Goal: Task Accomplishment & Management: Manage account settings

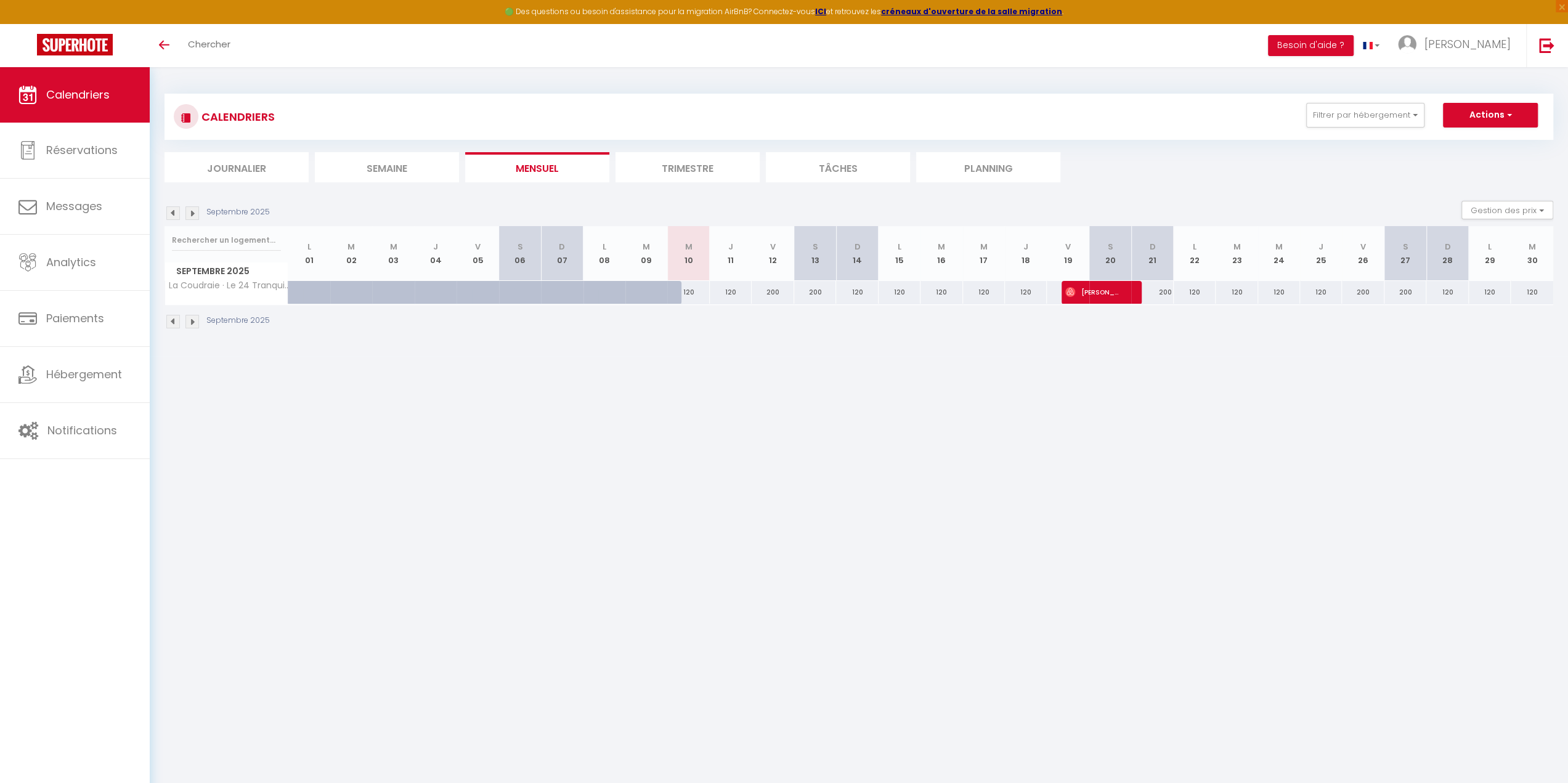
scroll to position [7615, 0]
click at [82, 148] on span "Réservations" at bounding box center [82, 149] width 71 height 15
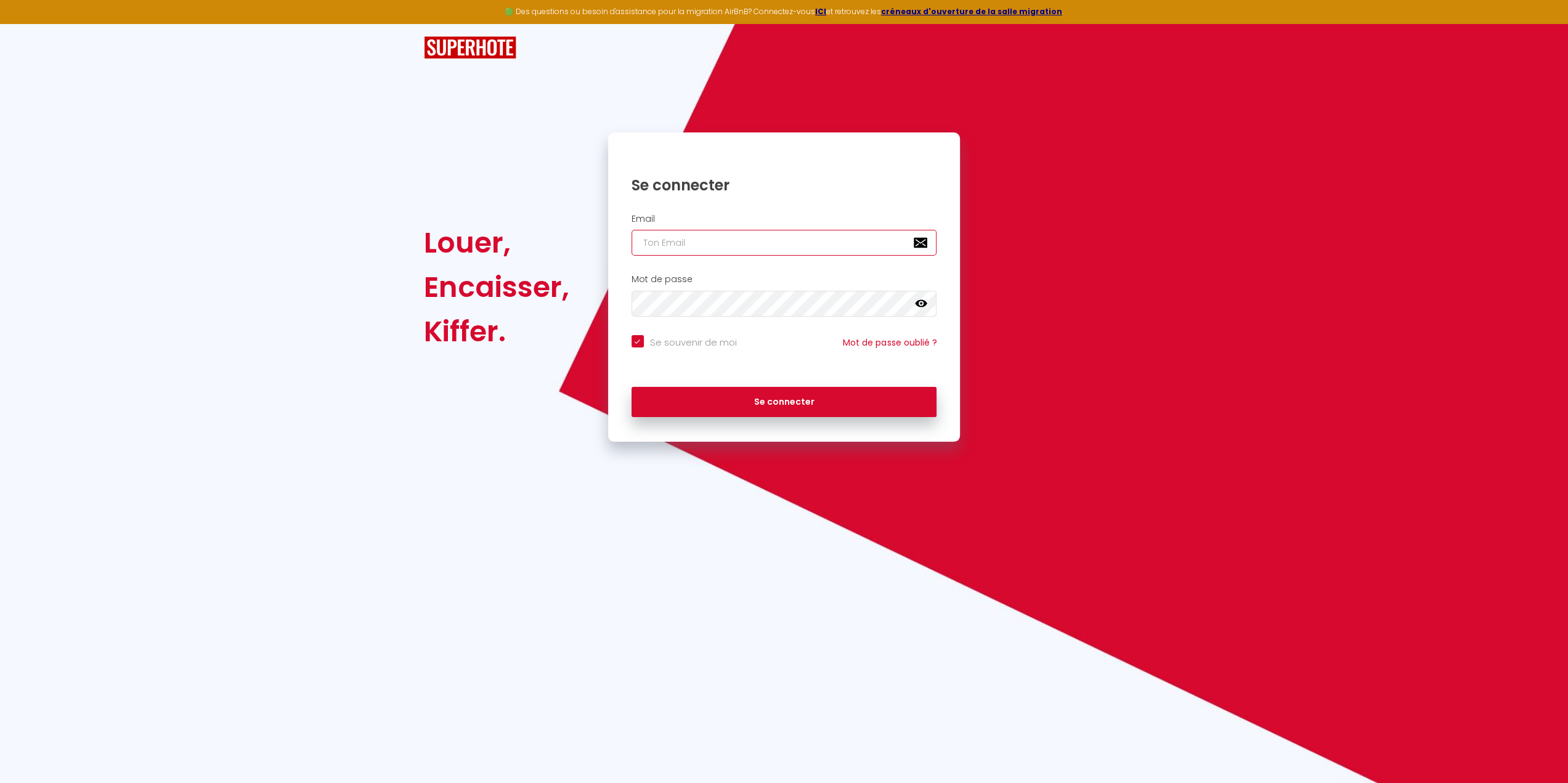
type input "[EMAIL_ADDRESS][DOMAIN_NAME]"
click at [756, 403] on button "Se connecter" at bounding box center [785, 402] width 306 height 31
checkbox input "true"
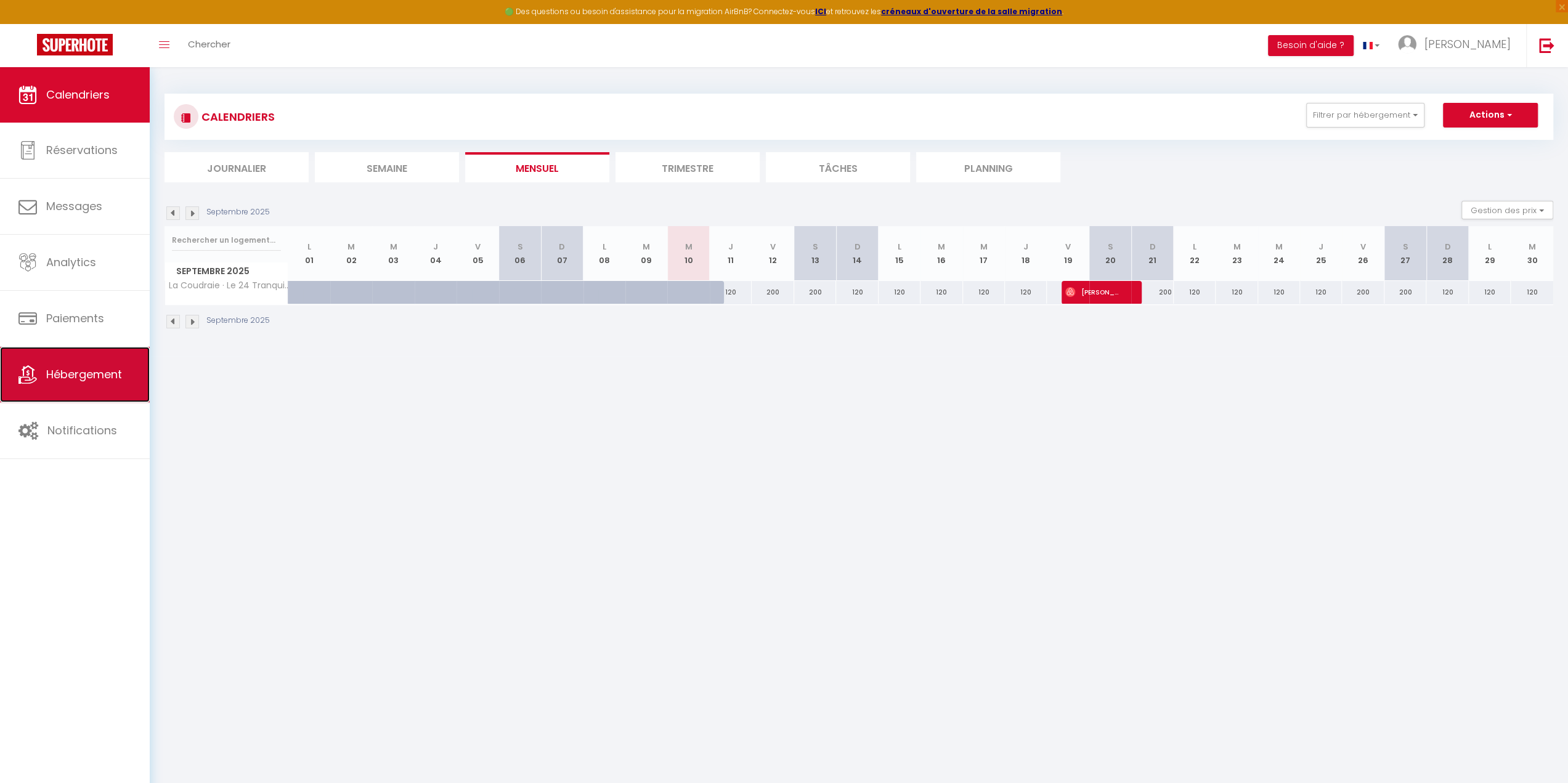
click at [82, 379] on span "Hébergement" at bounding box center [84, 374] width 76 height 15
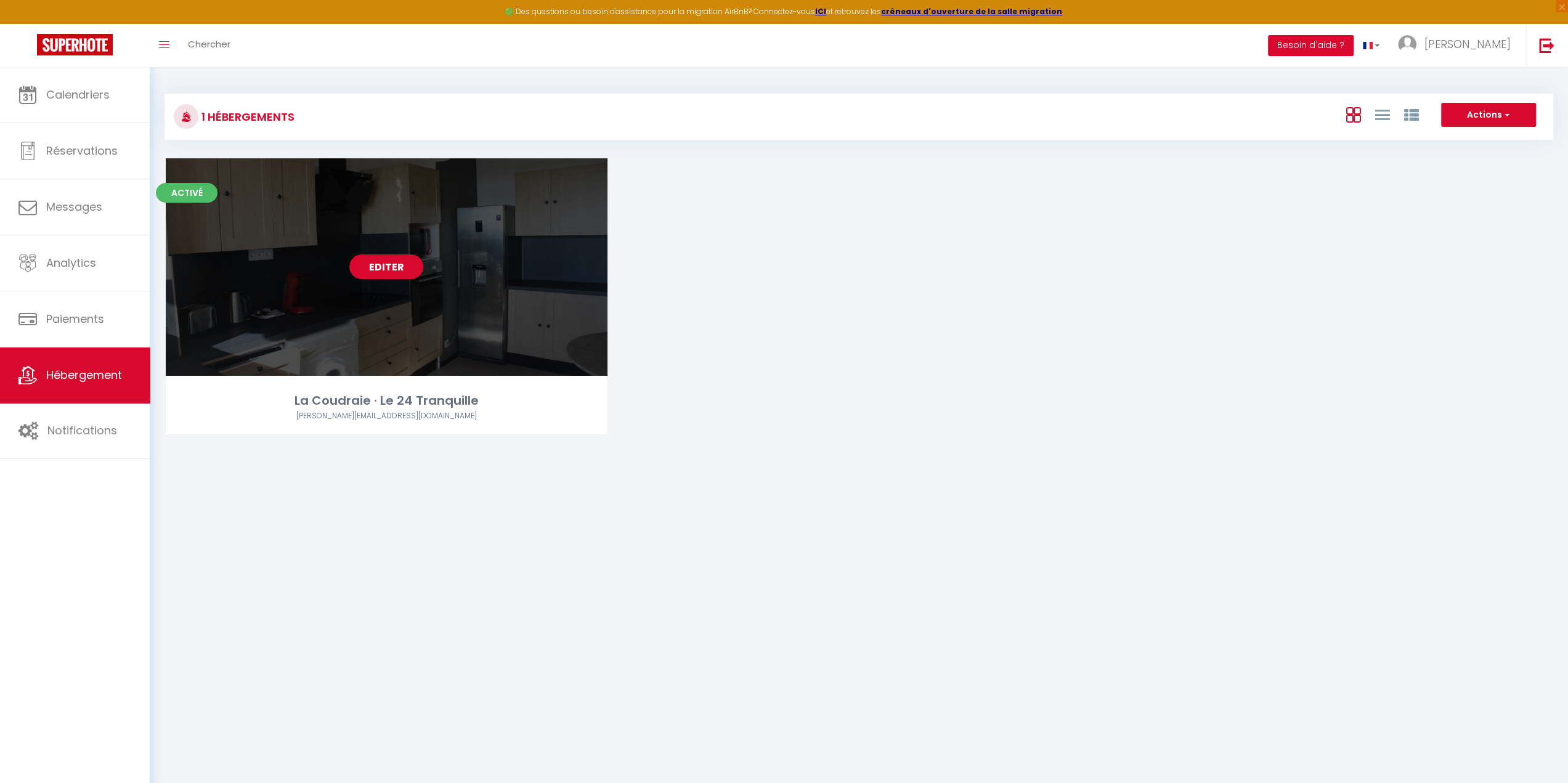
click at [393, 265] on link "Editer" at bounding box center [386, 266] width 74 height 24
select select "3"
select select "2"
select select "1"
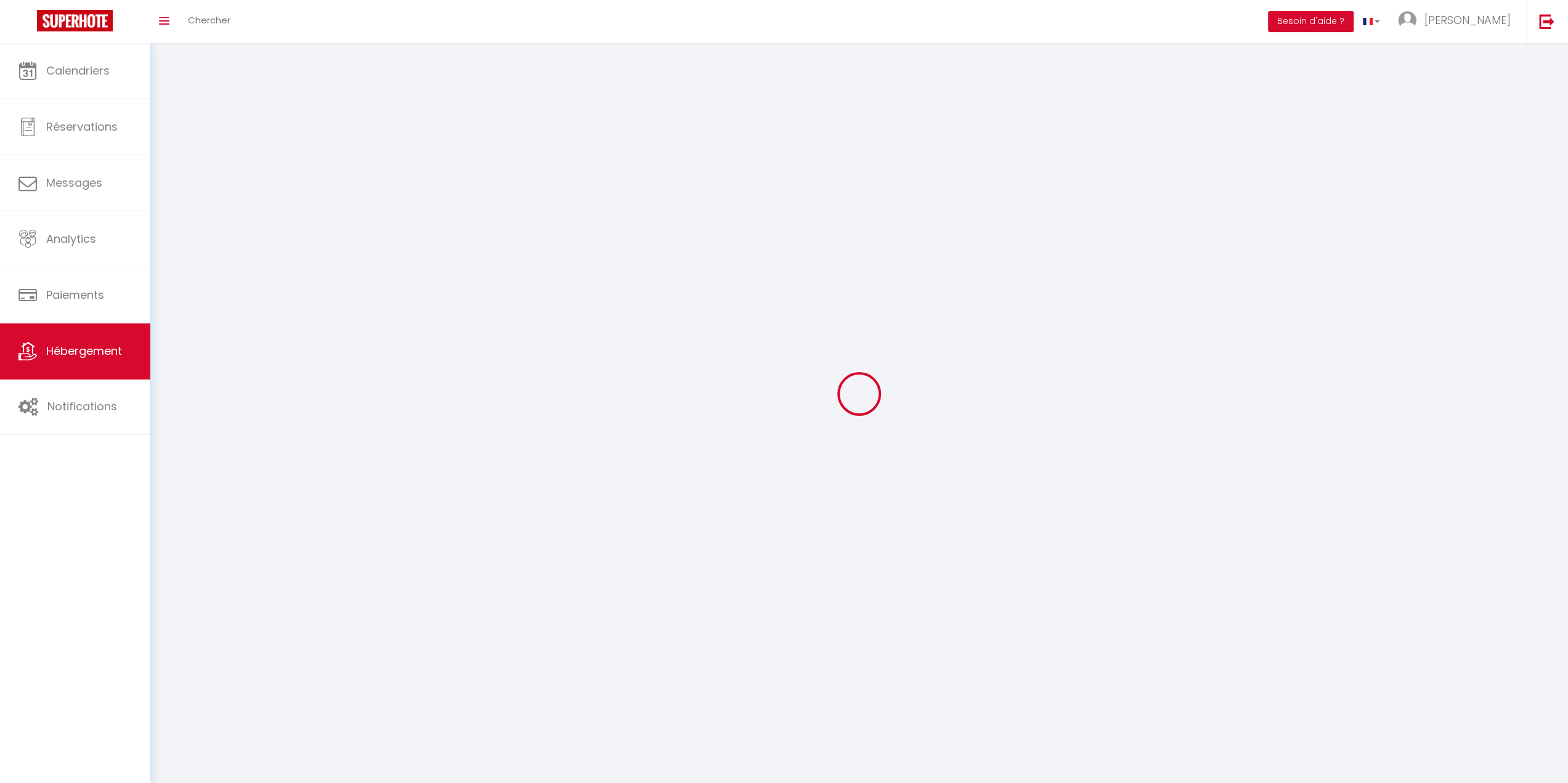
select select
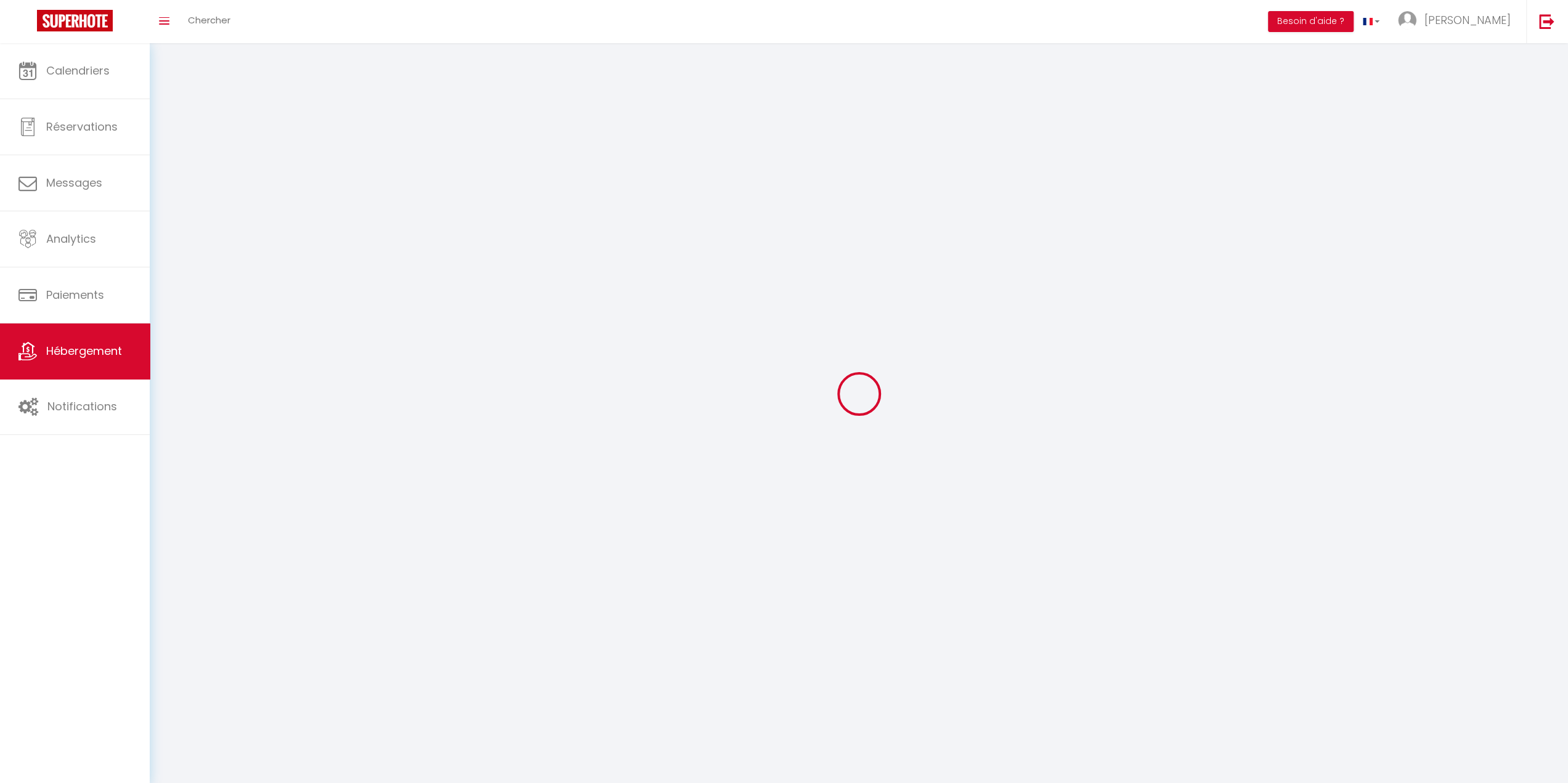
select select
checkbox input "false"
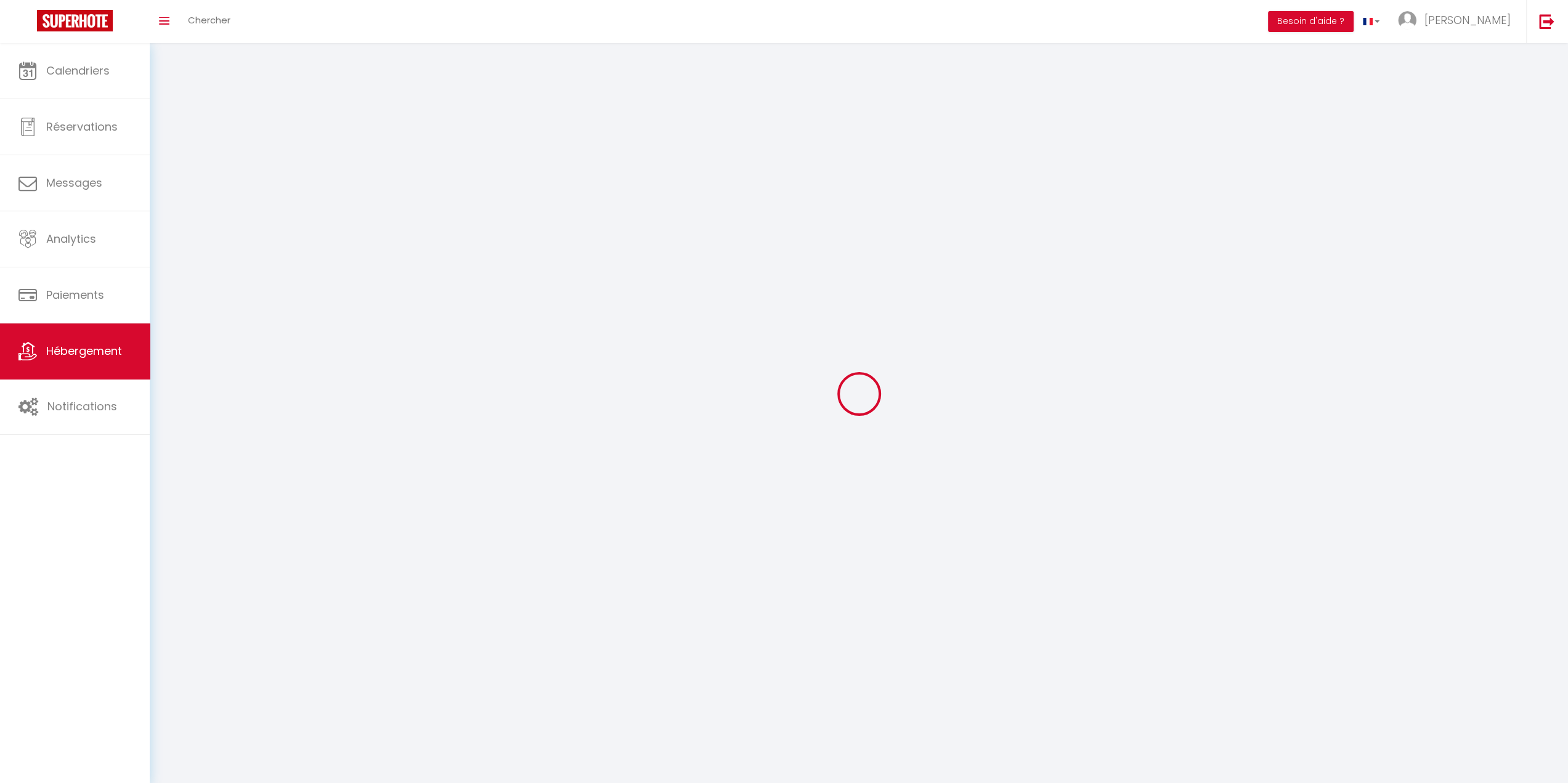
checkbox input "false"
select select
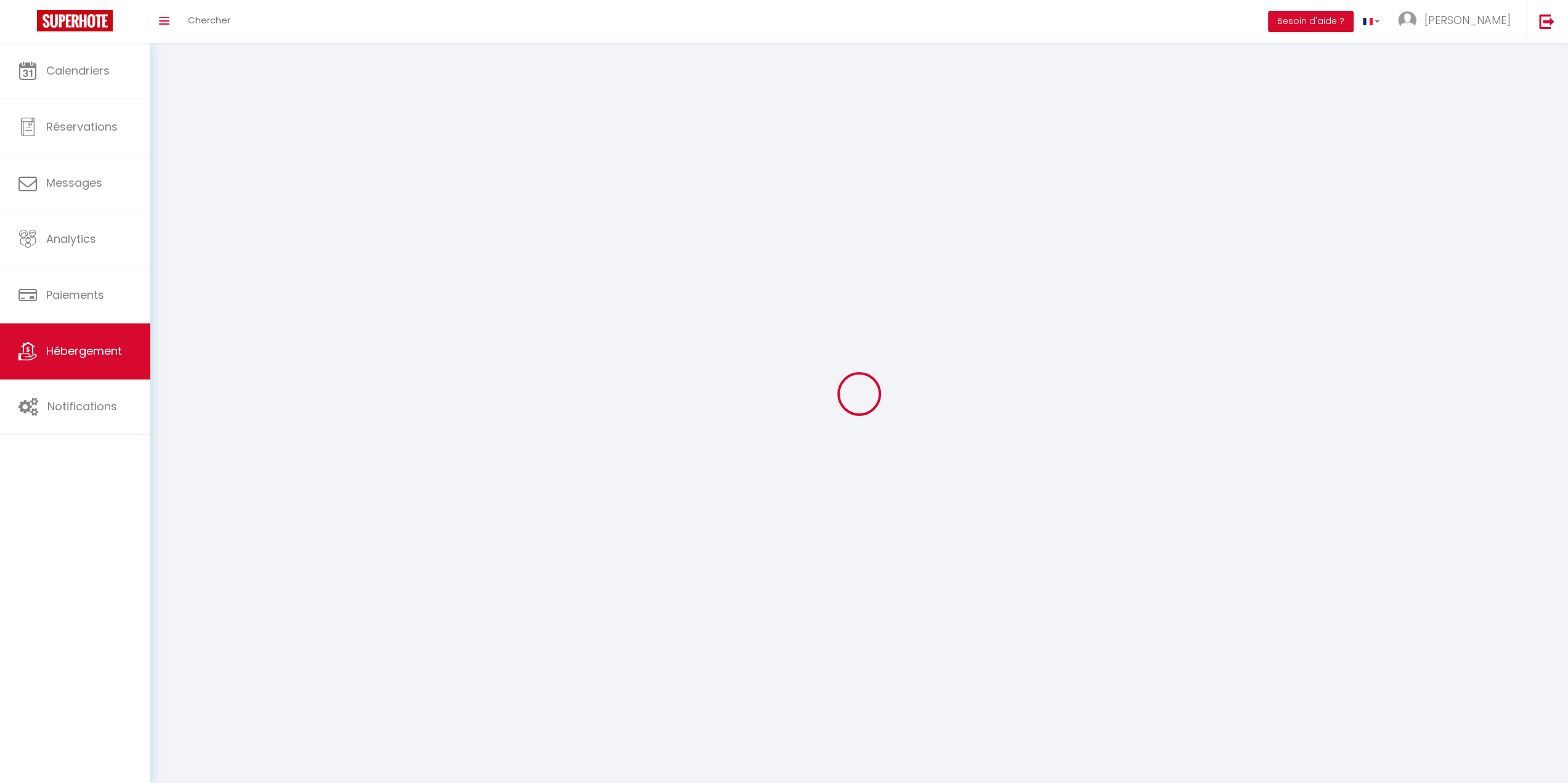
select select
checkbox input "false"
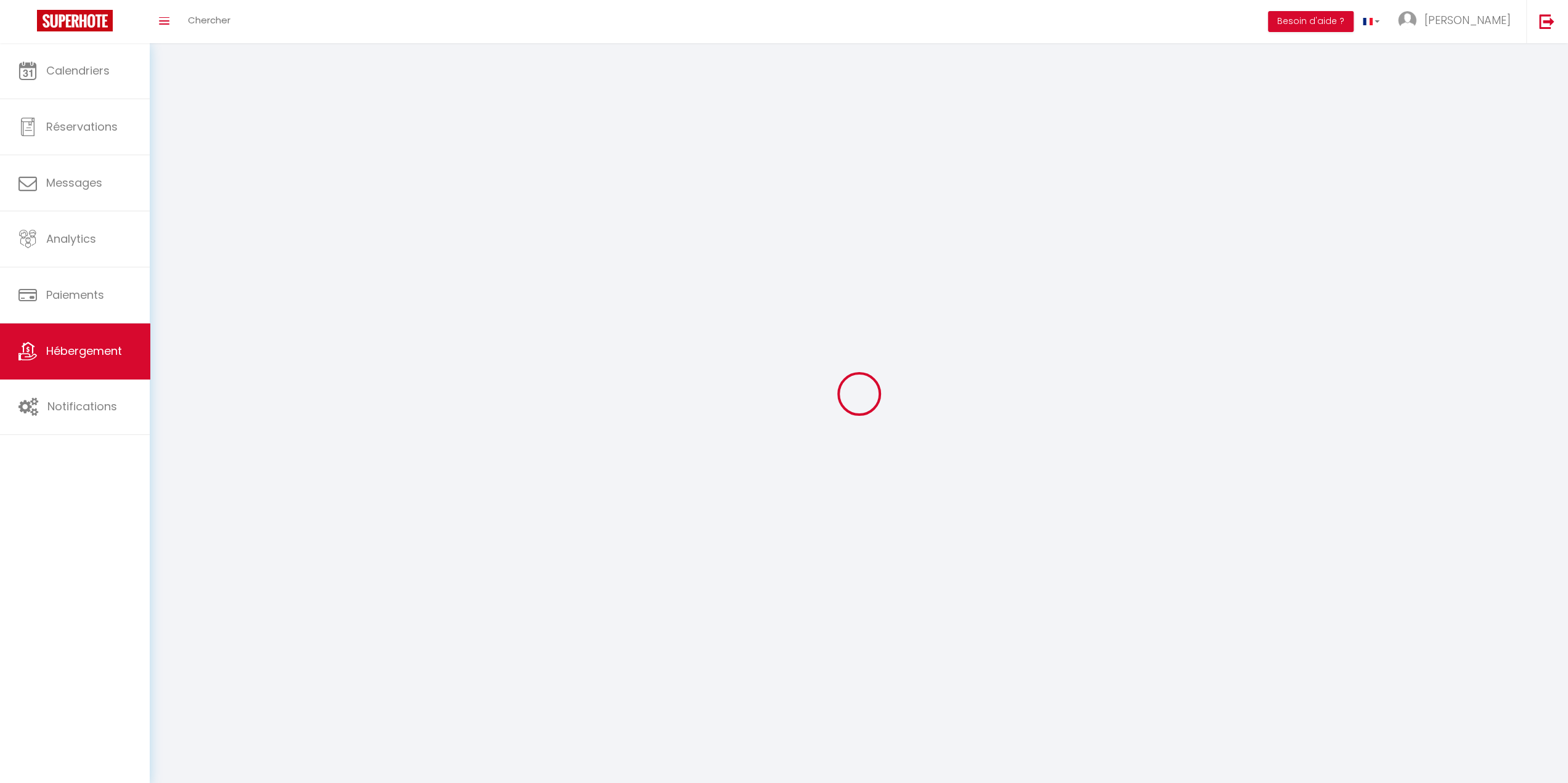
checkbox input "false"
select select
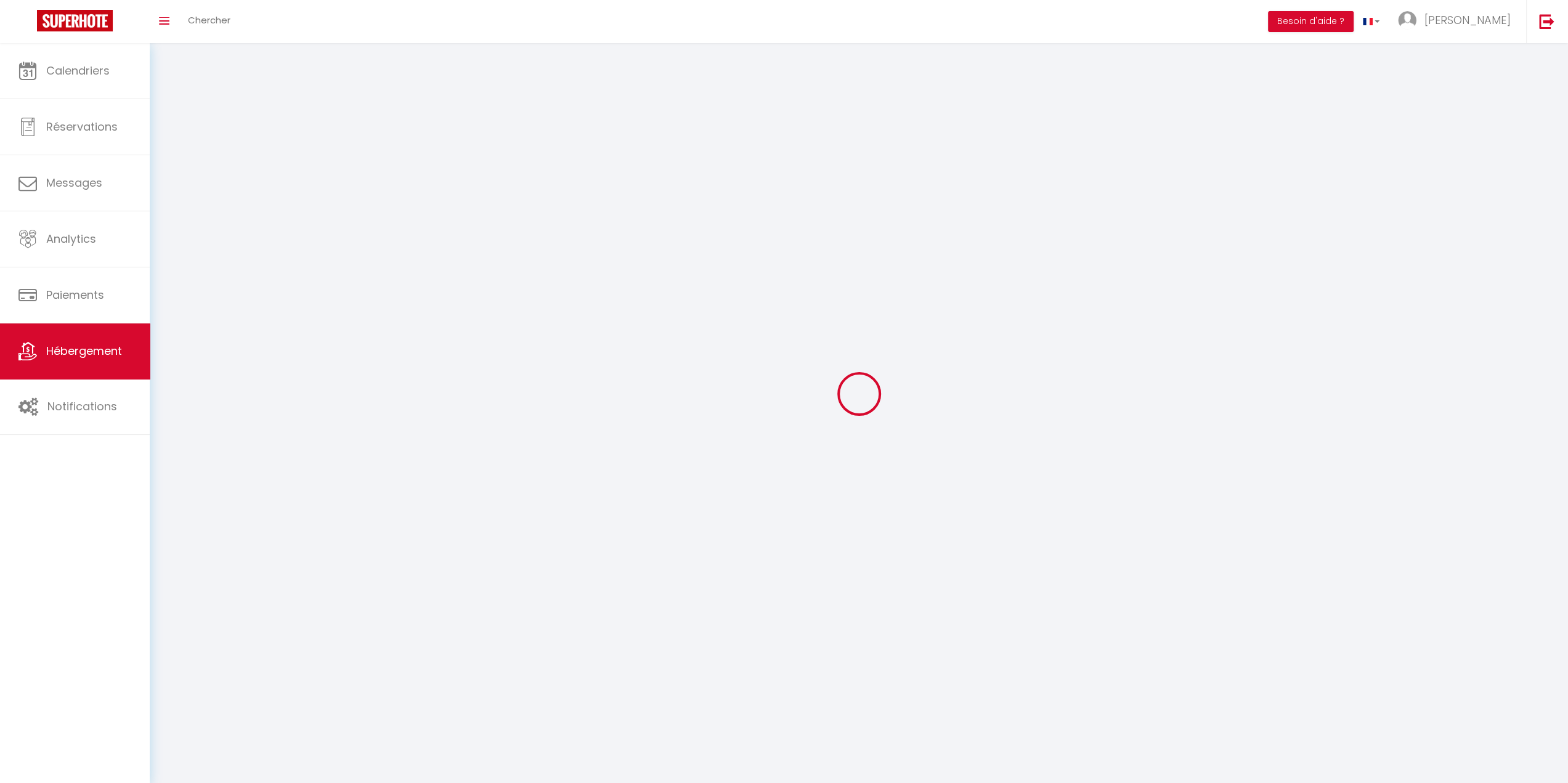
select select
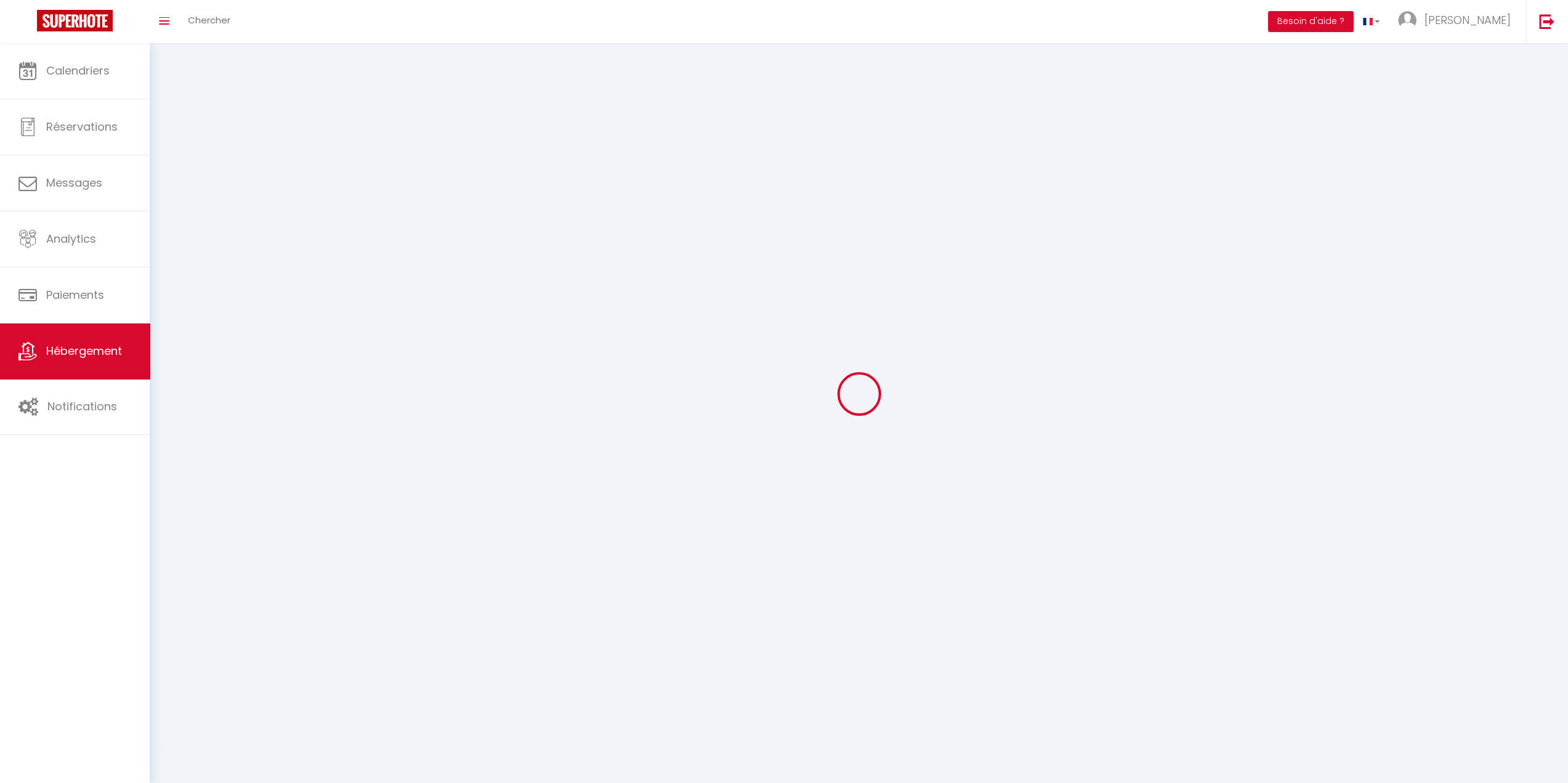
select select
checkbox input "false"
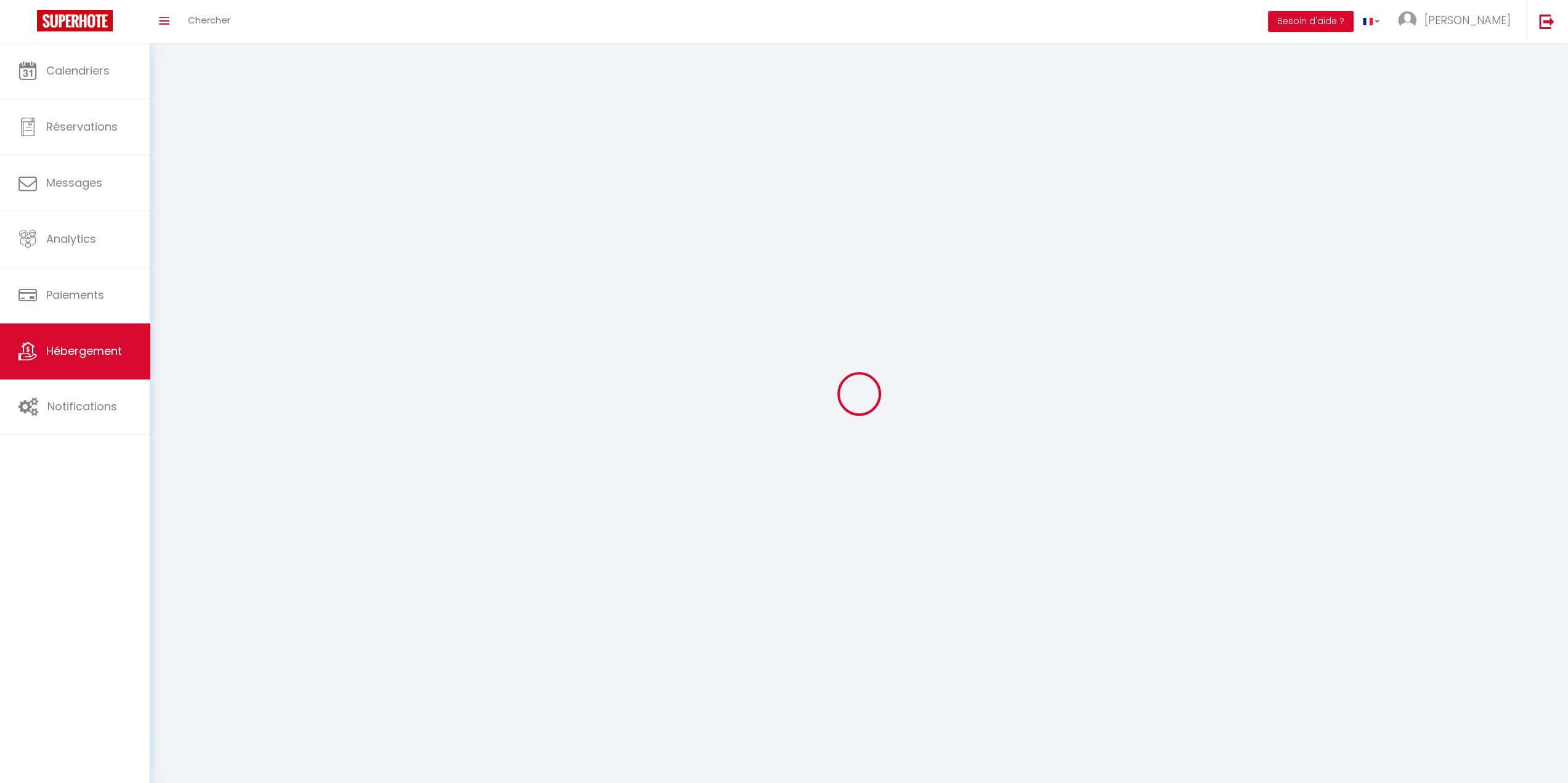
select select
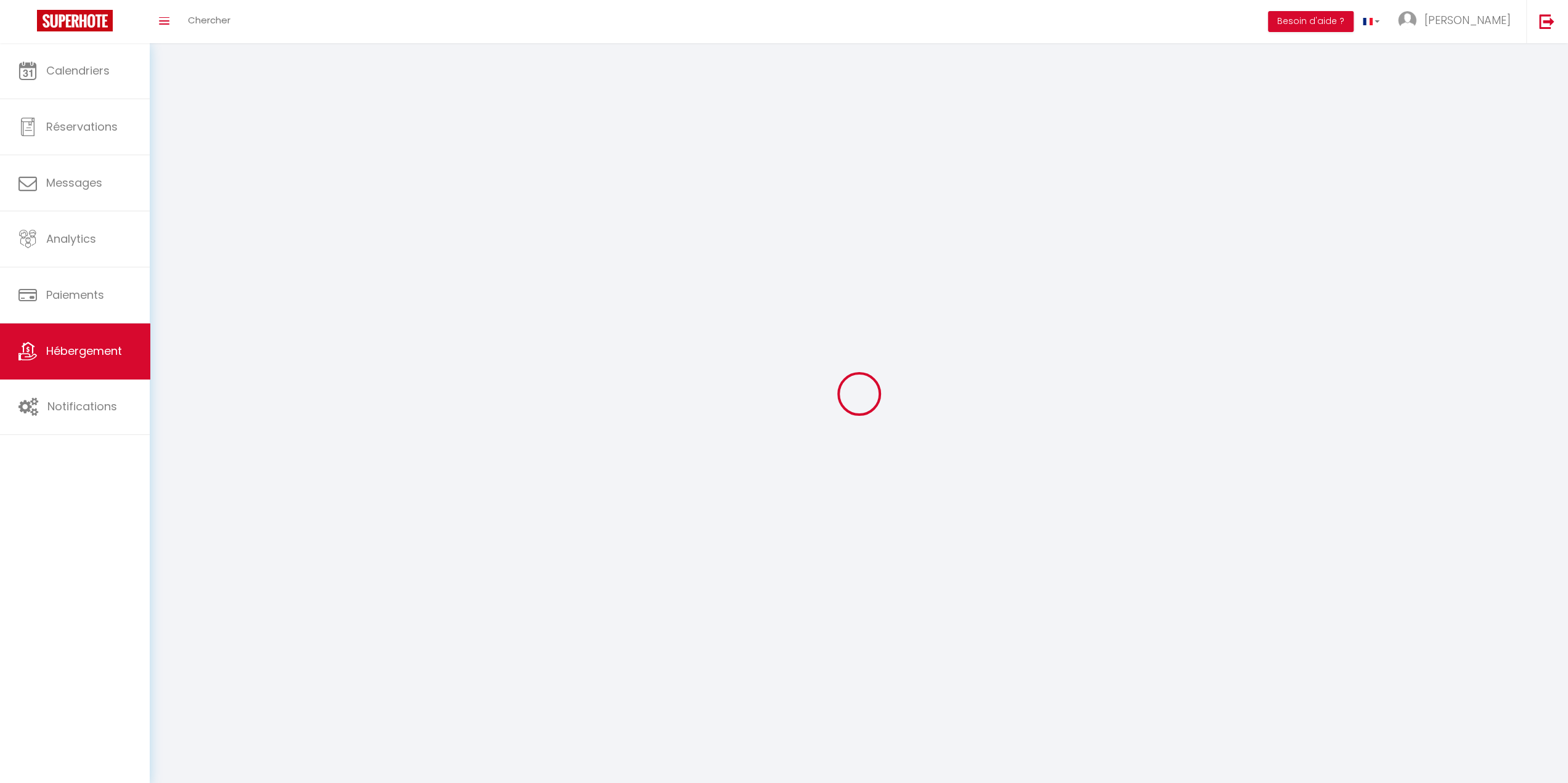
select select
checkbox input "false"
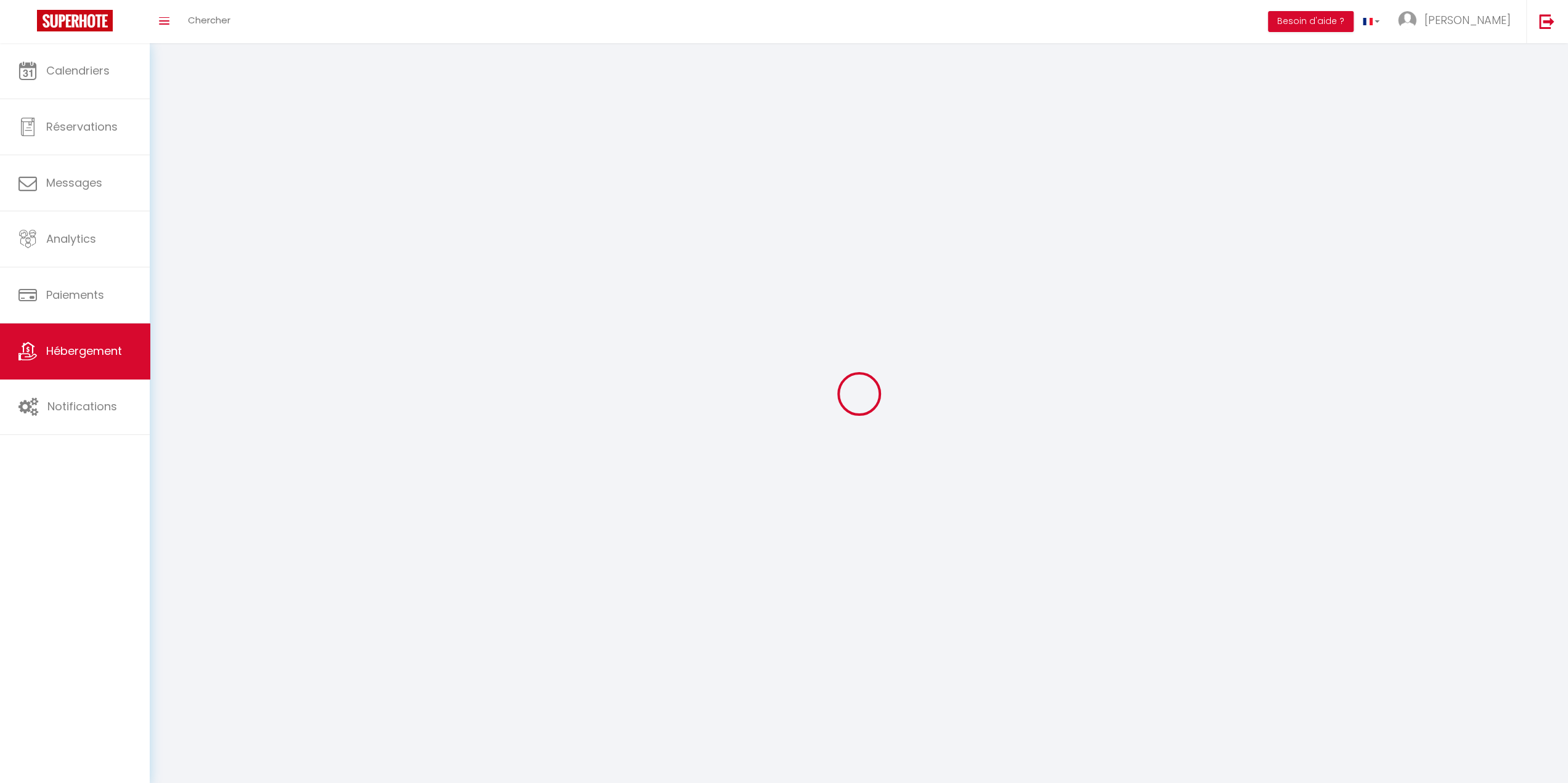
checkbox input "false"
select select
select select "1"
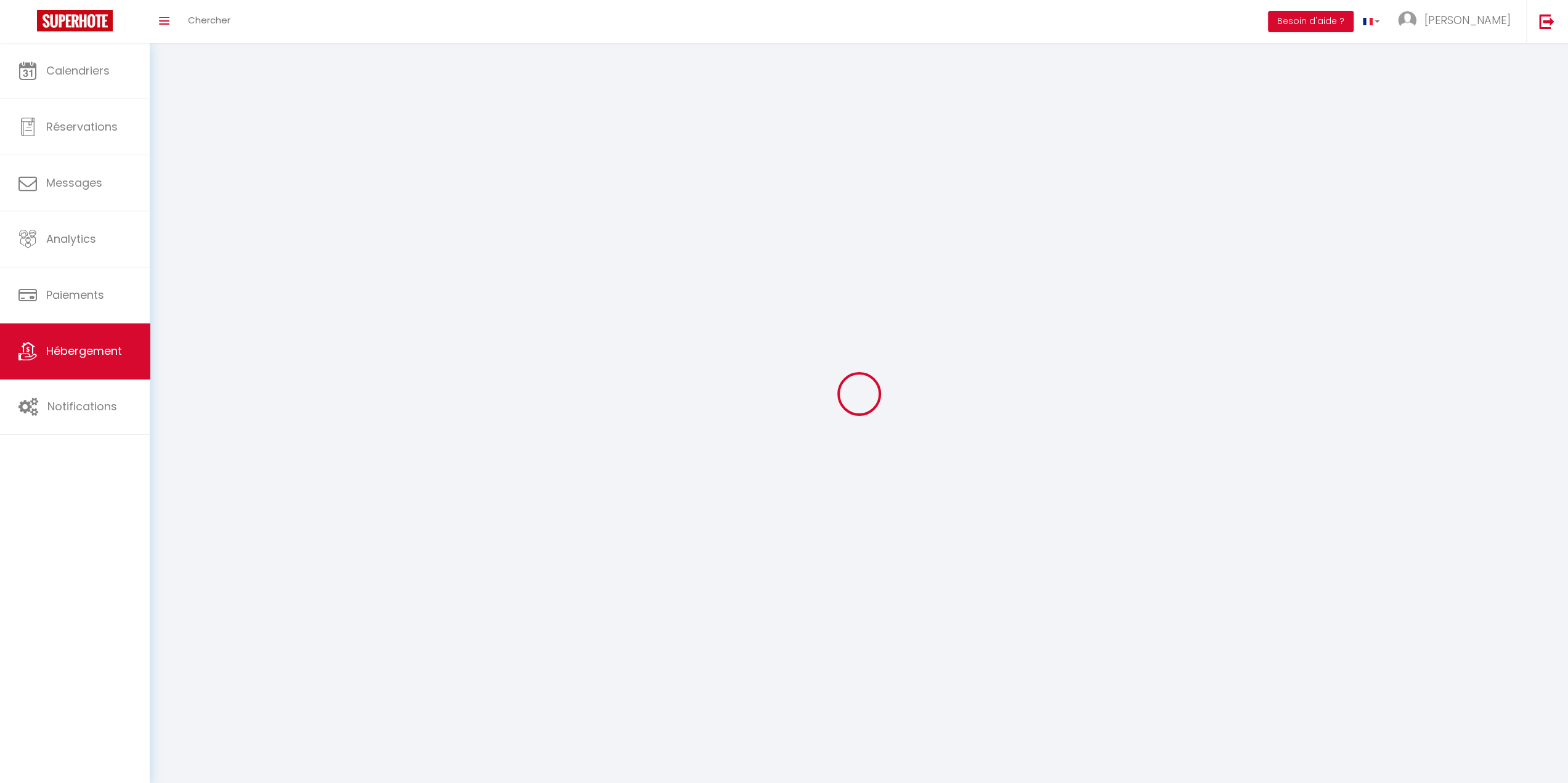
select select "28"
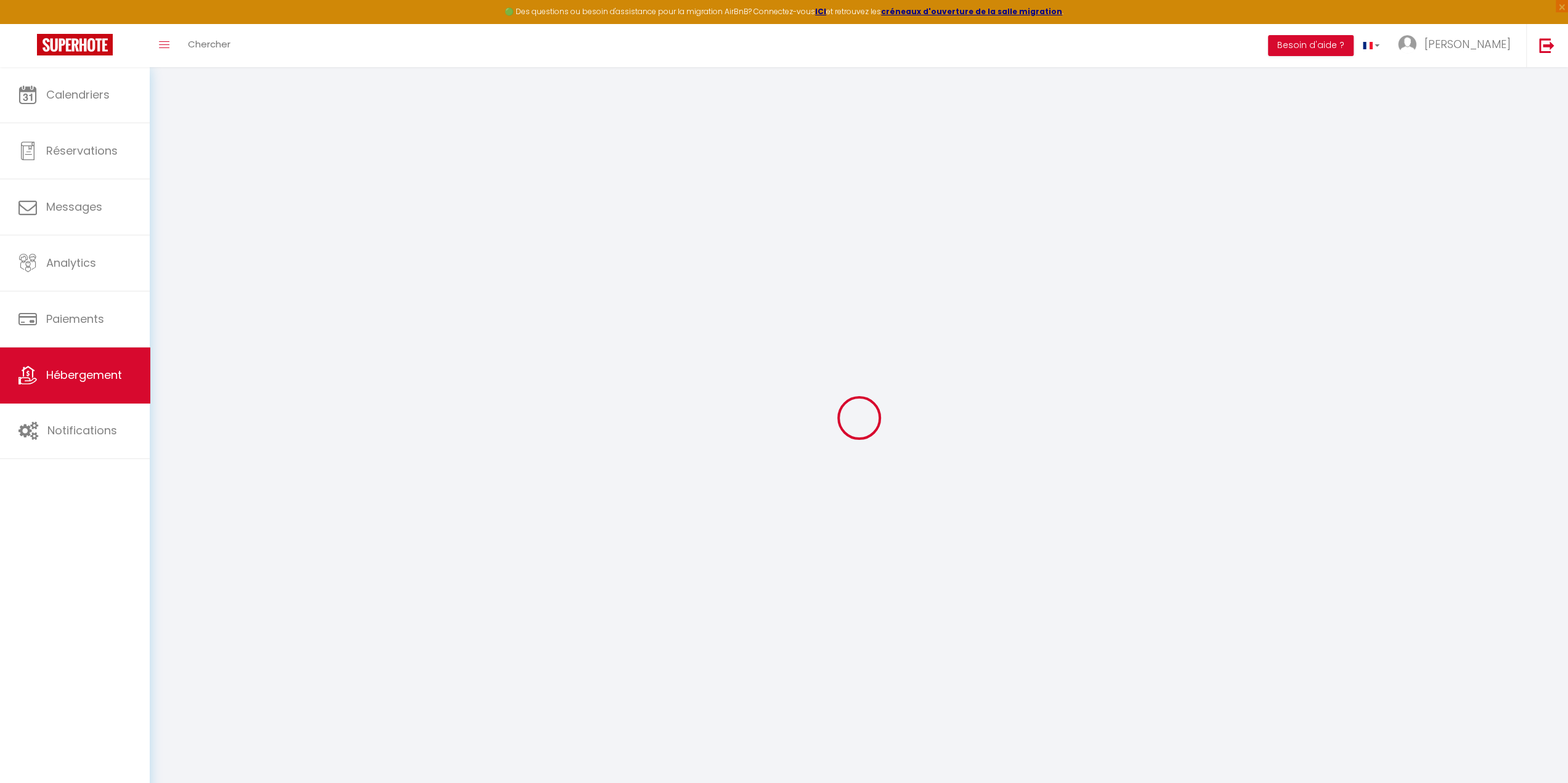
select select
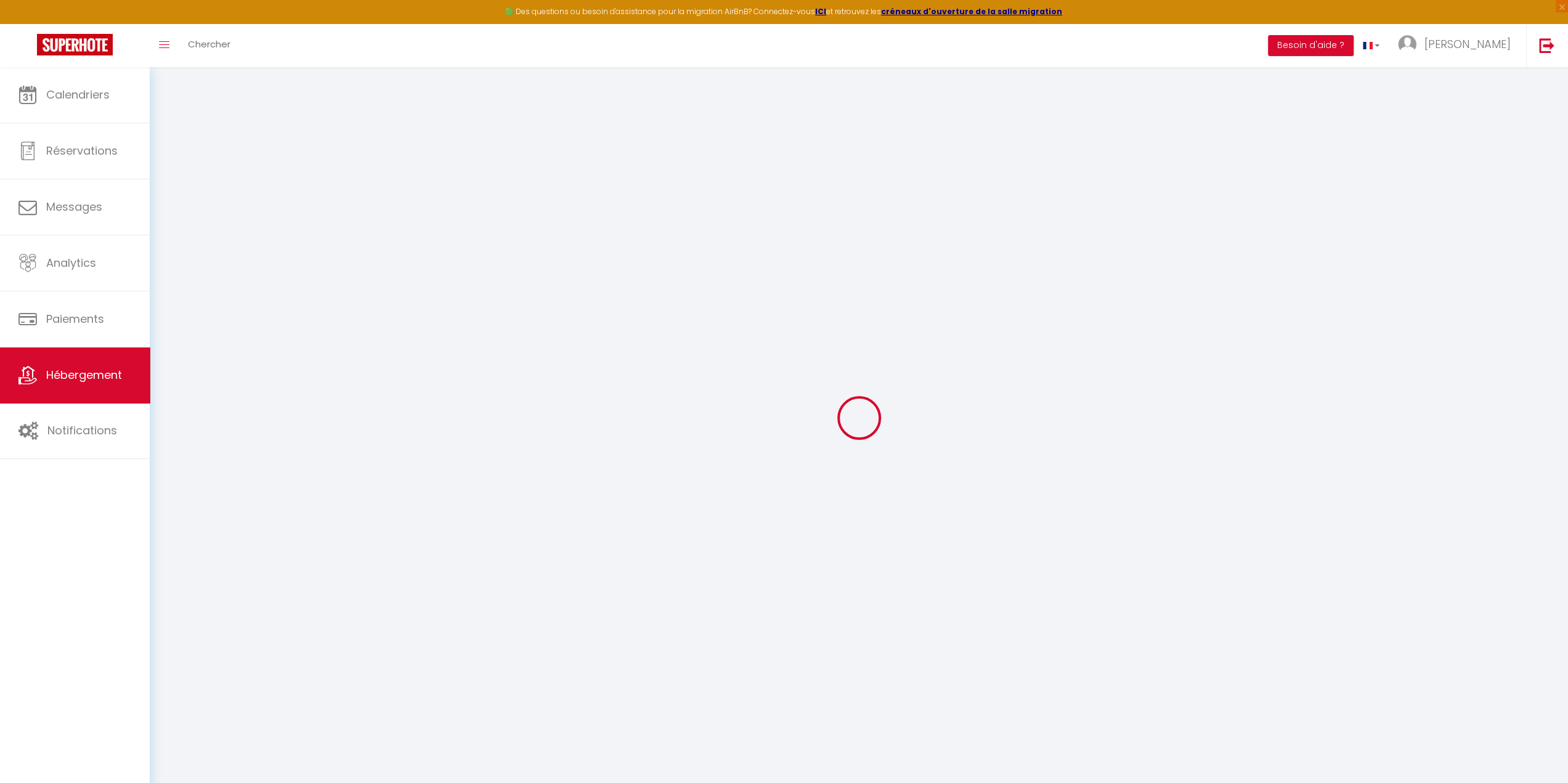
select select
checkbox input "false"
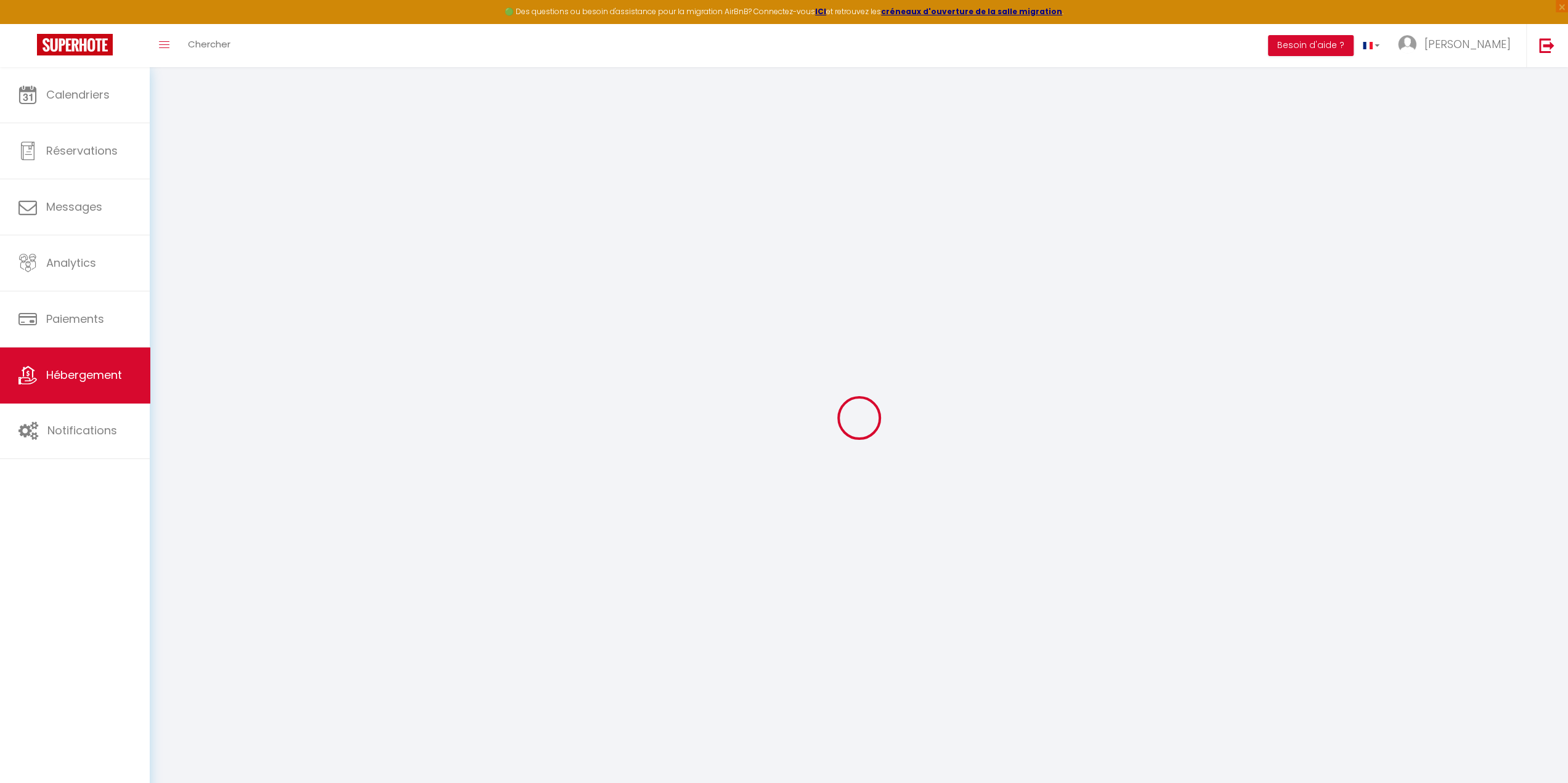
select select
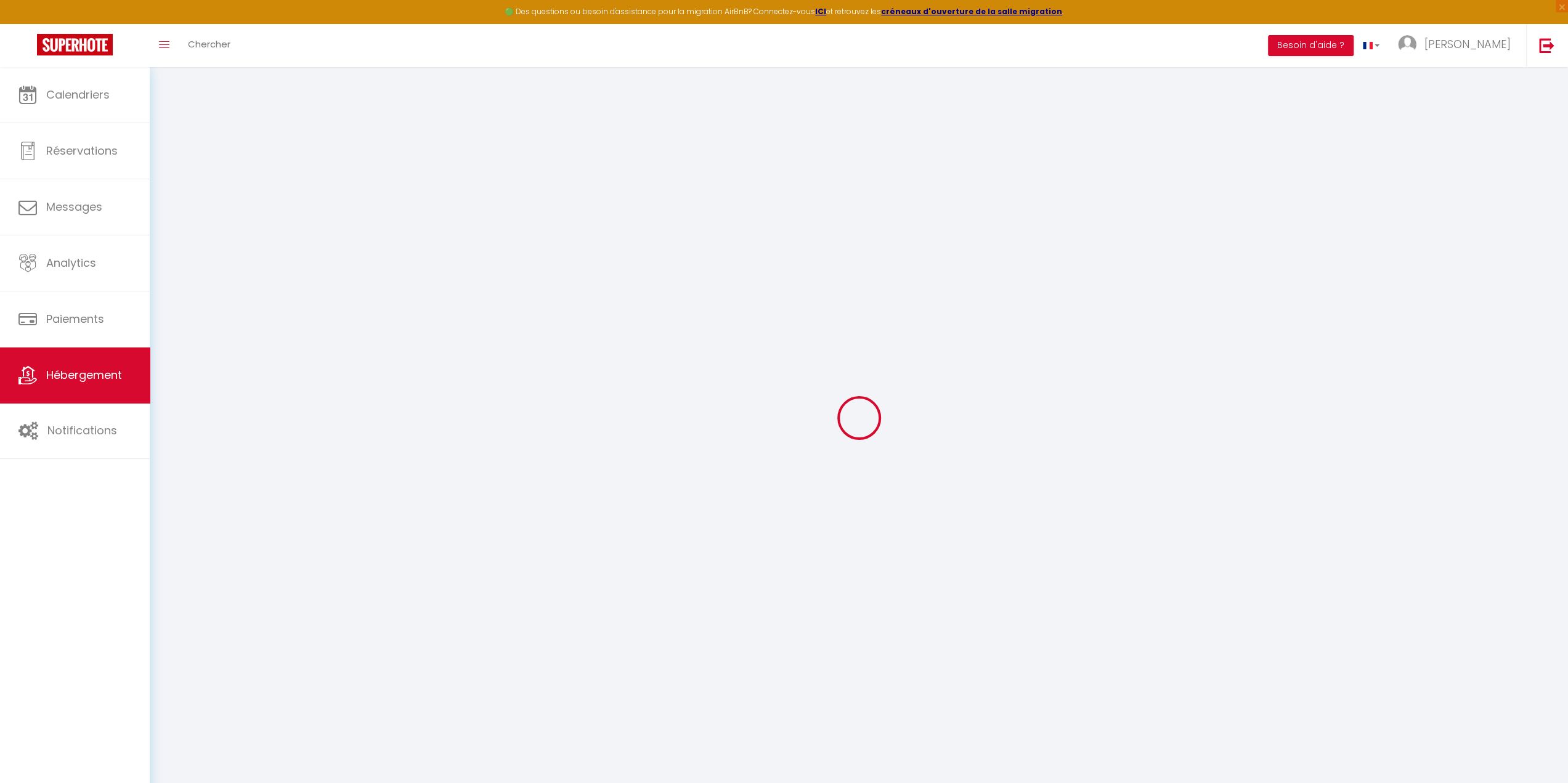
select select
checkbox input "false"
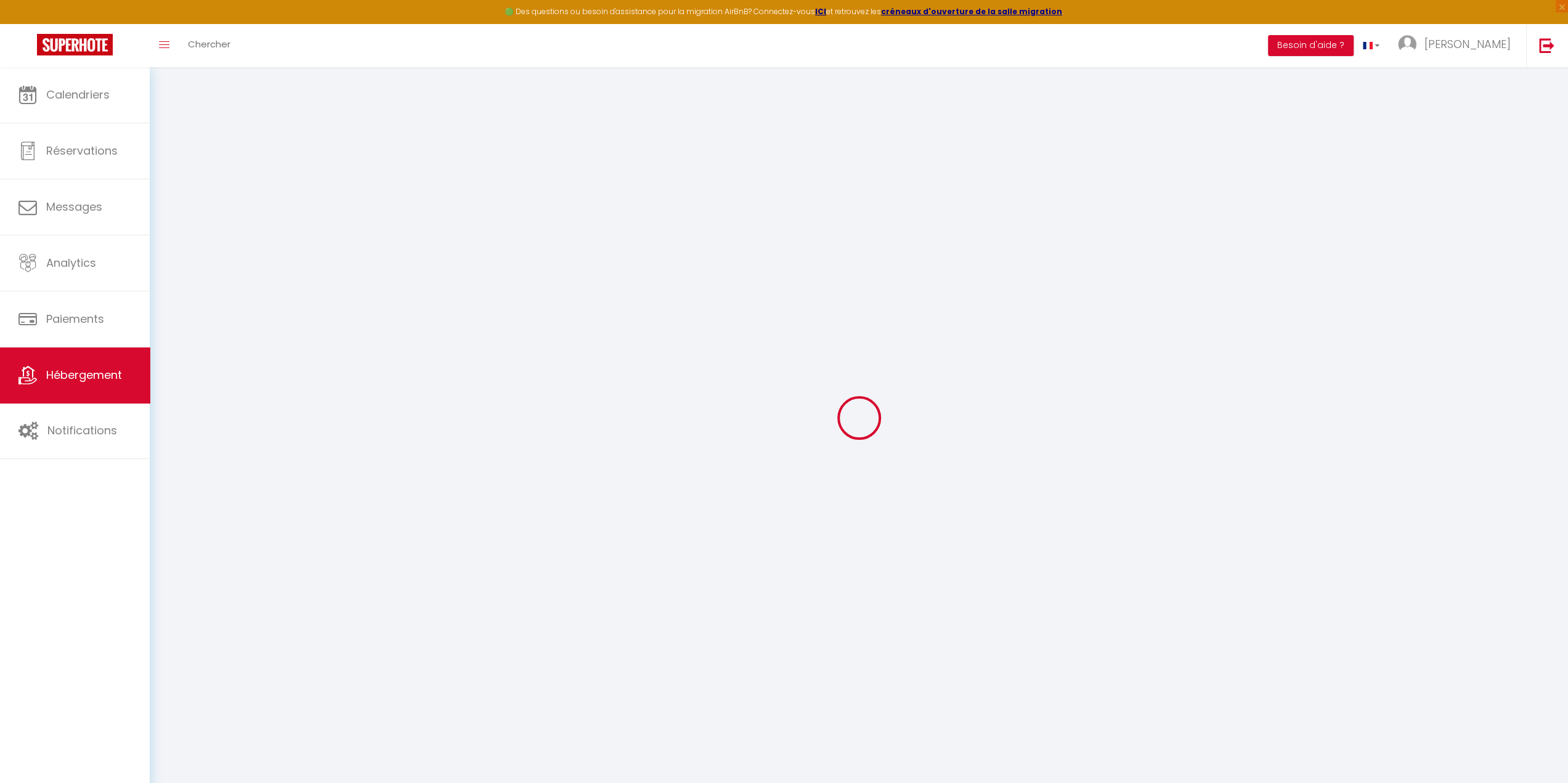
checkbox input "false"
select select
type input "La Coudraie · Le 24 Tranquille"
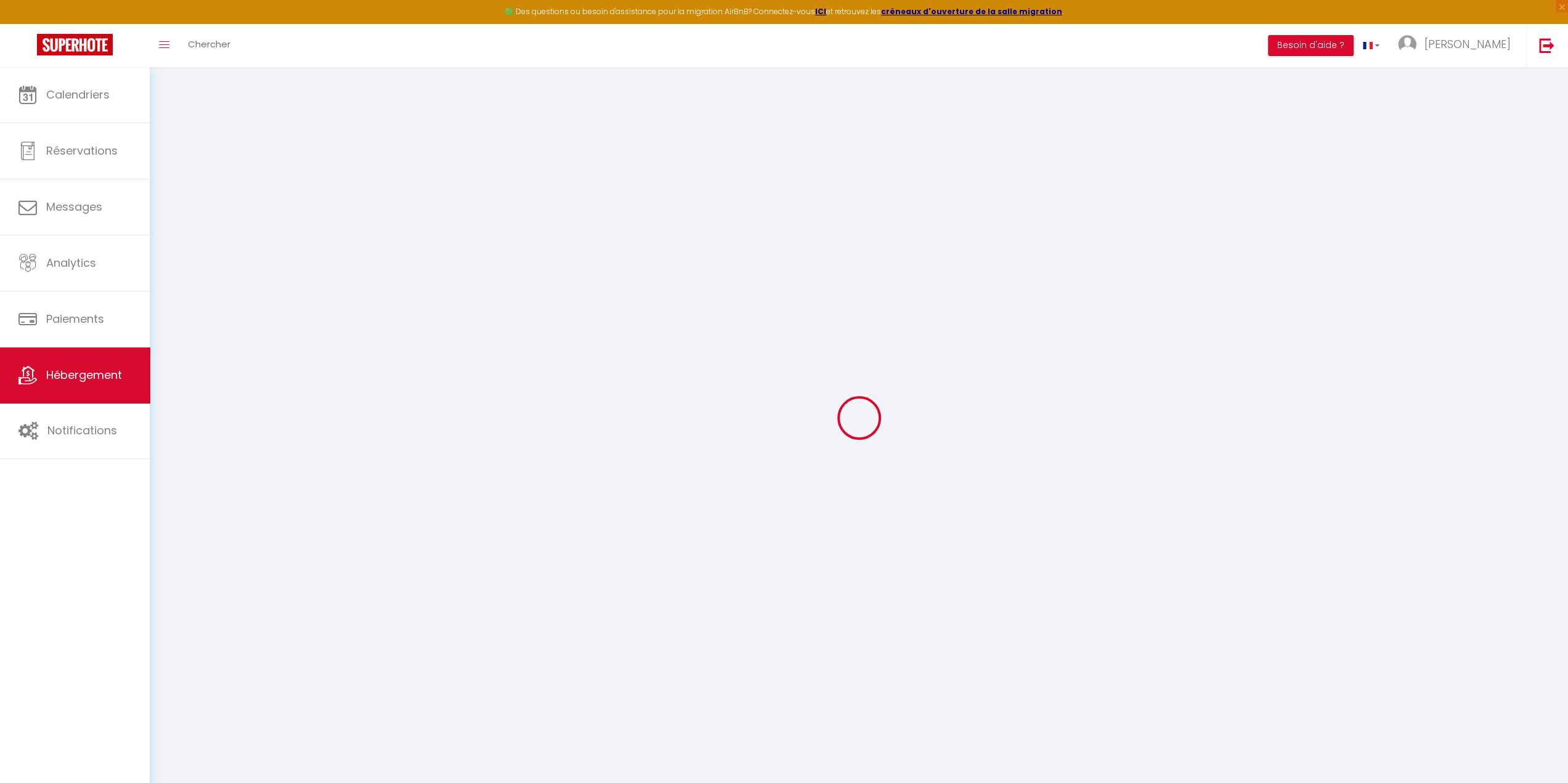
type input "[PERSON_NAME]"
type input "[STREET_ADDRESS]"
type input "72220"
type input "Saint Mars d'Outillé"
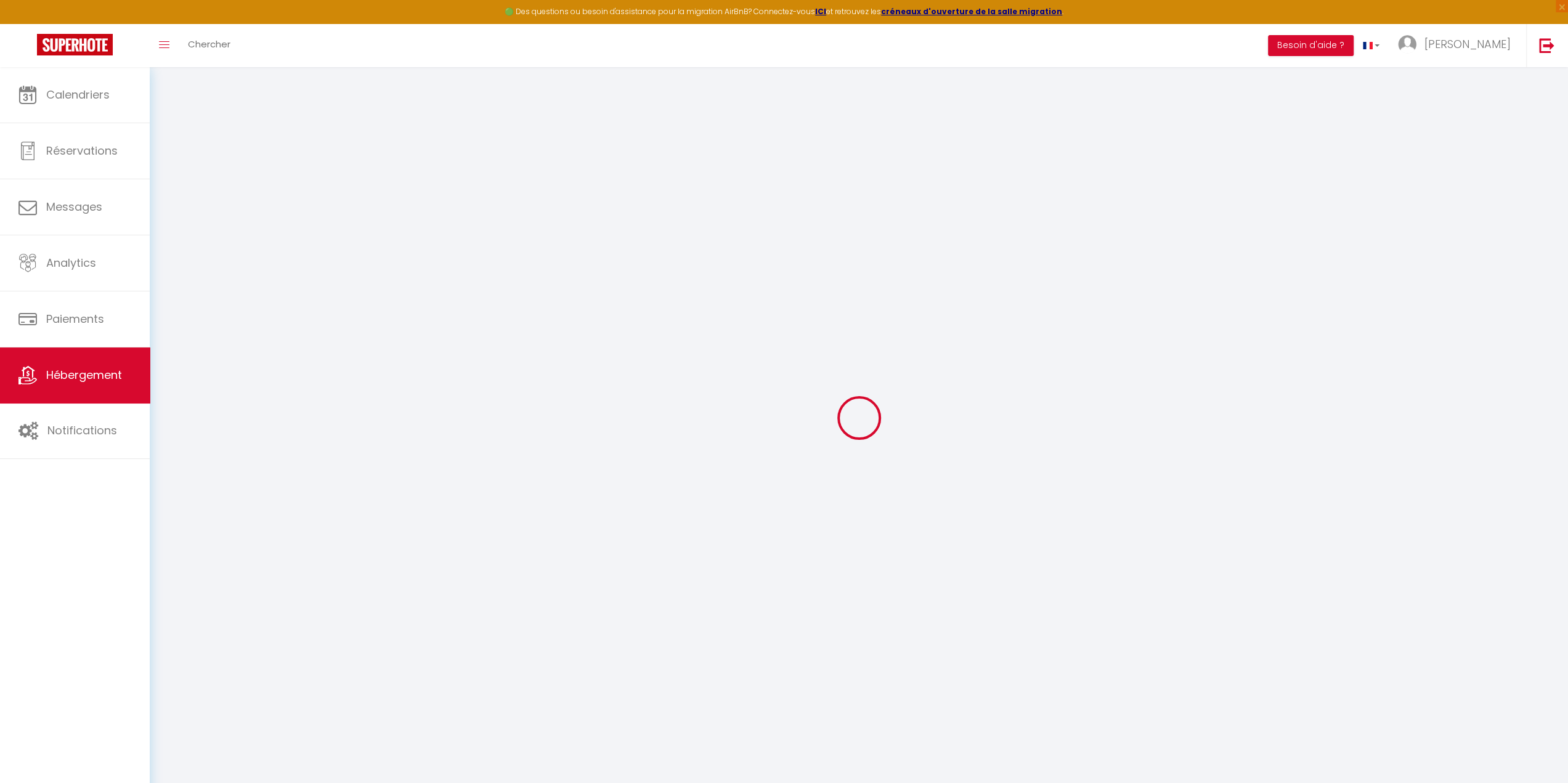
select select "8"
select select "3"
type input "120"
type input "10"
type input "20"
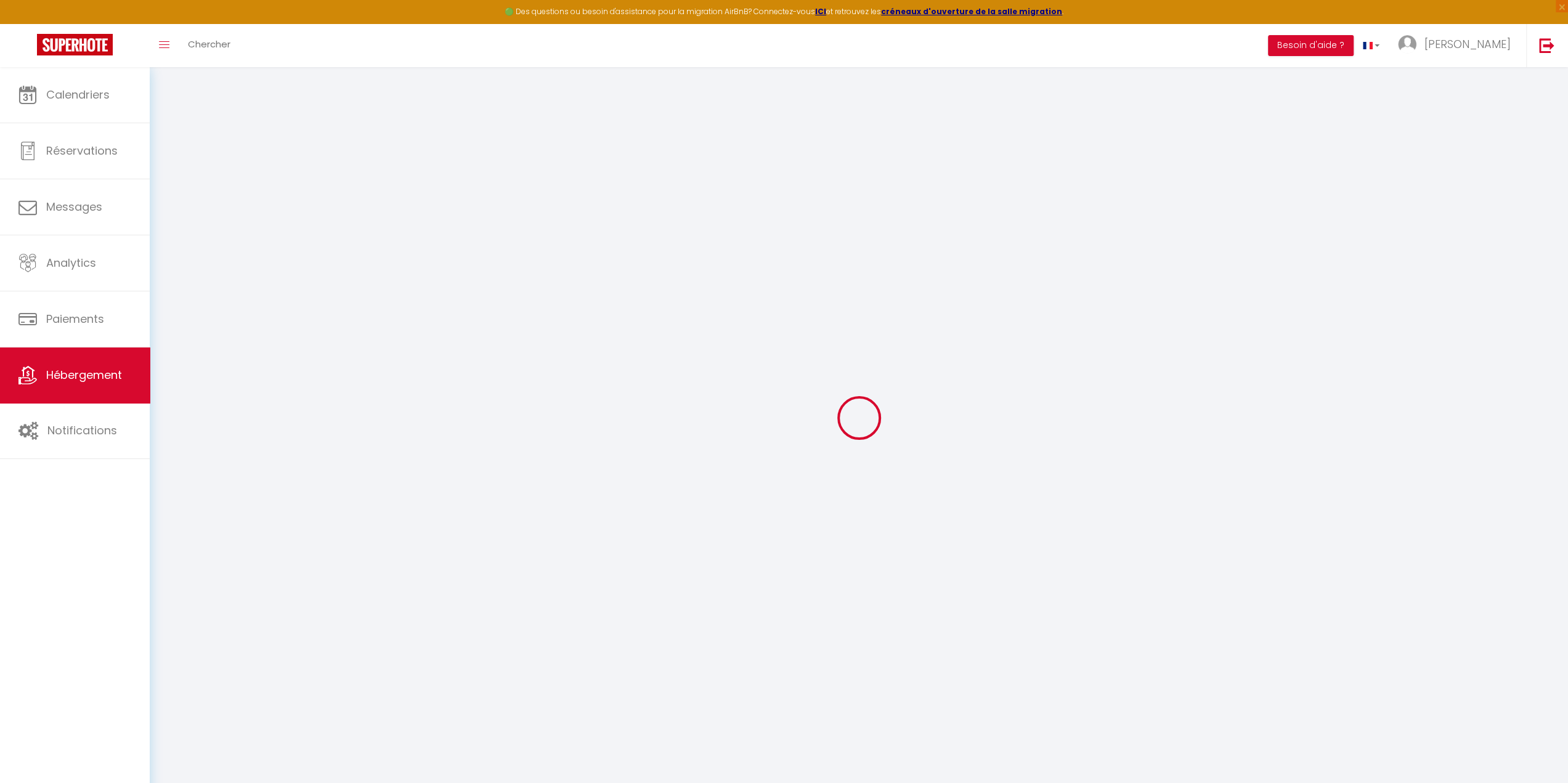
type input "300"
select select
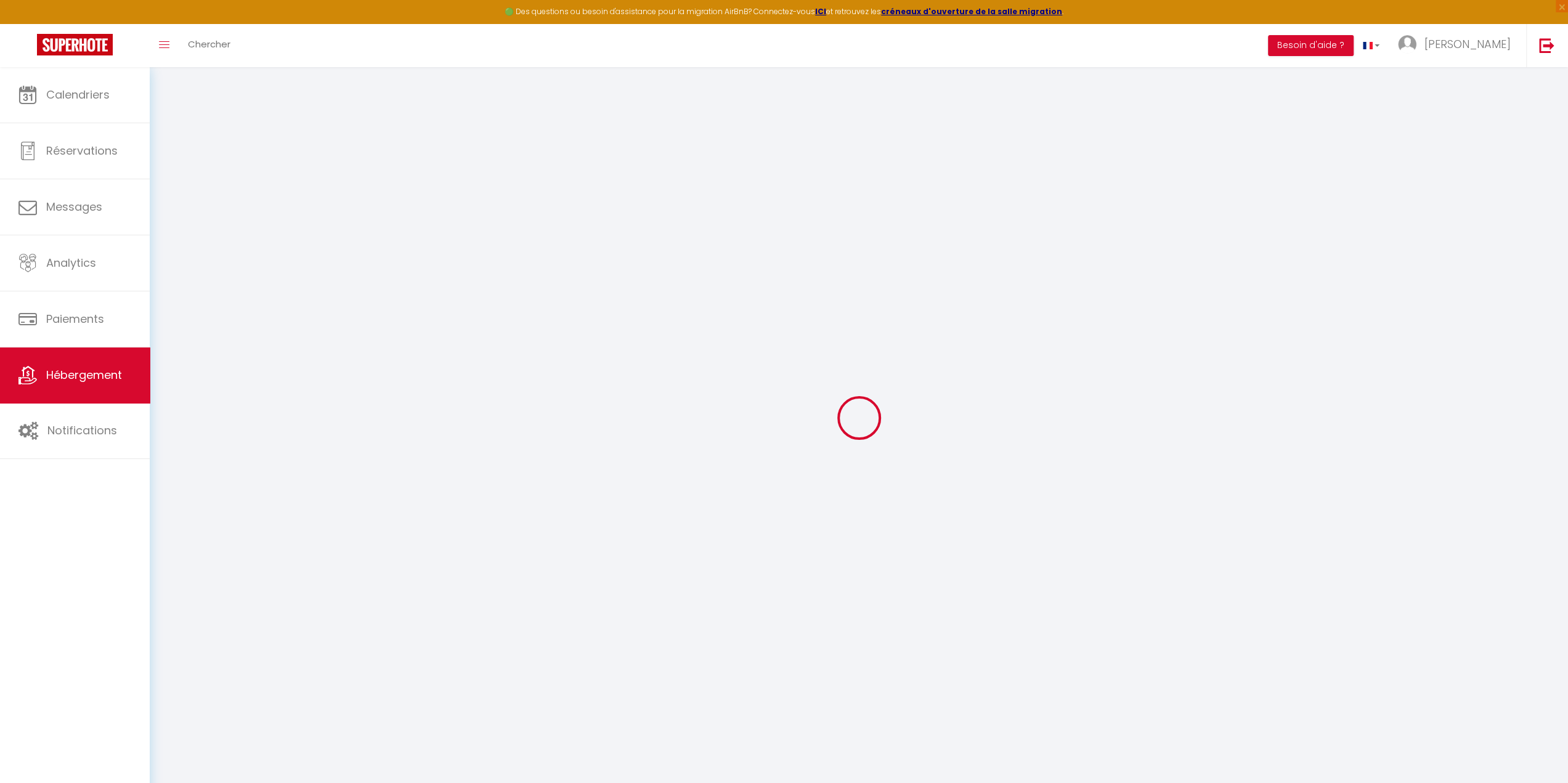
select select
type input "[STREET_ADDRESS]"
type input "72100"
type input "Le Mans"
type input "[EMAIL_ADDRESS][DOMAIN_NAME]"
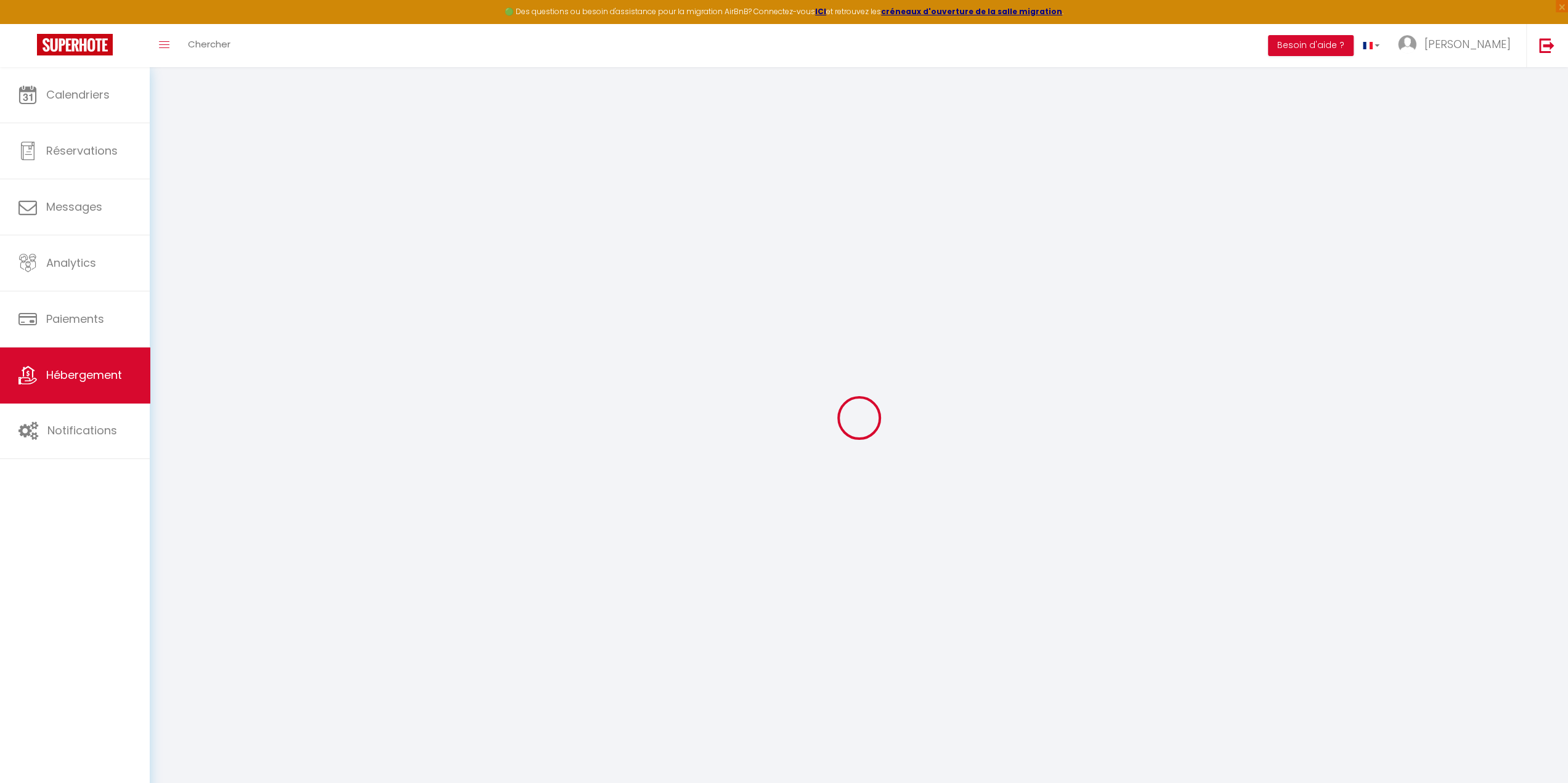
select select
checkbox input "true"
checkbox input "false"
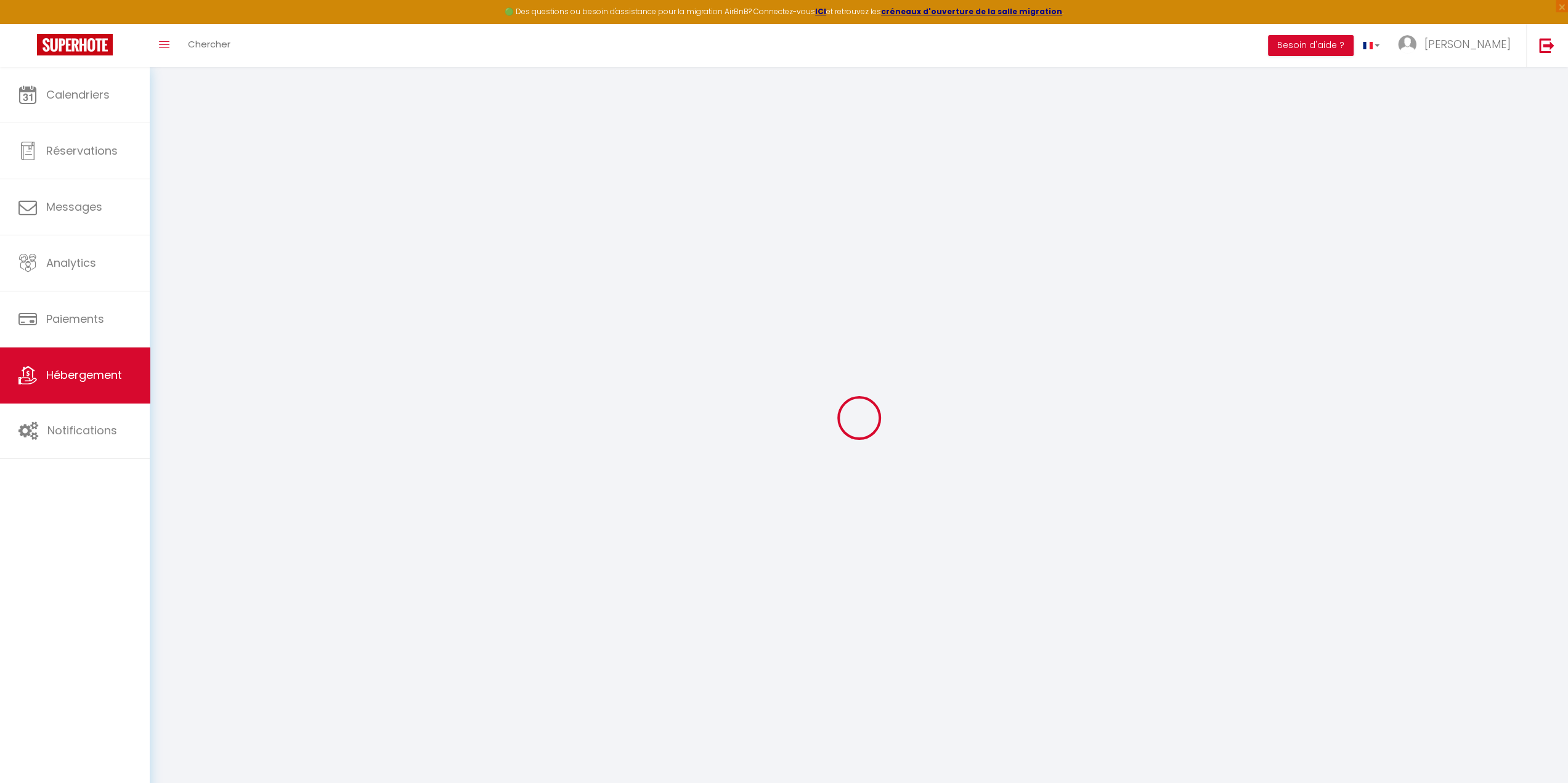
select select
type input "0"
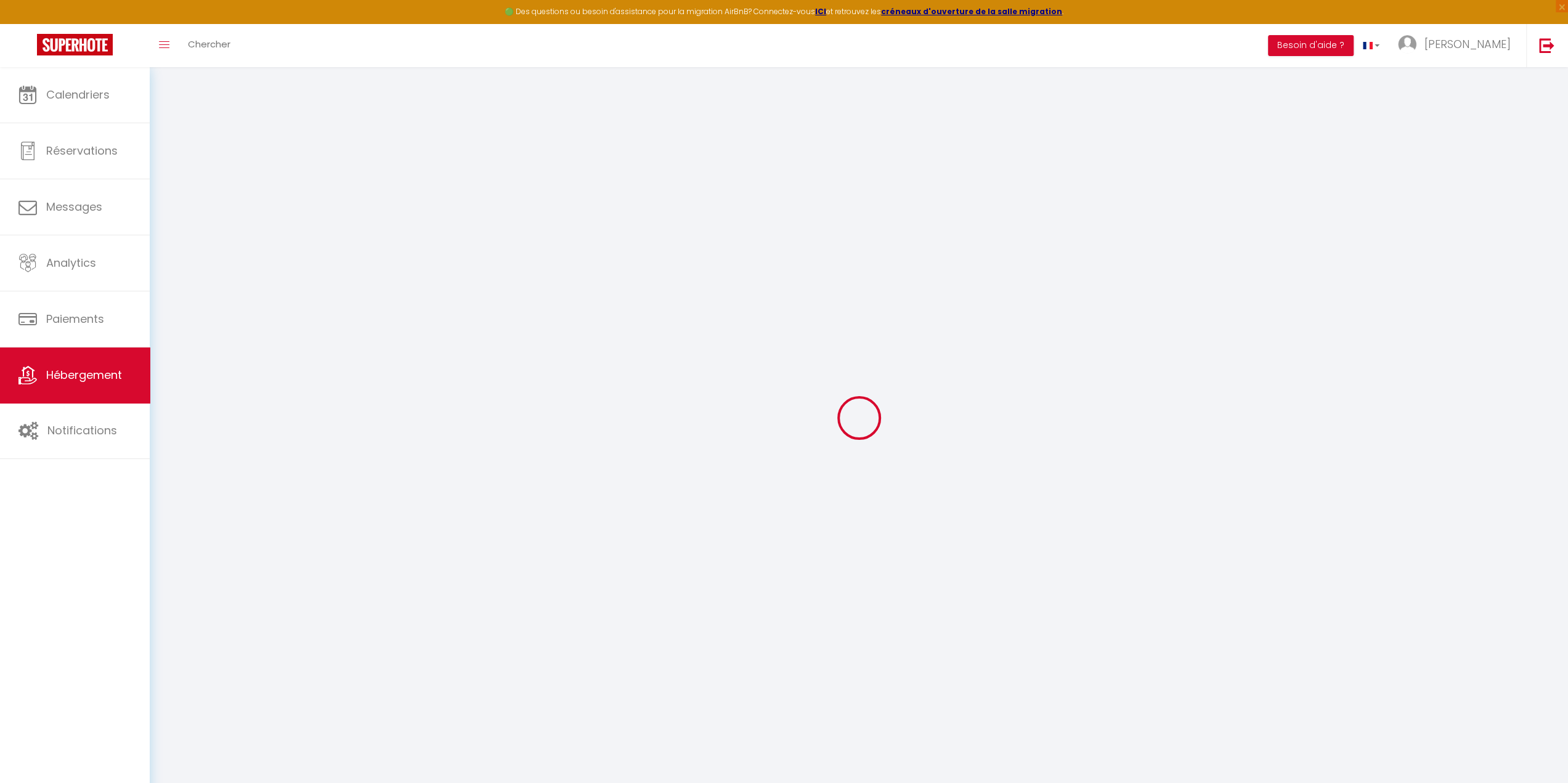
type input "0"
select select
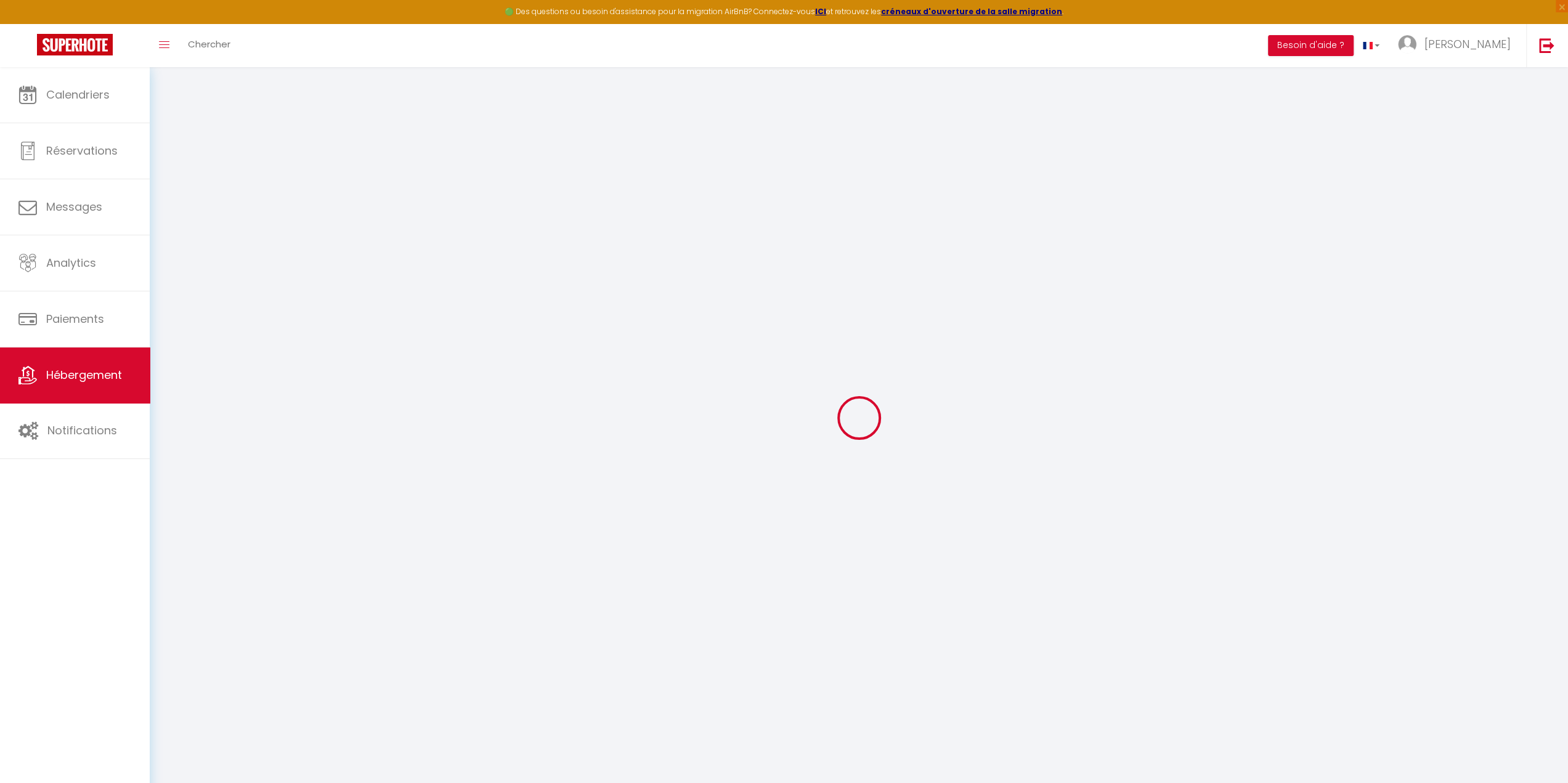
select select
checkbox input "true"
checkbox input "false"
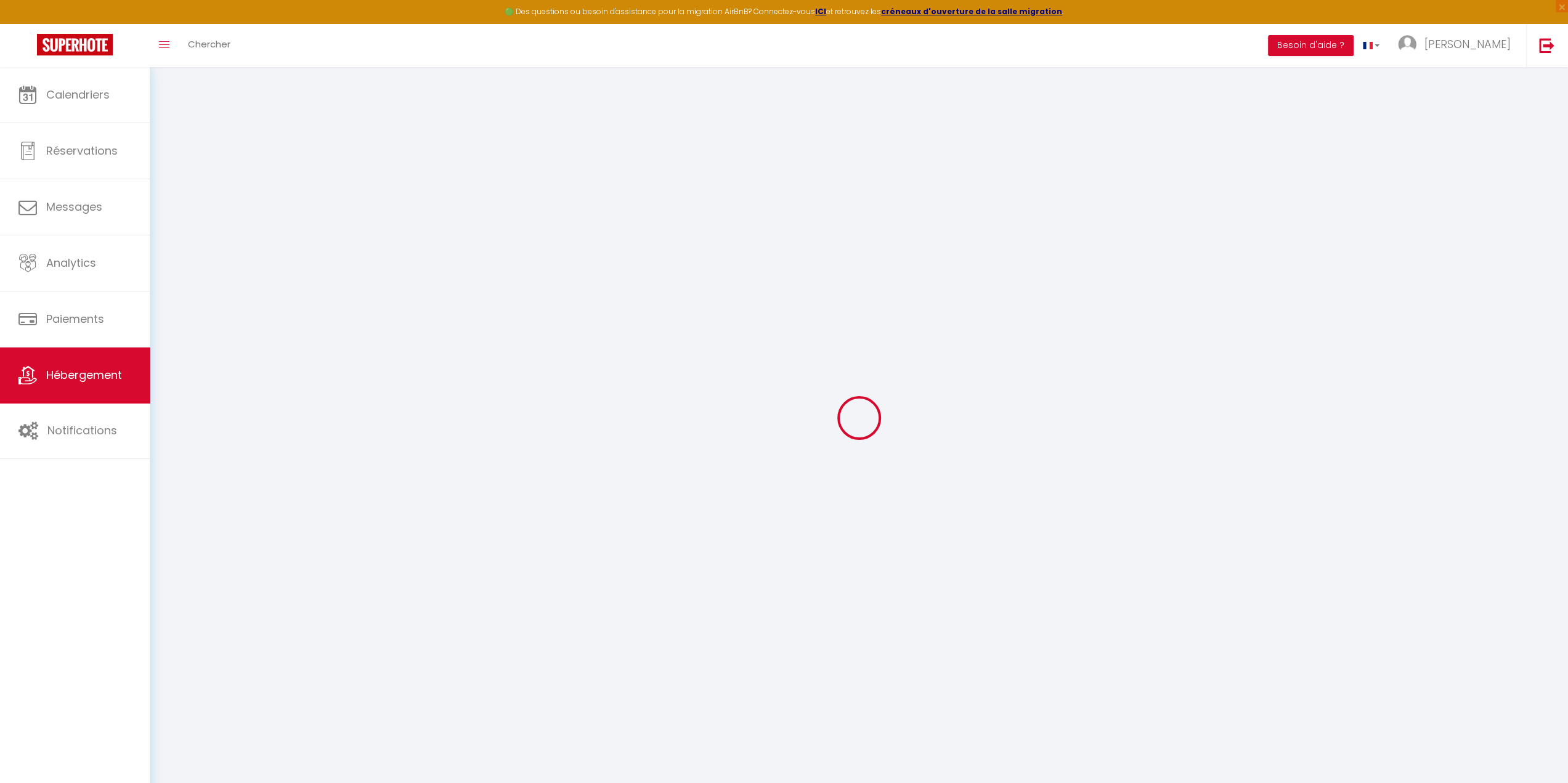
checkbox input "false"
select select
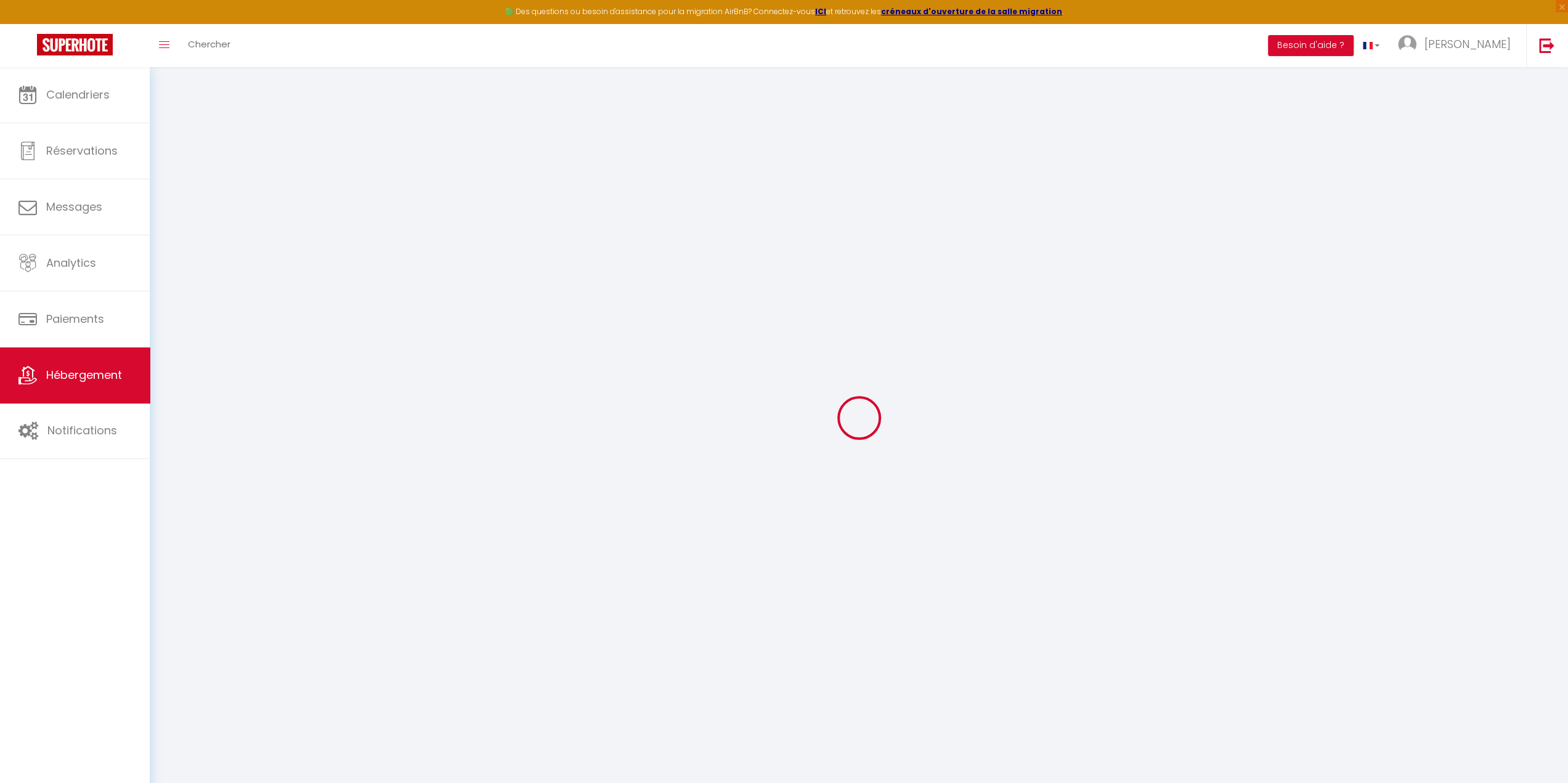
select select
checkbox input "true"
checkbox input "false"
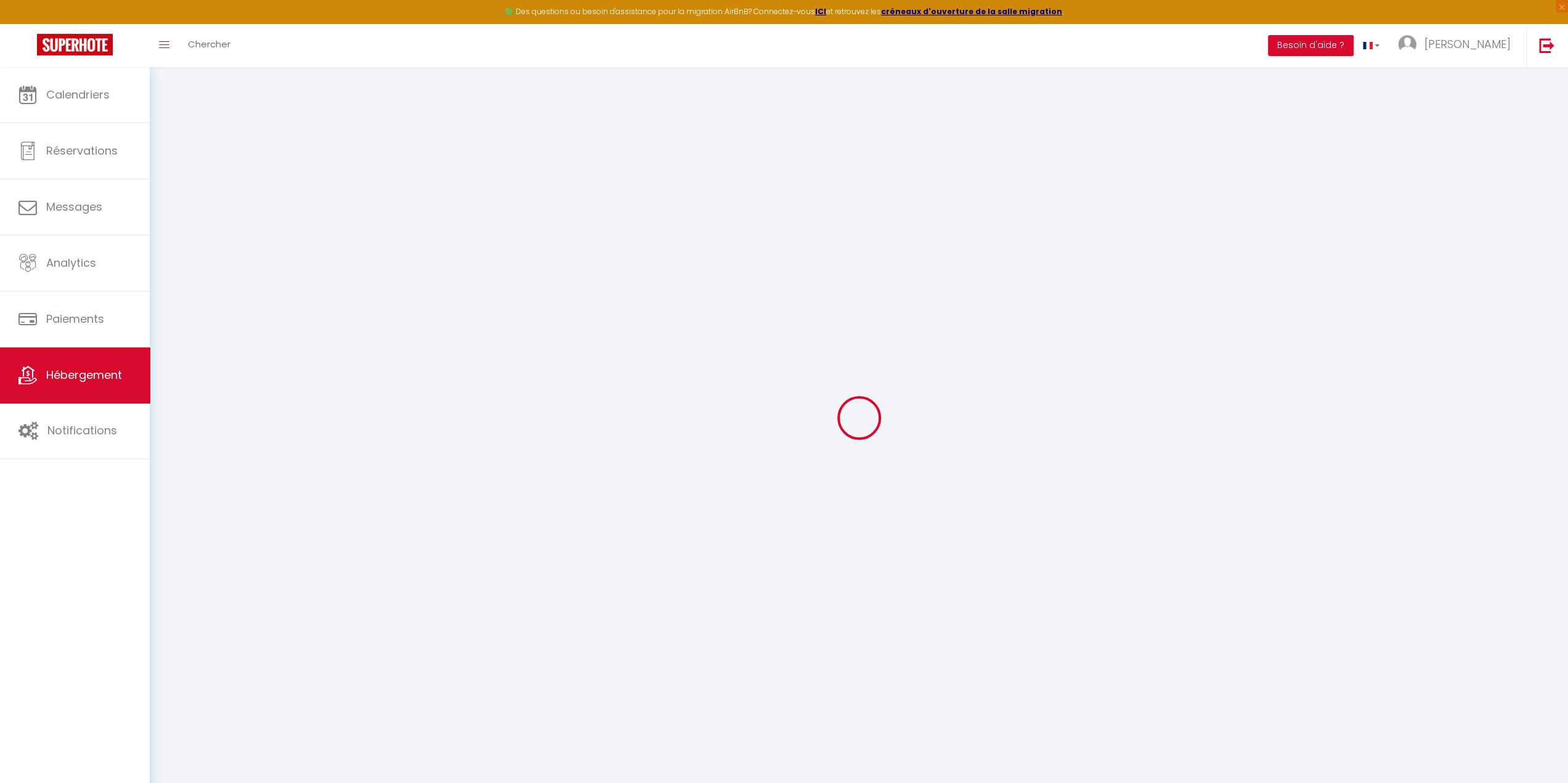
checkbox input "false"
select select
checkbox input "true"
checkbox input "false"
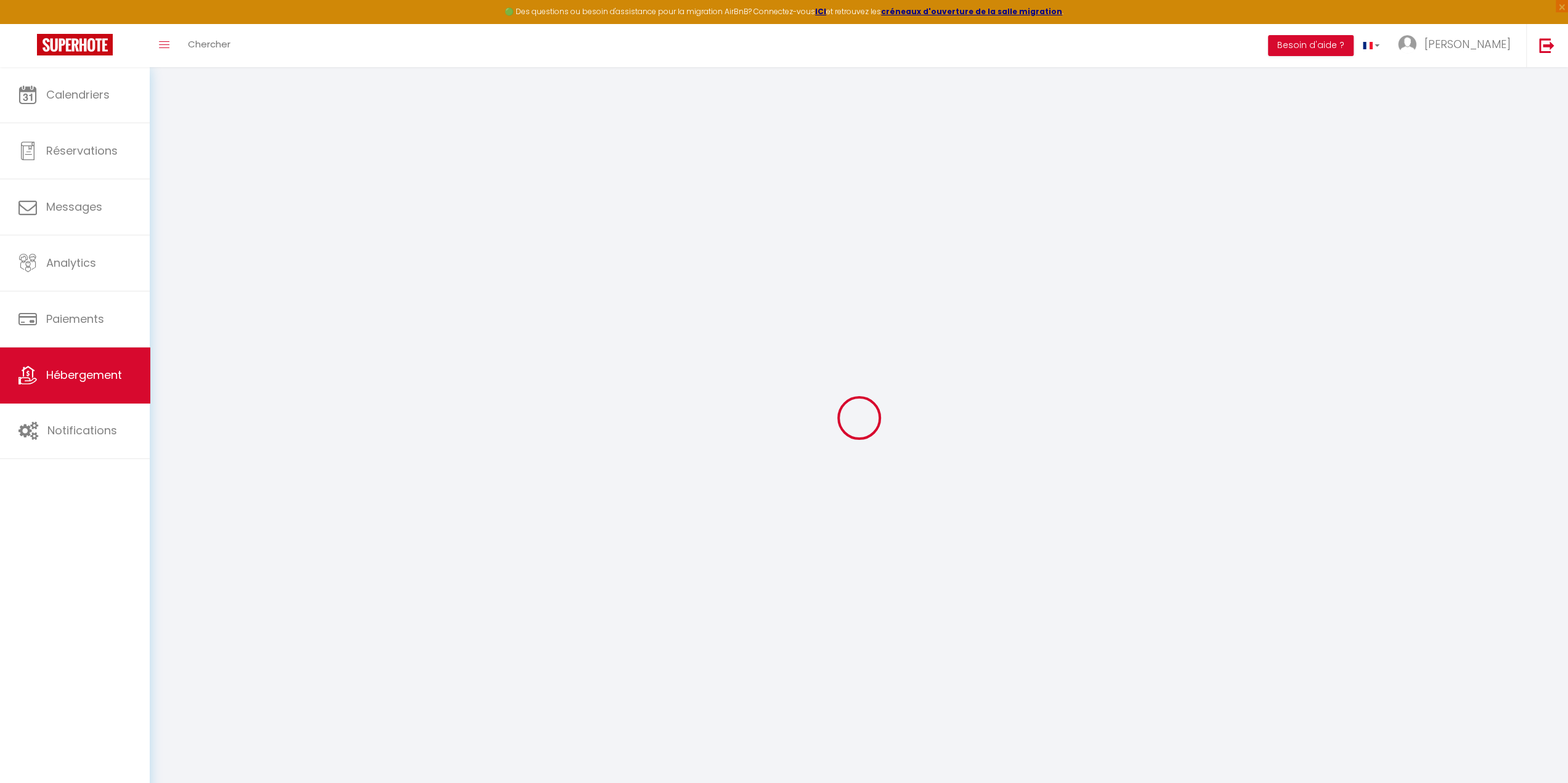
checkbox input "false"
select select
checkbox input "true"
checkbox input "false"
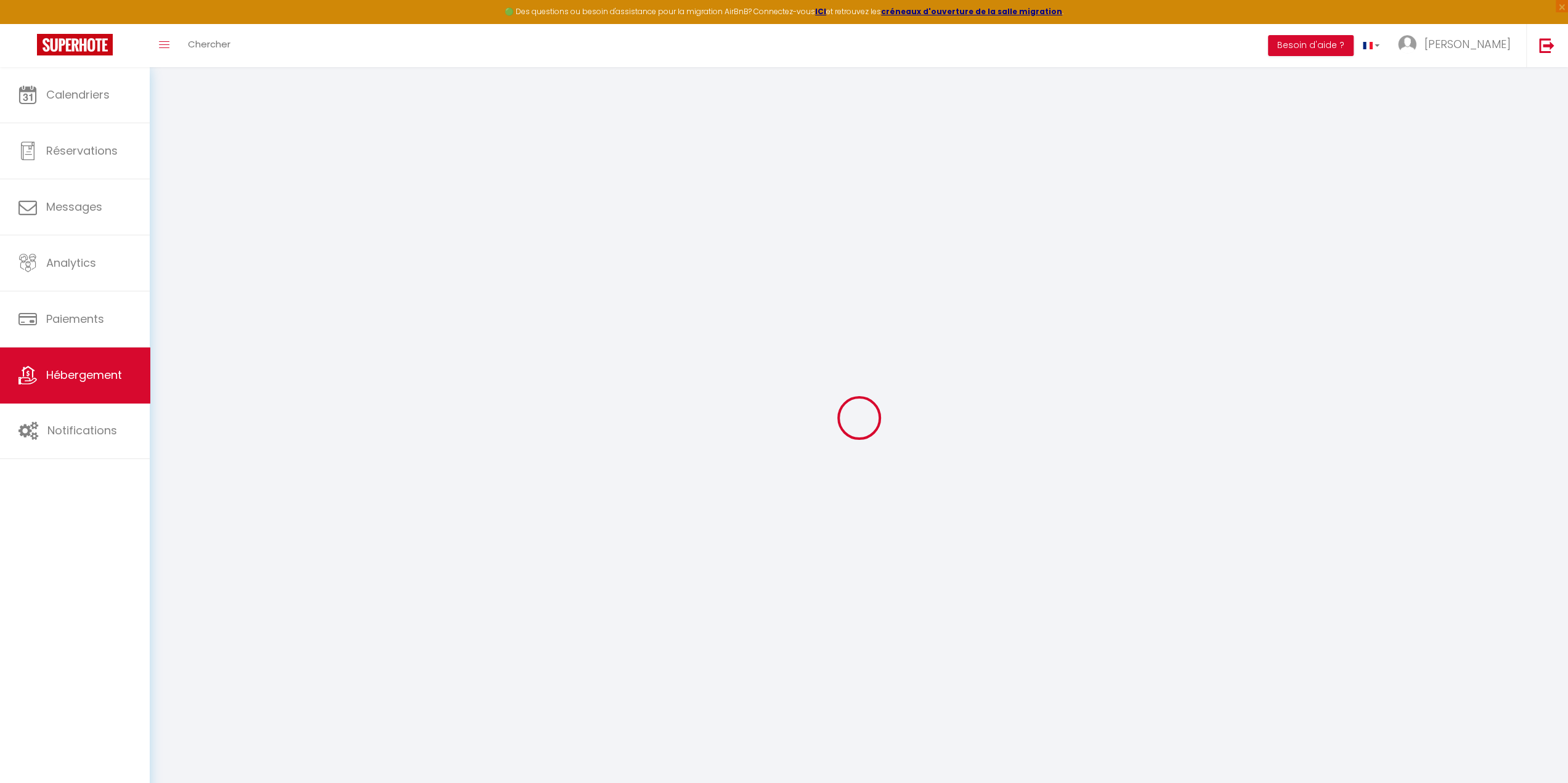
checkbox input "false"
select select "16:00"
select select "23:45"
select select "11:00"
select select "30"
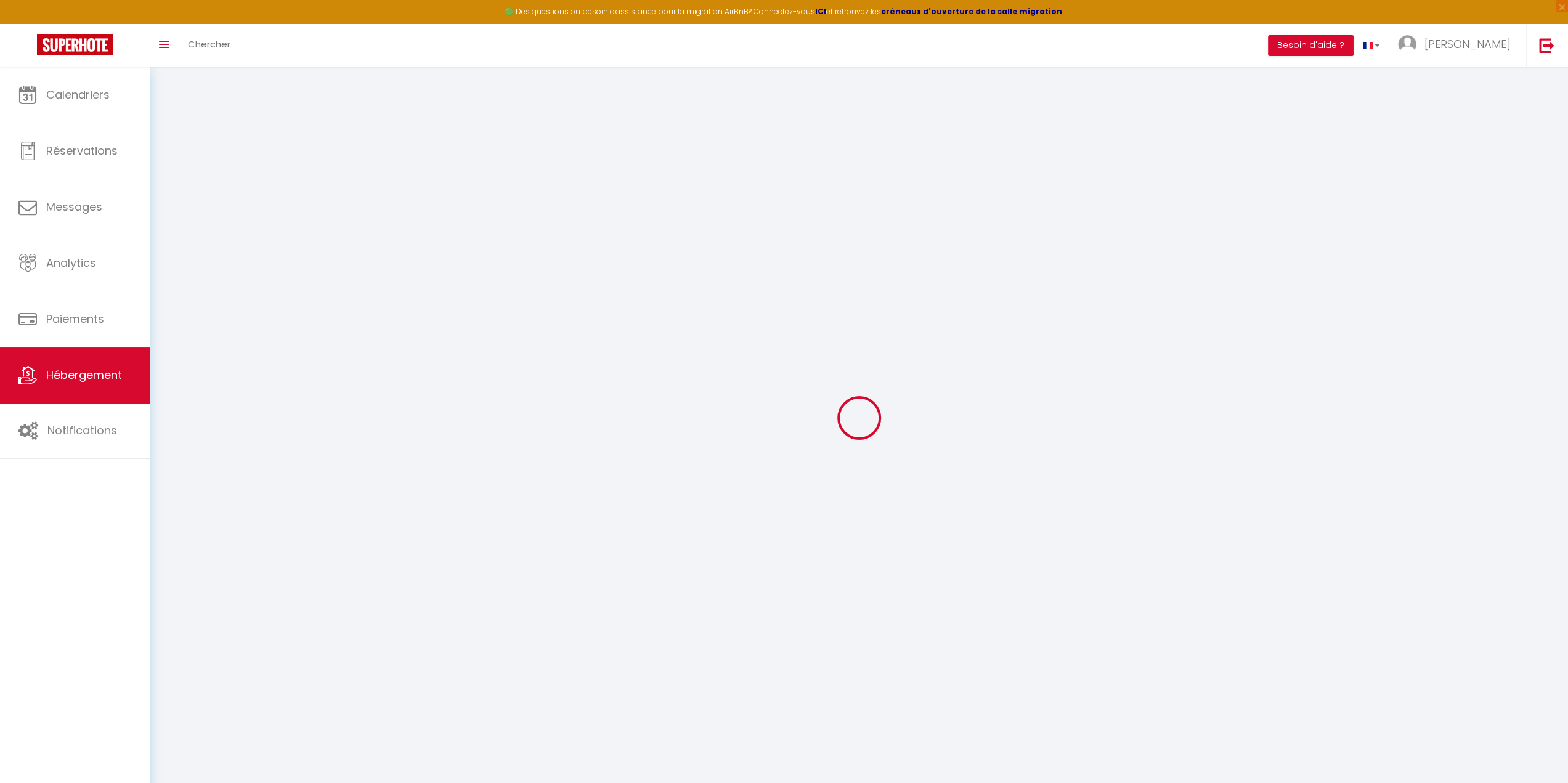
select select "120"
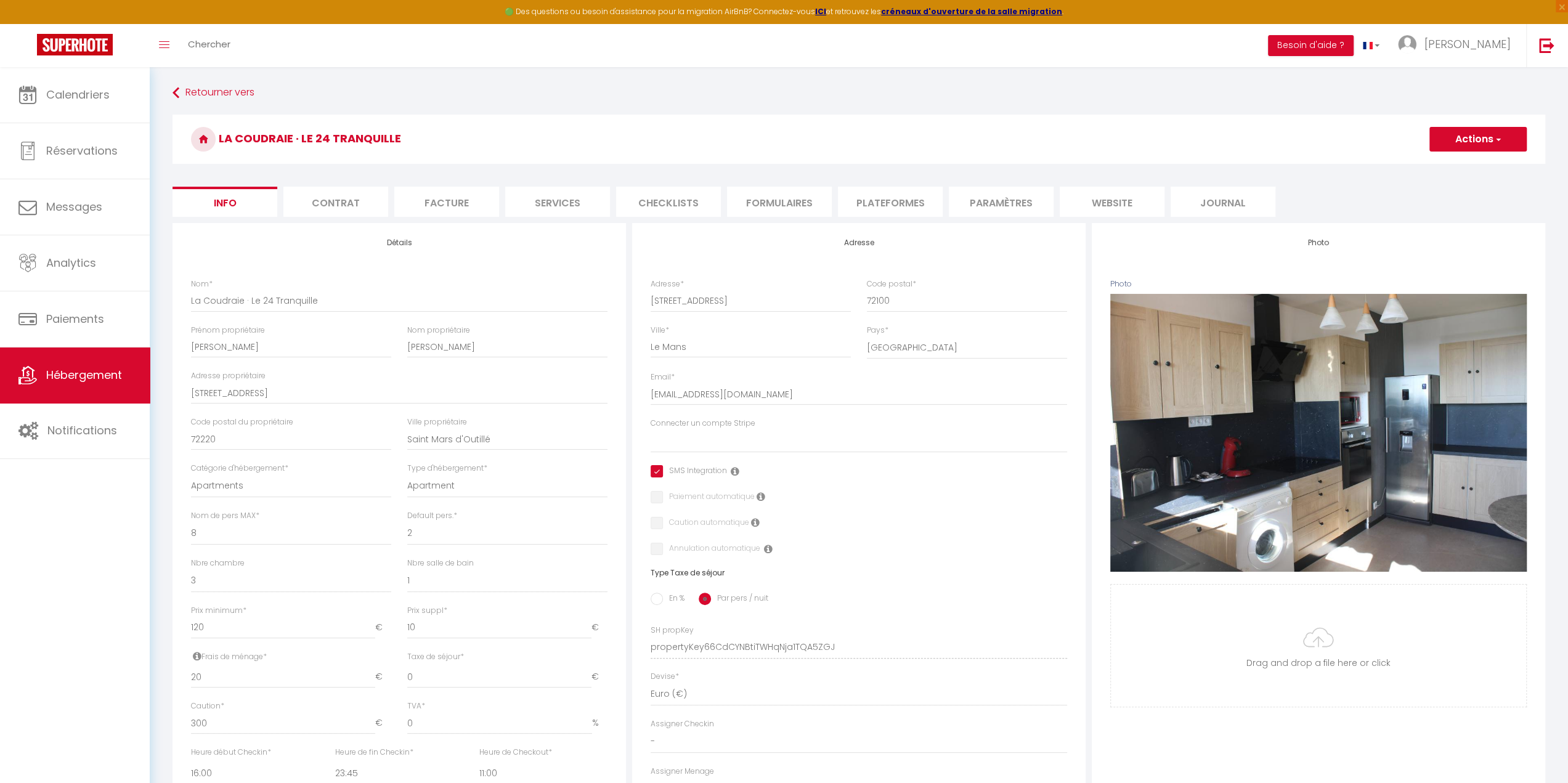
select select
checkbox input "true"
checkbox input "false"
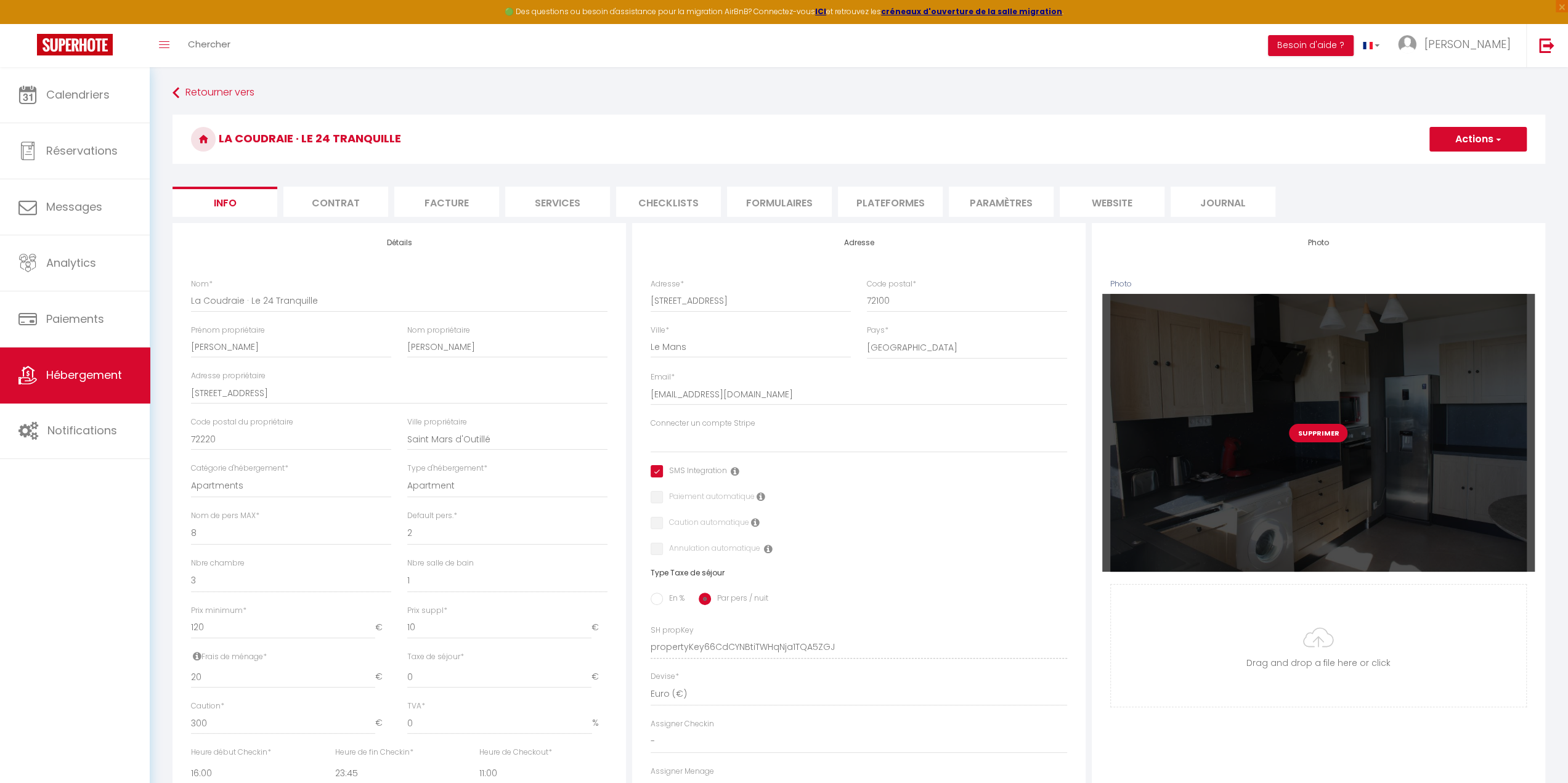
click at [1330, 433] on button "Supprimer" at bounding box center [1318, 433] width 59 height 18
select select
checkbox input "true"
checkbox input "false"
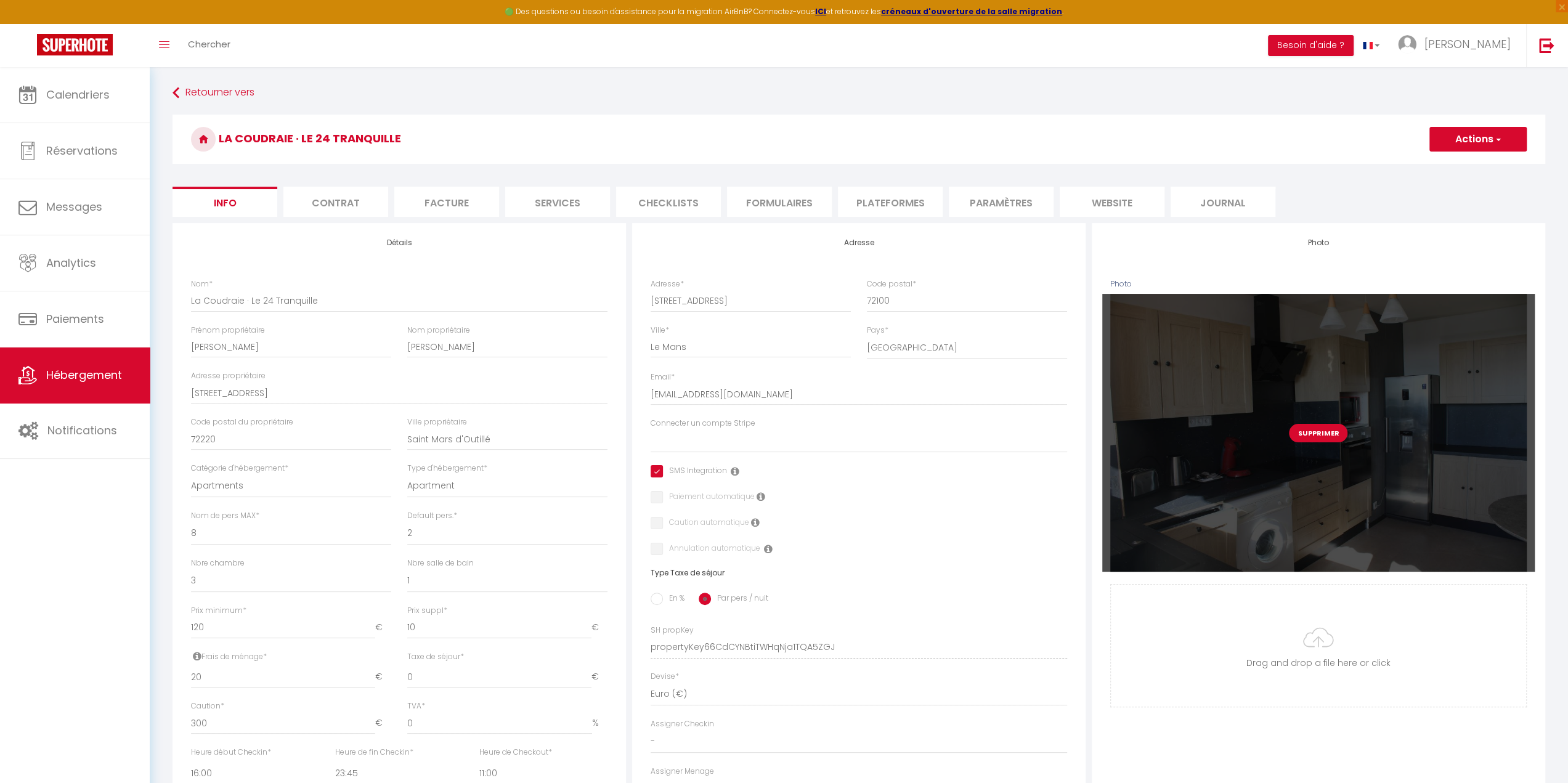
checkbox input "false"
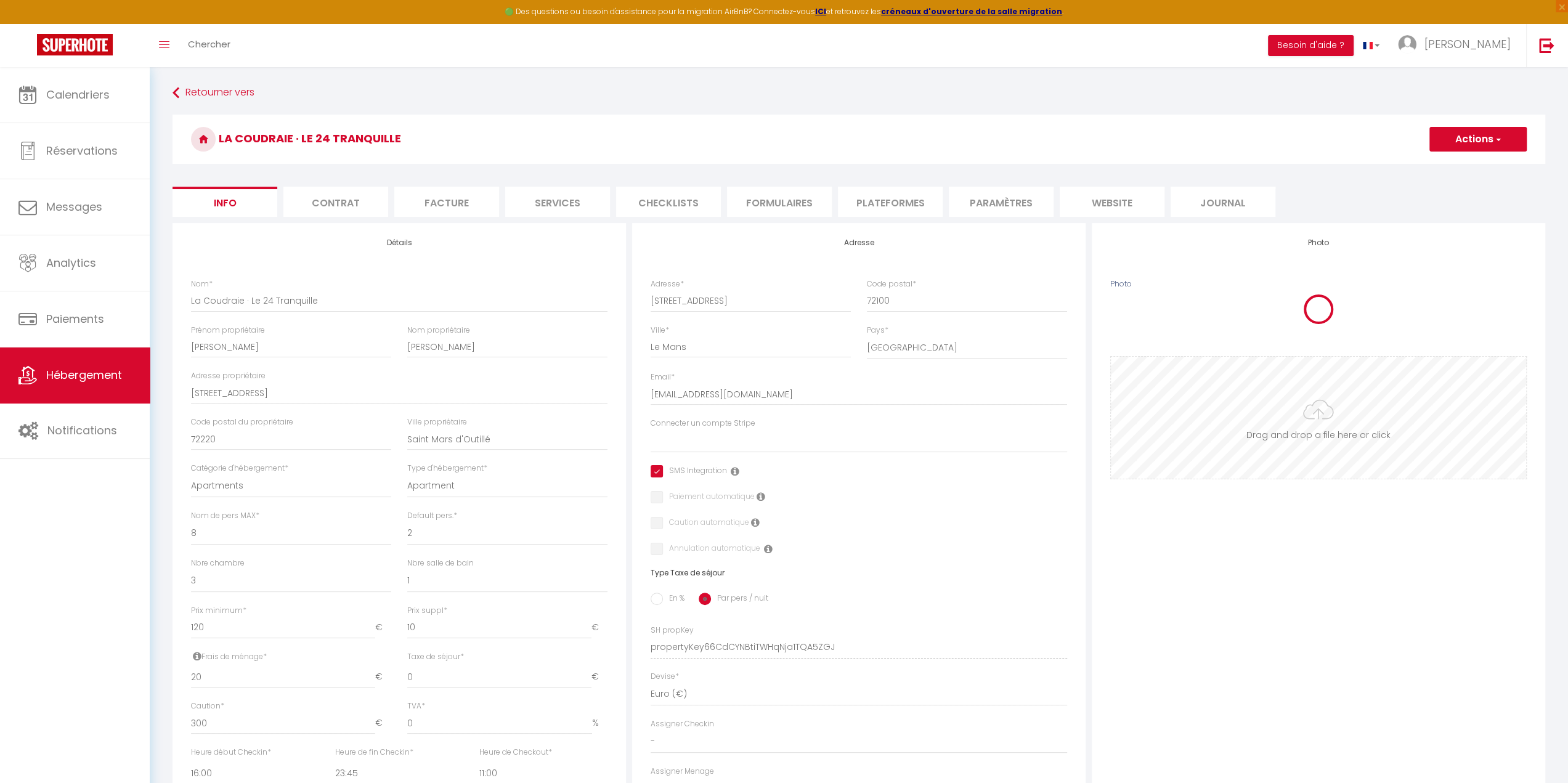
select select
checkbox input "true"
checkbox input "false"
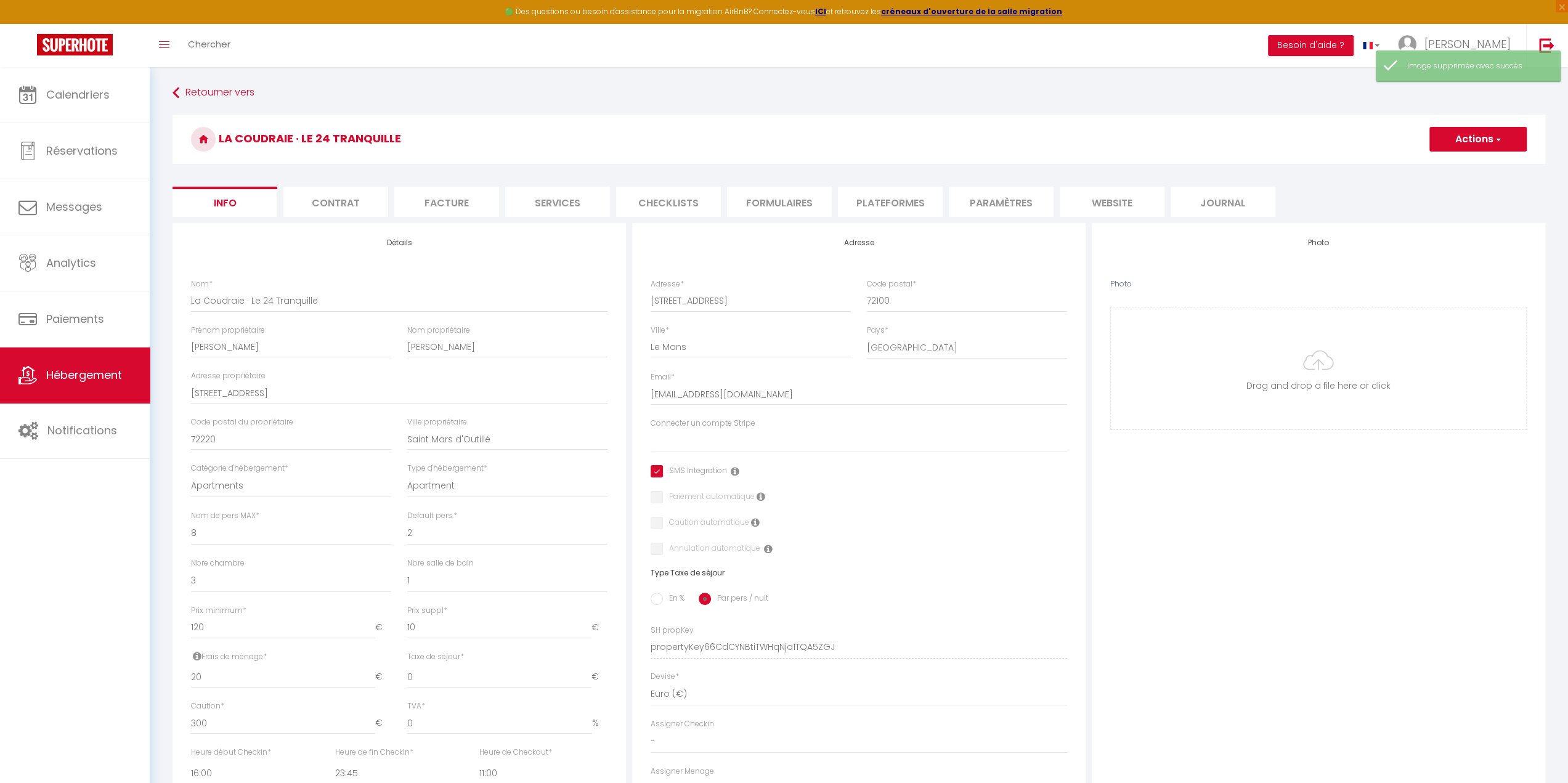
type input "C:\fakepath\Annonce appartement.png"
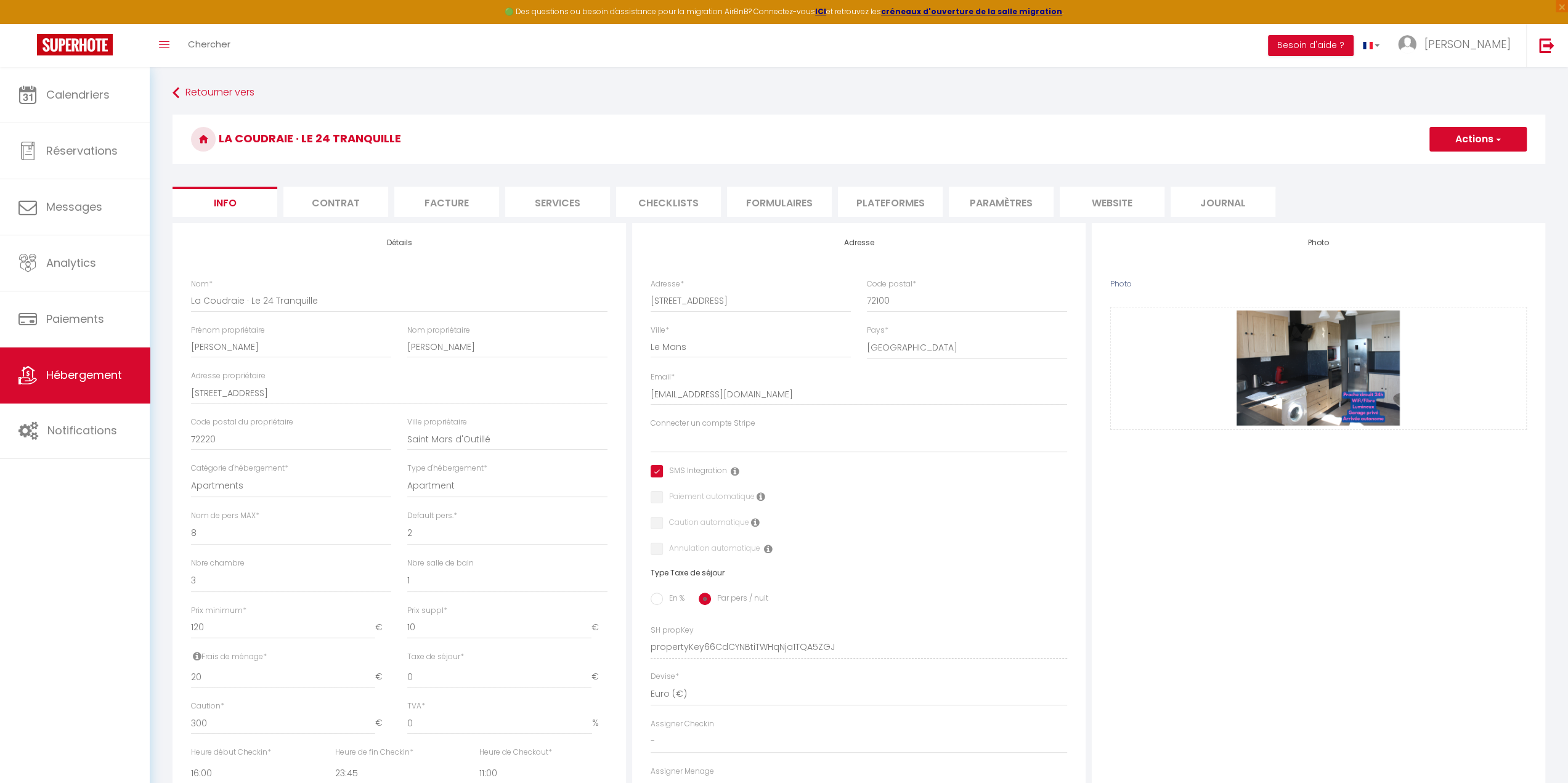
click at [1486, 140] on button "Actions" at bounding box center [1478, 139] width 98 height 24
click at [1448, 163] on input "Enregistrer" at bounding box center [1429, 166] width 45 height 13
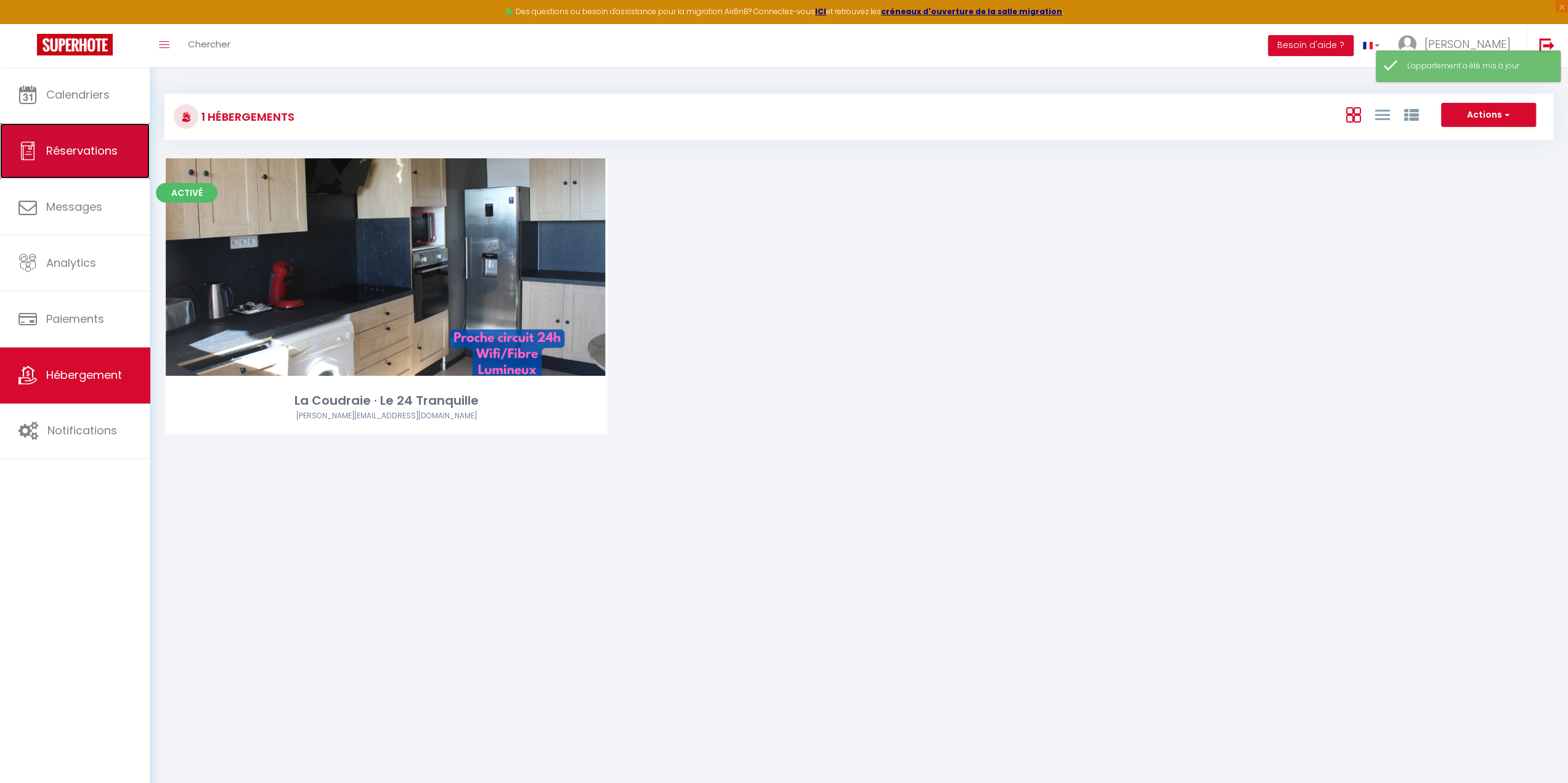
click at [83, 153] on span "Réservations" at bounding box center [82, 150] width 71 height 15
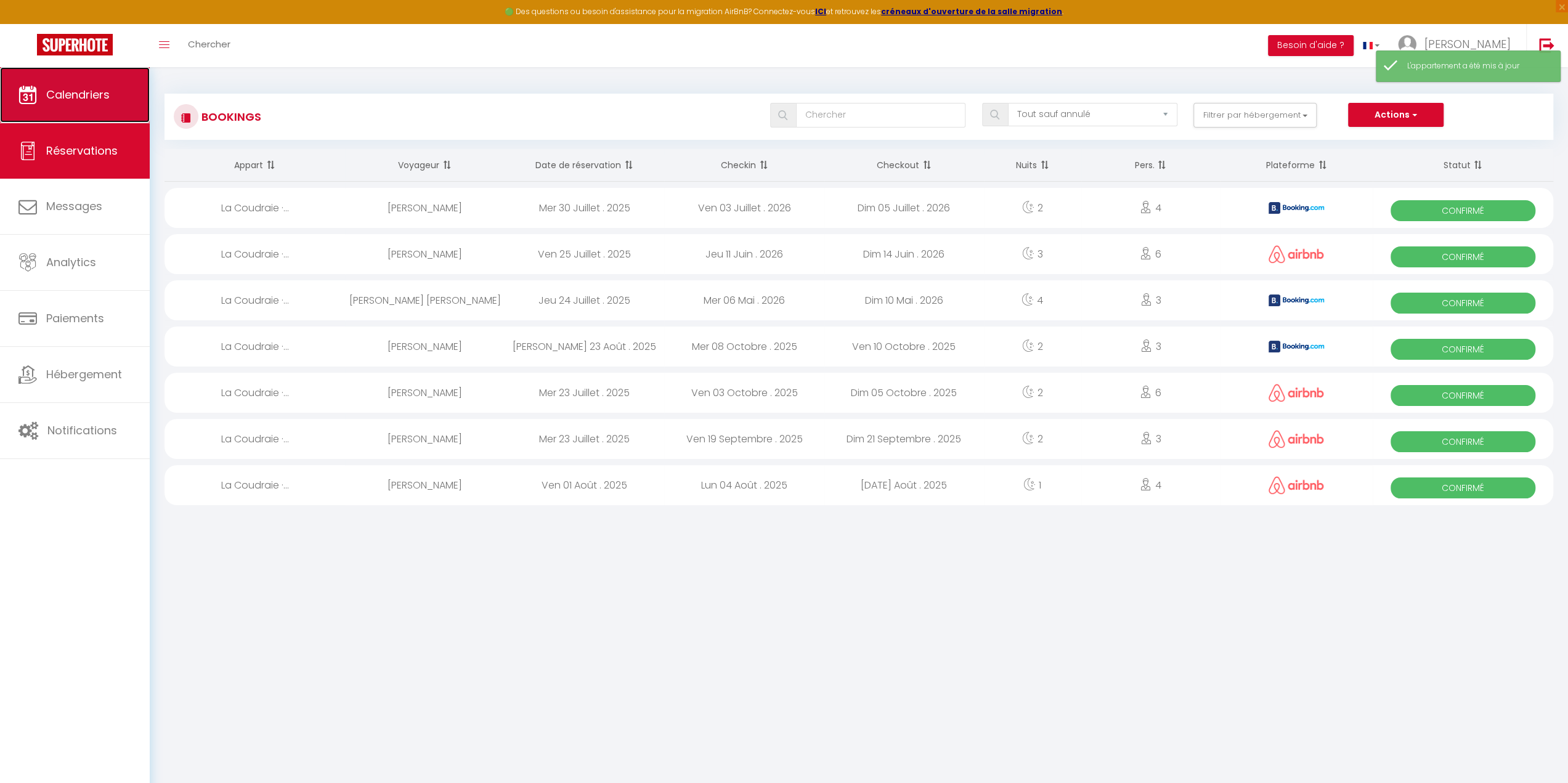
click at [78, 94] on span "Calendriers" at bounding box center [78, 94] width 63 height 15
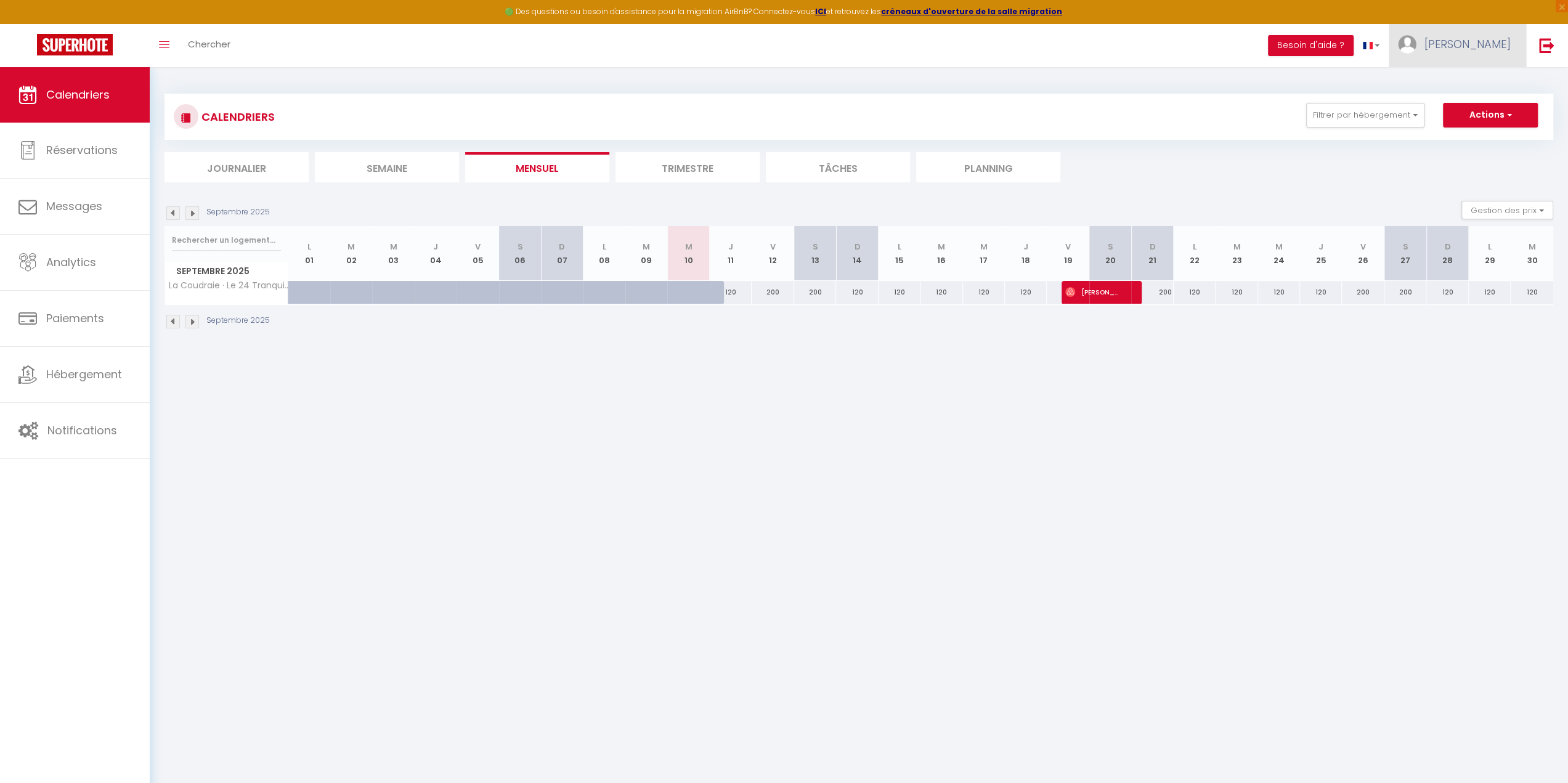
click at [1482, 50] on span "[PERSON_NAME]" at bounding box center [1467, 43] width 86 height 15
click at [1472, 86] on link "Paramètres" at bounding box center [1477, 86] width 91 height 21
select select "28"
select select "fr"
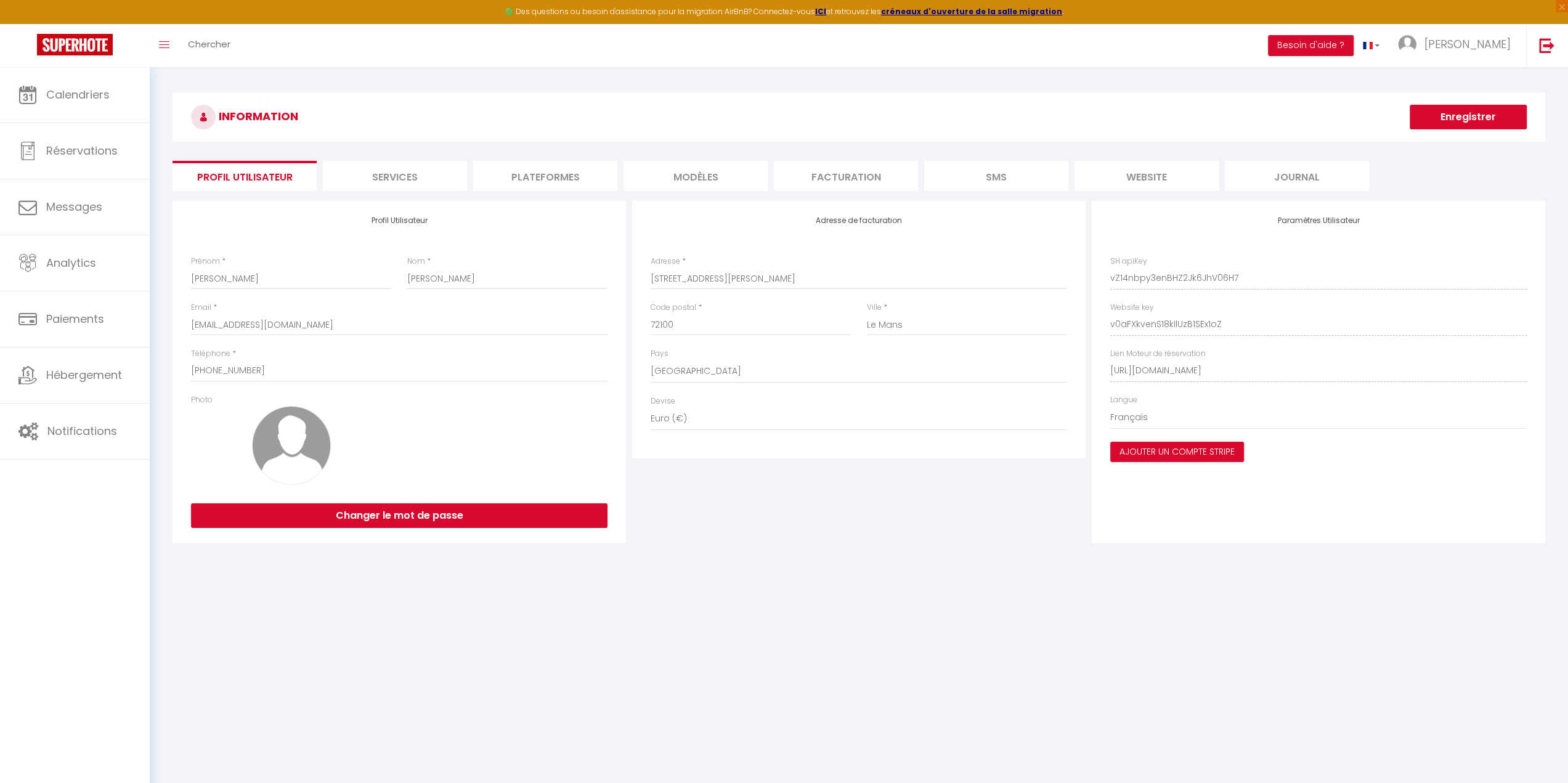
click at [388, 175] on li "Services" at bounding box center [395, 176] width 144 height 30
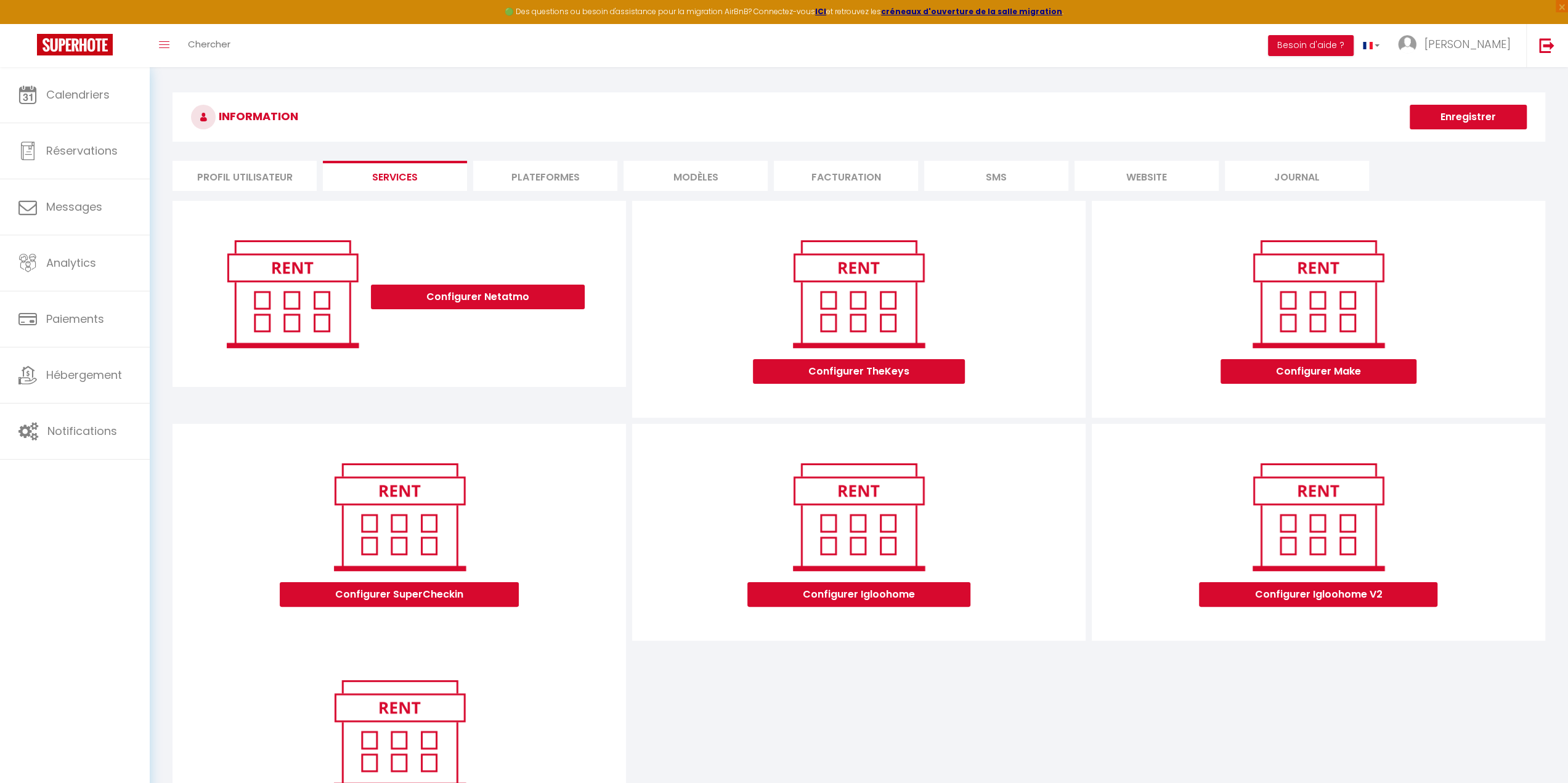
click at [546, 170] on li "Plateformes" at bounding box center [545, 176] width 144 height 30
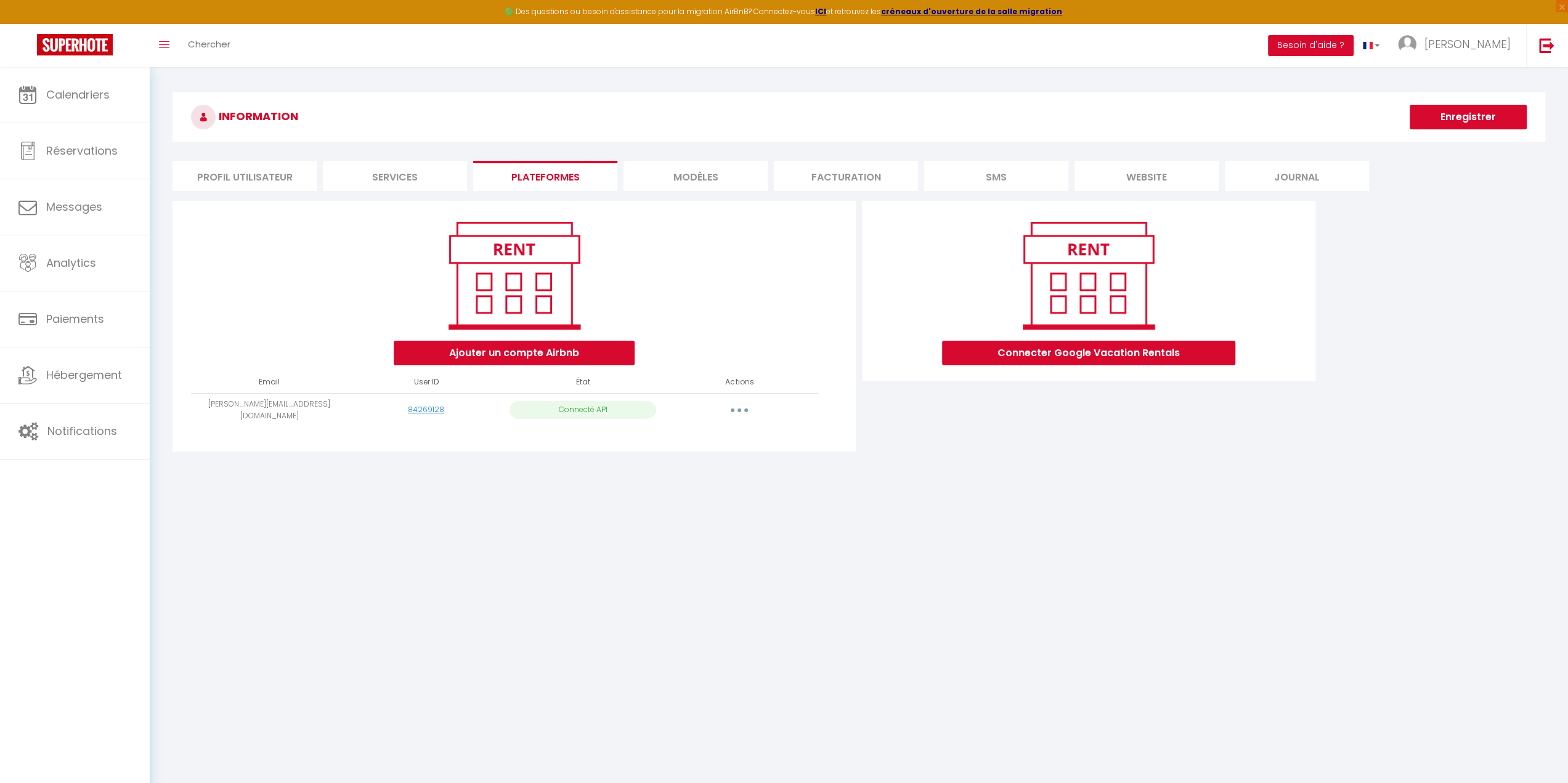
type textarea "È"
click at [700, 174] on li "MODÈLES" at bounding box center [696, 176] width 144 height 30
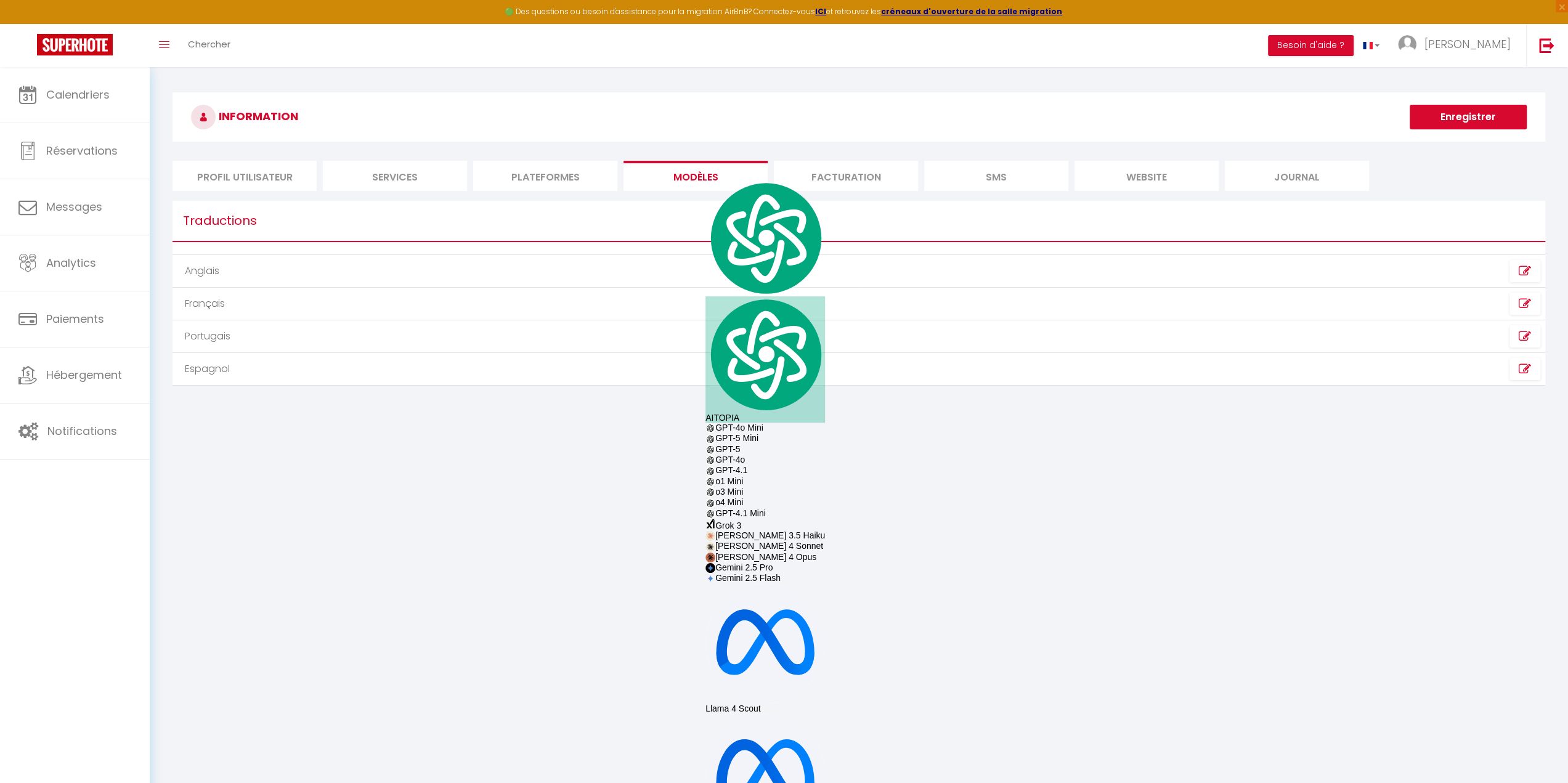
click at [892, 175] on li "Facturation" at bounding box center [846, 176] width 144 height 30
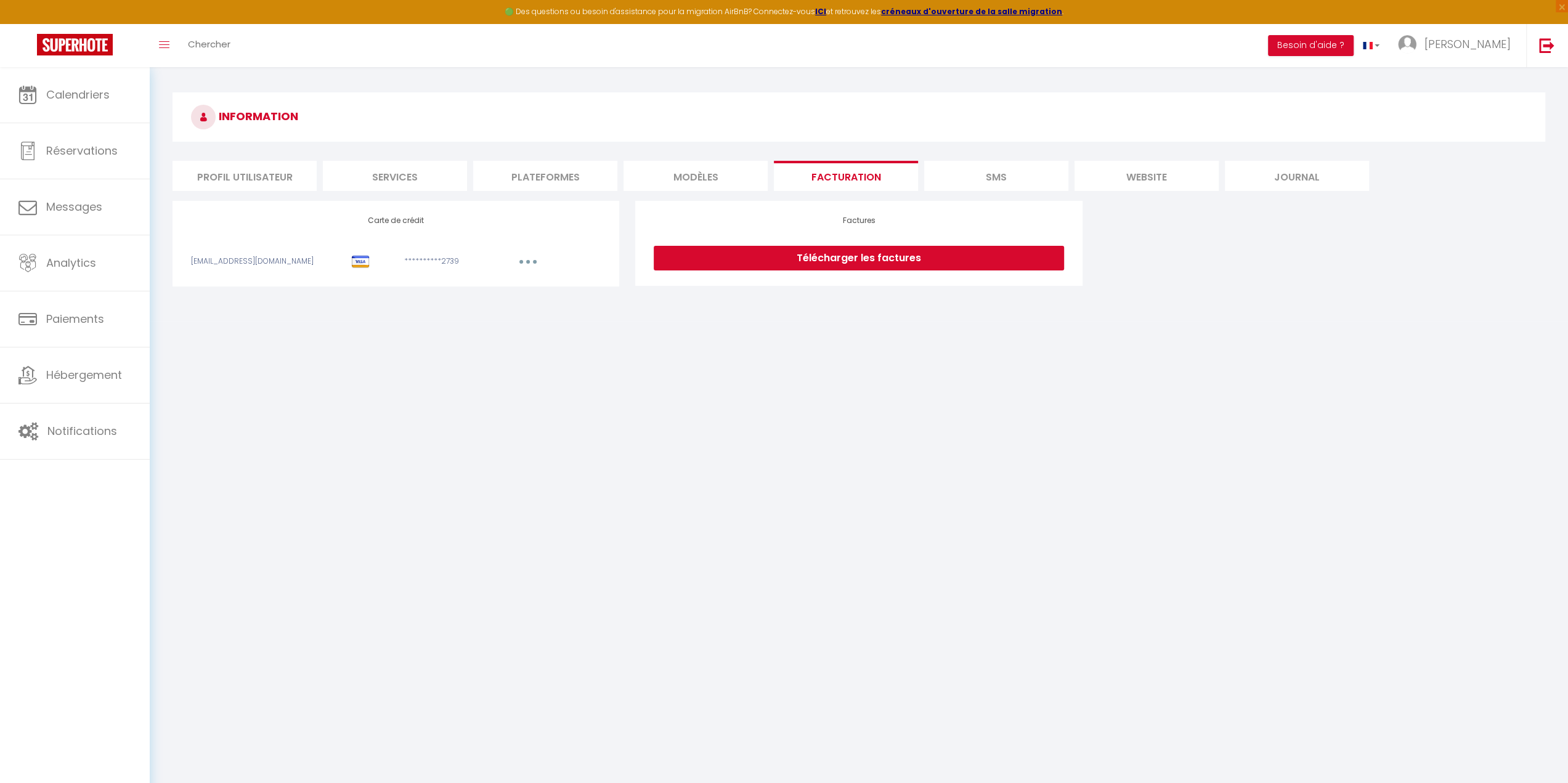
click at [995, 180] on li "SMS" at bounding box center [996, 176] width 144 height 30
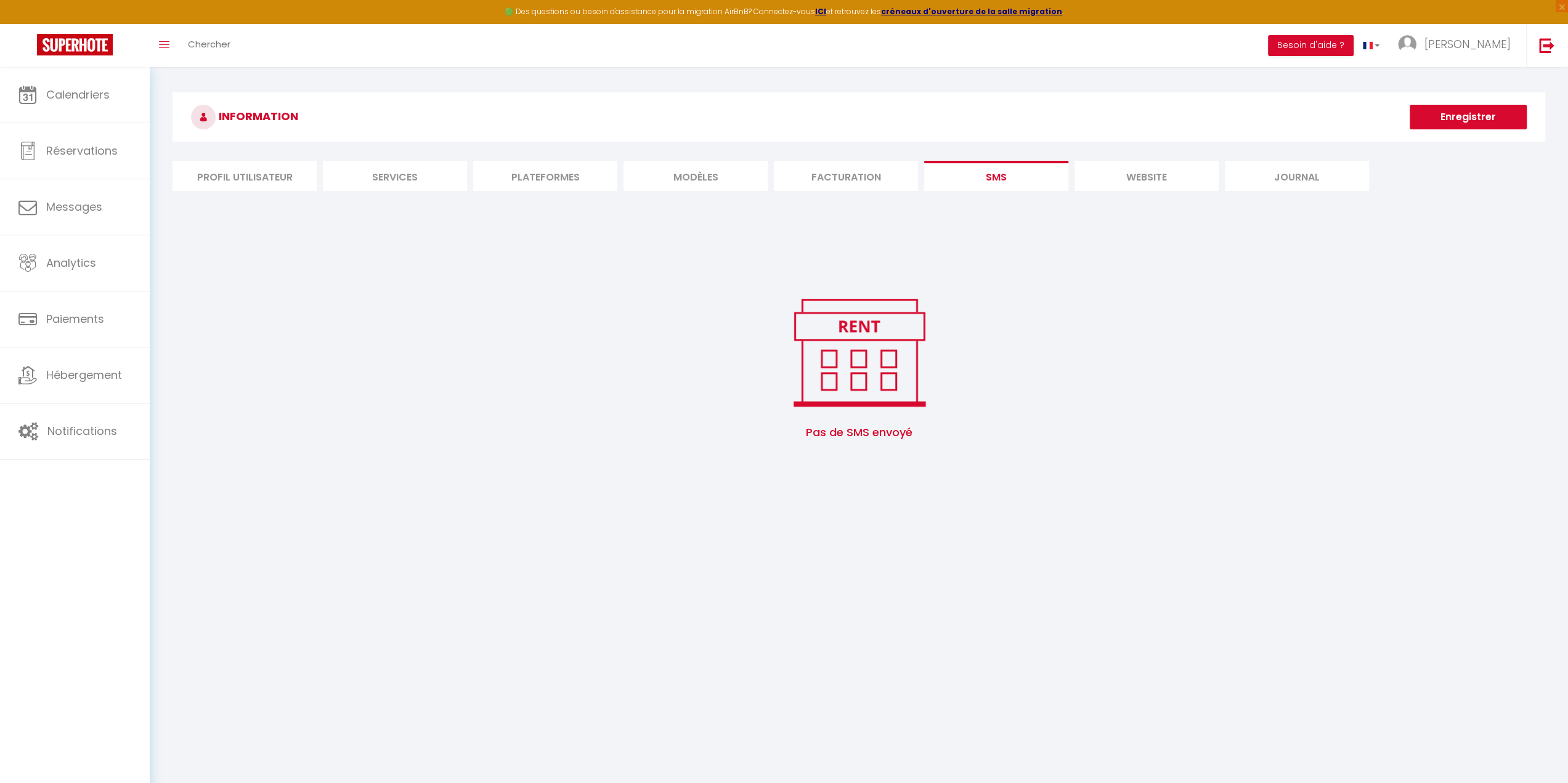
click at [1129, 182] on li "website" at bounding box center [1146, 176] width 144 height 30
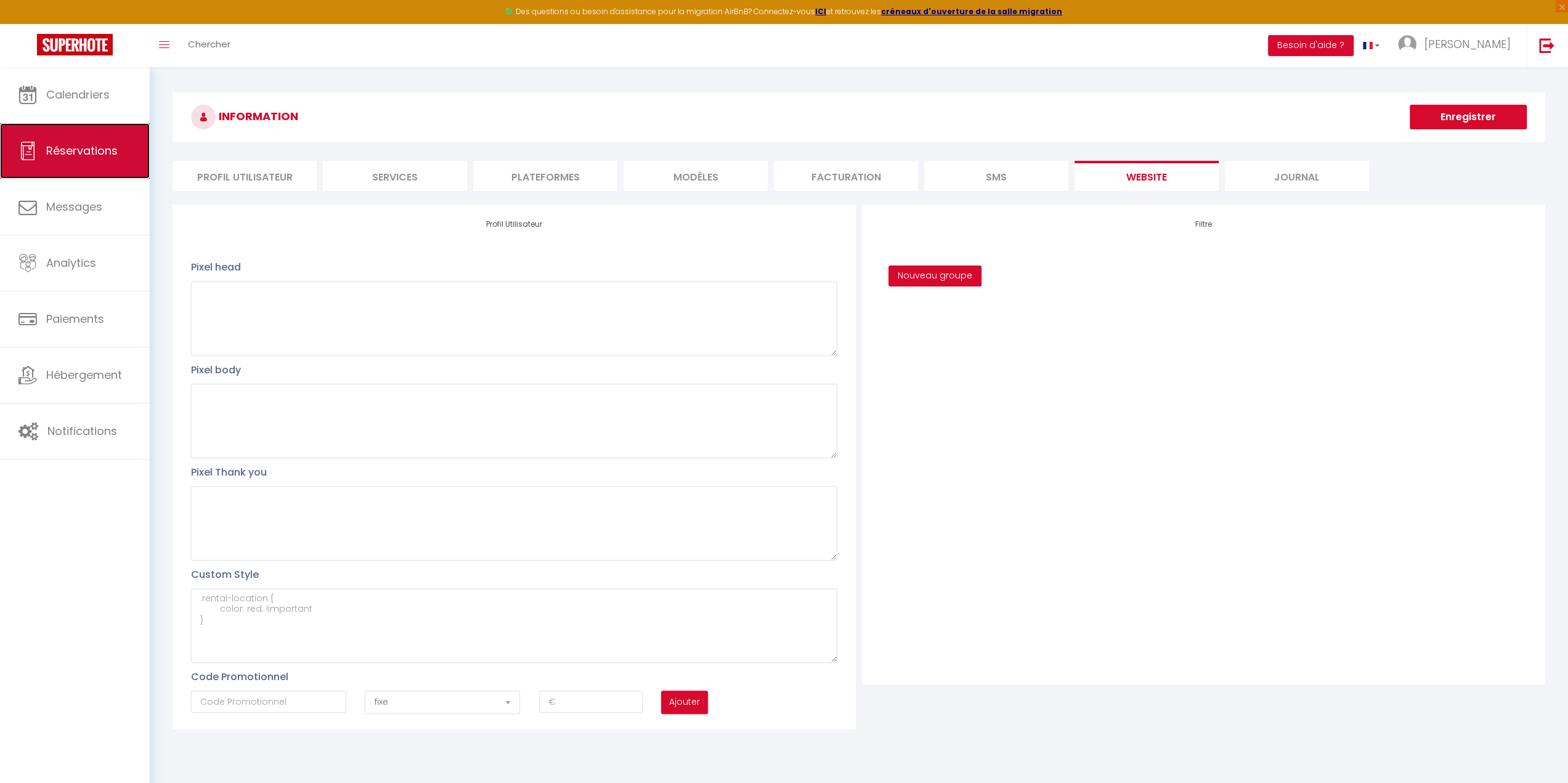
click at [102, 155] on span "Réservations" at bounding box center [82, 150] width 71 height 15
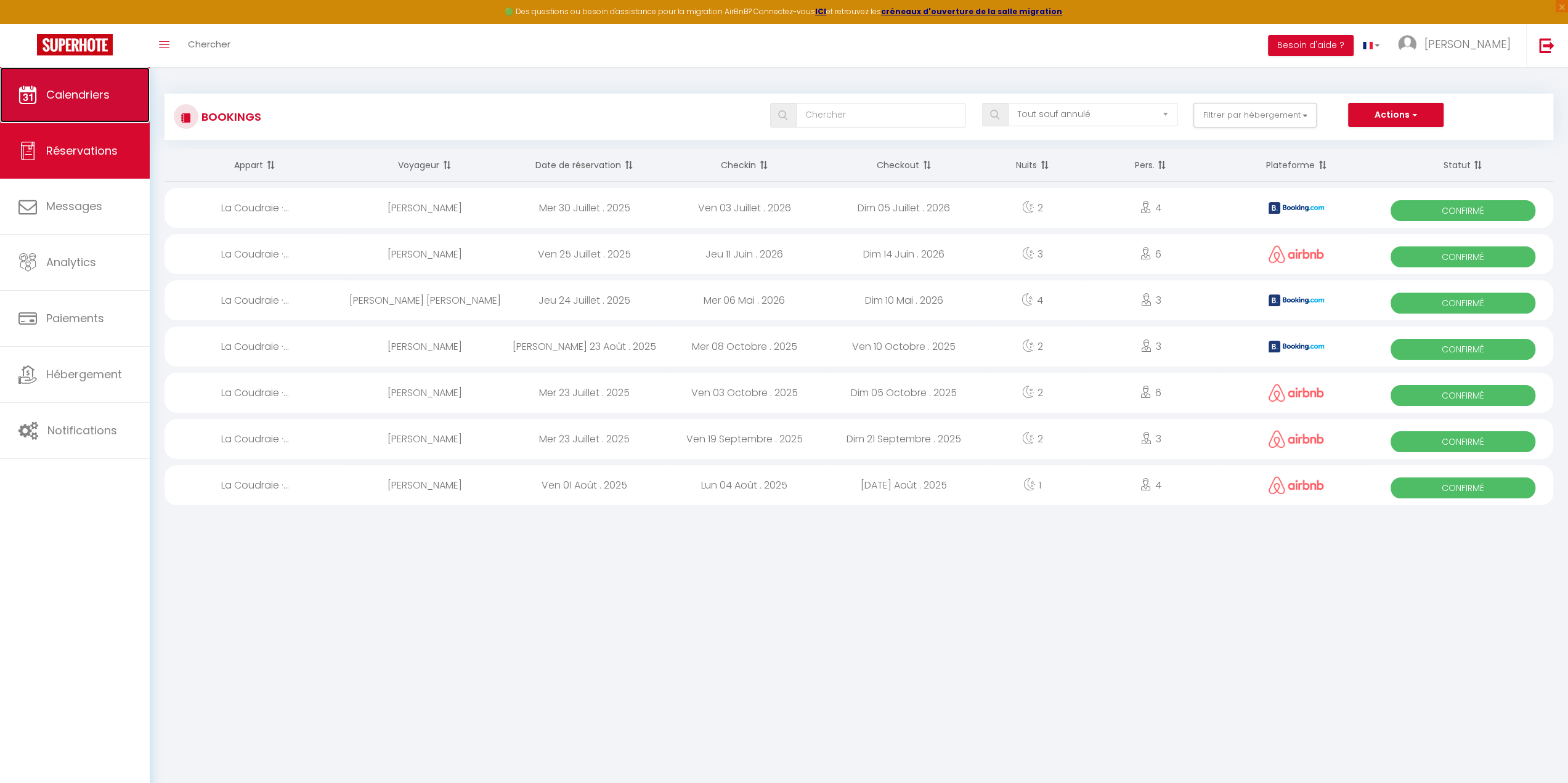
click at [85, 103] on link "Calendriers" at bounding box center [74, 95] width 150 height 55
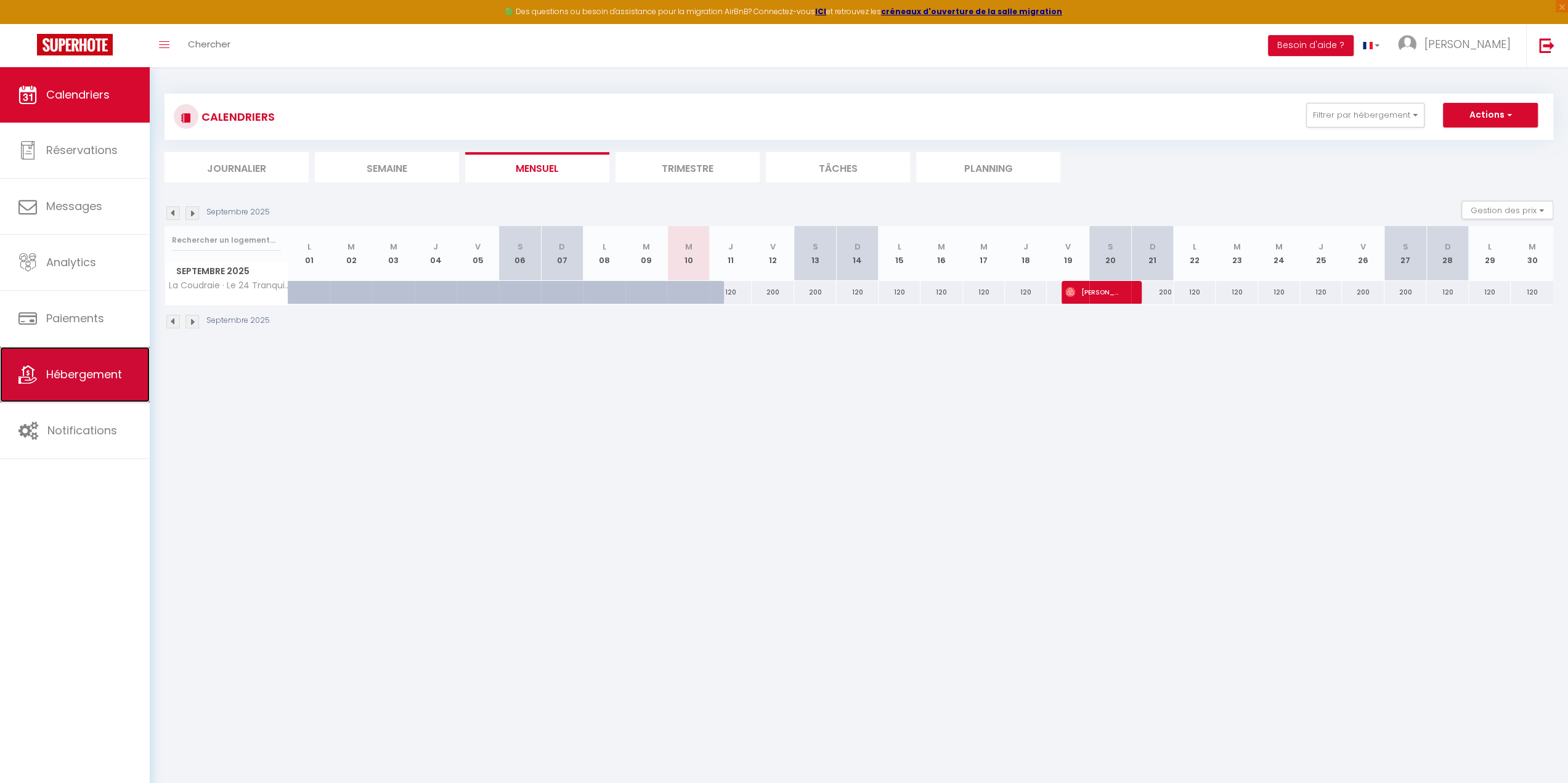
click at [98, 376] on span "Hébergement" at bounding box center [84, 374] width 76 height 15
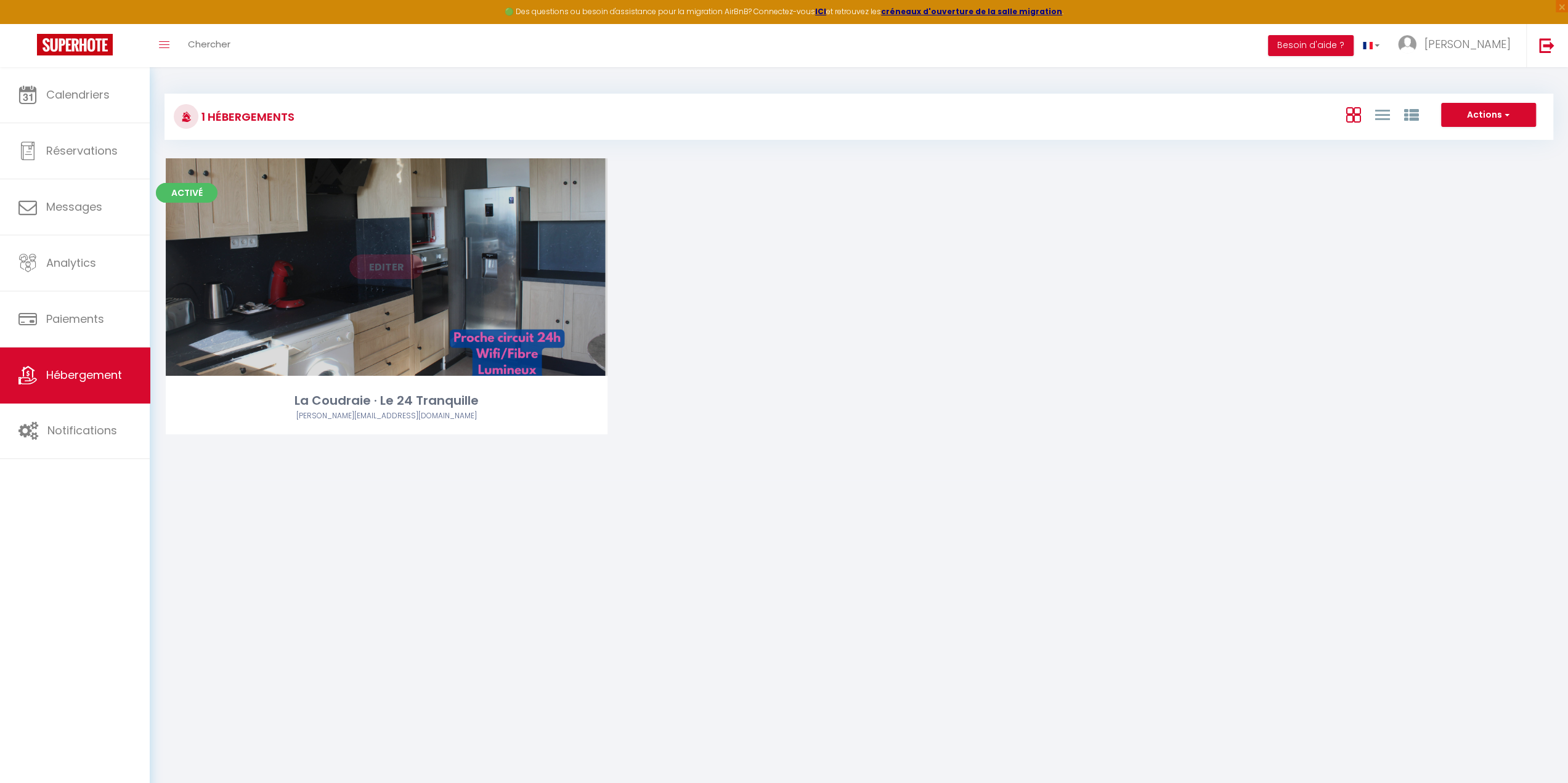
click at [399, 262] on link "Editer" at bounding box center [386, 266] width 74 height 24
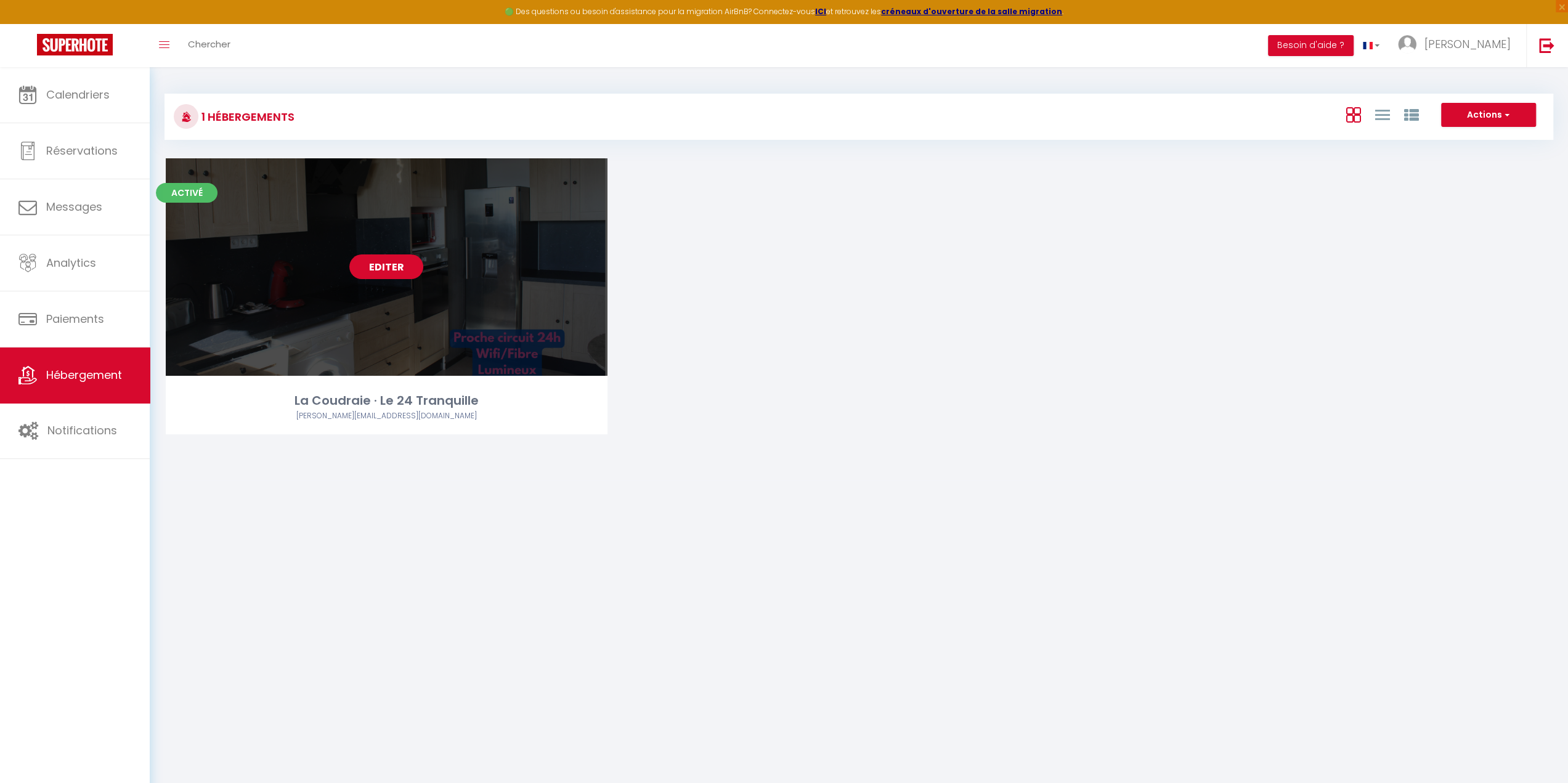
click at [391, 268] on link "Editer" at bounding box center [386, 266] width 74 height 24
select select "3"
select select "2"
select select "1"
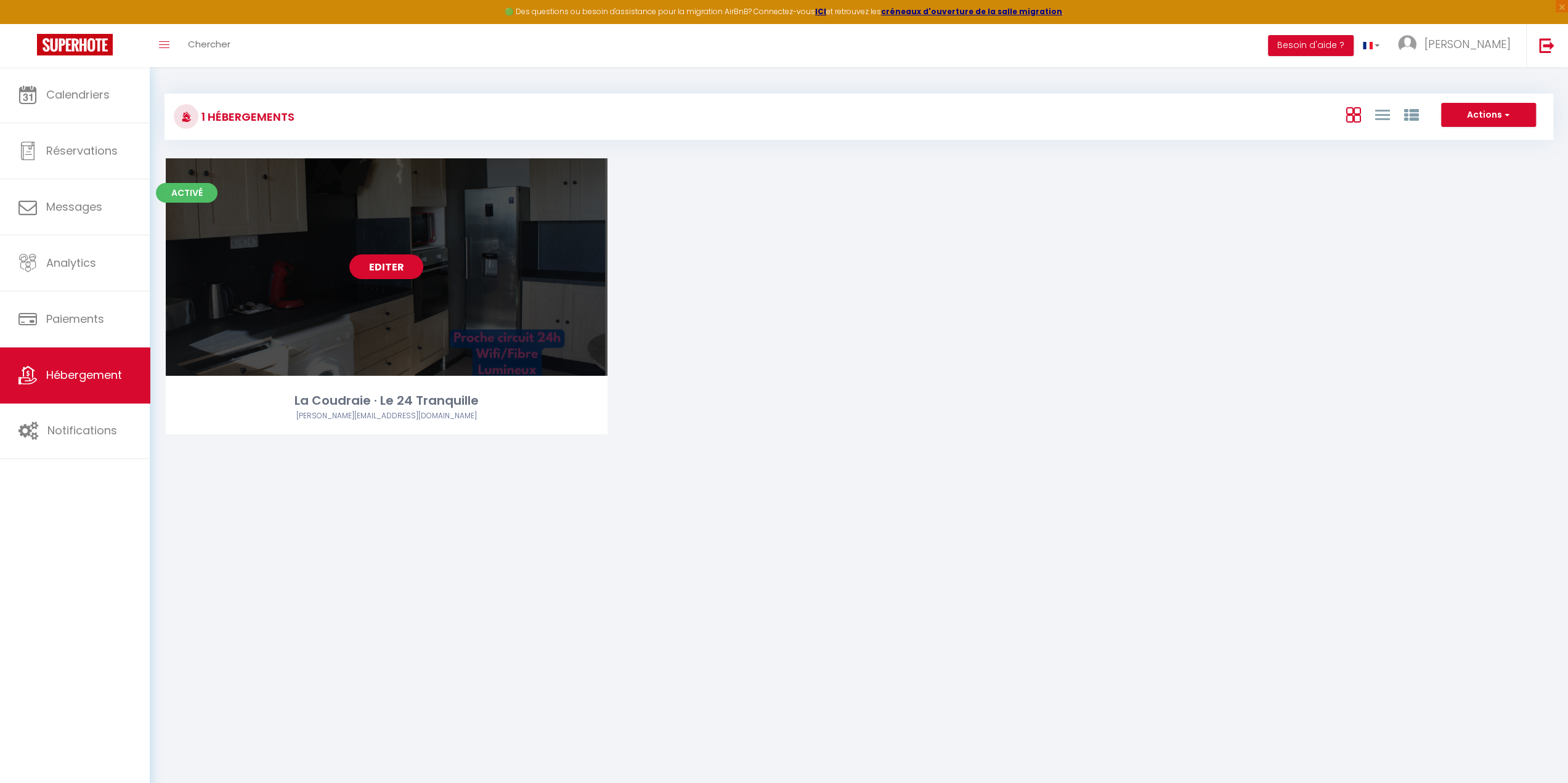
select select "28"
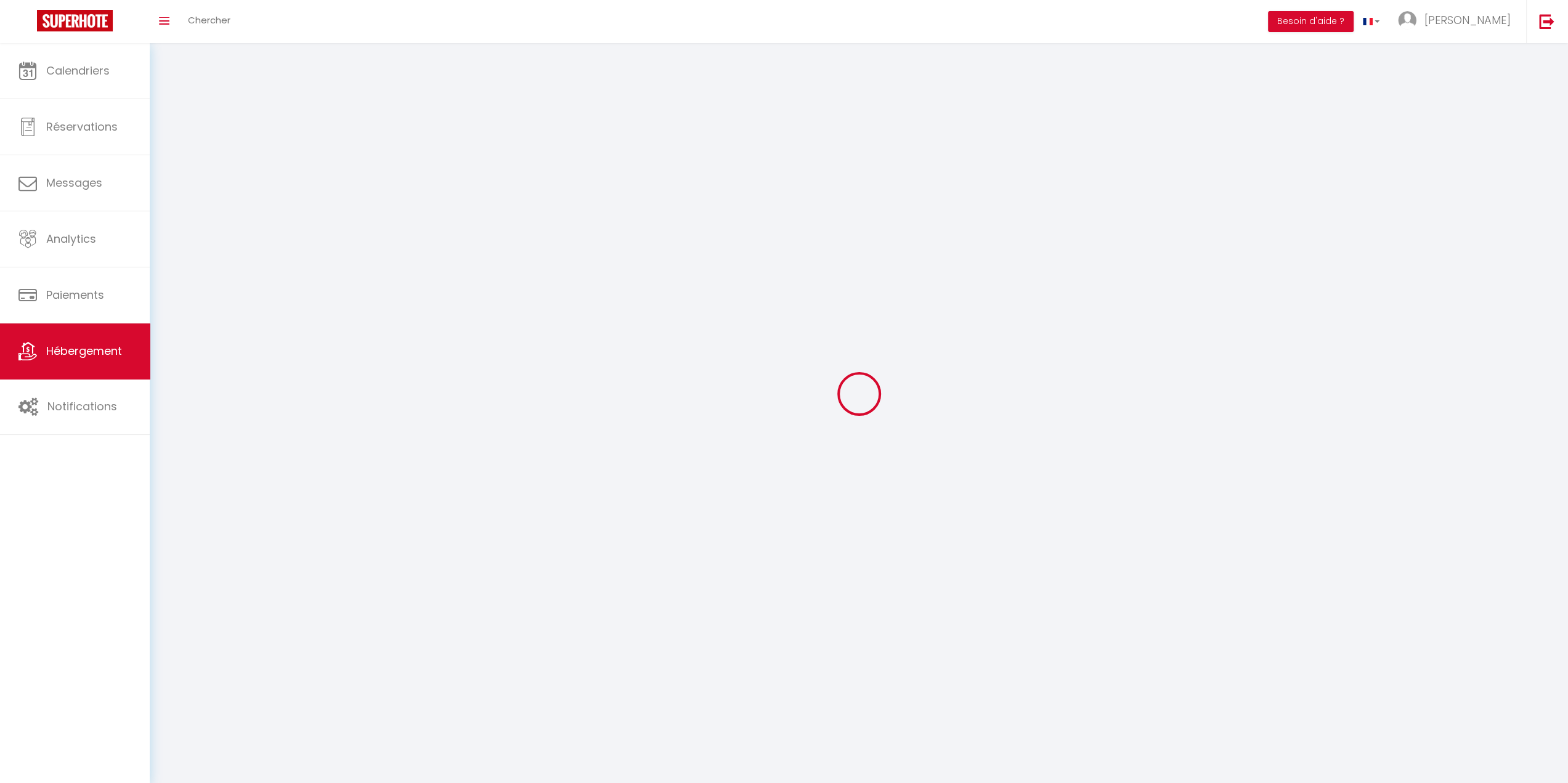
select select
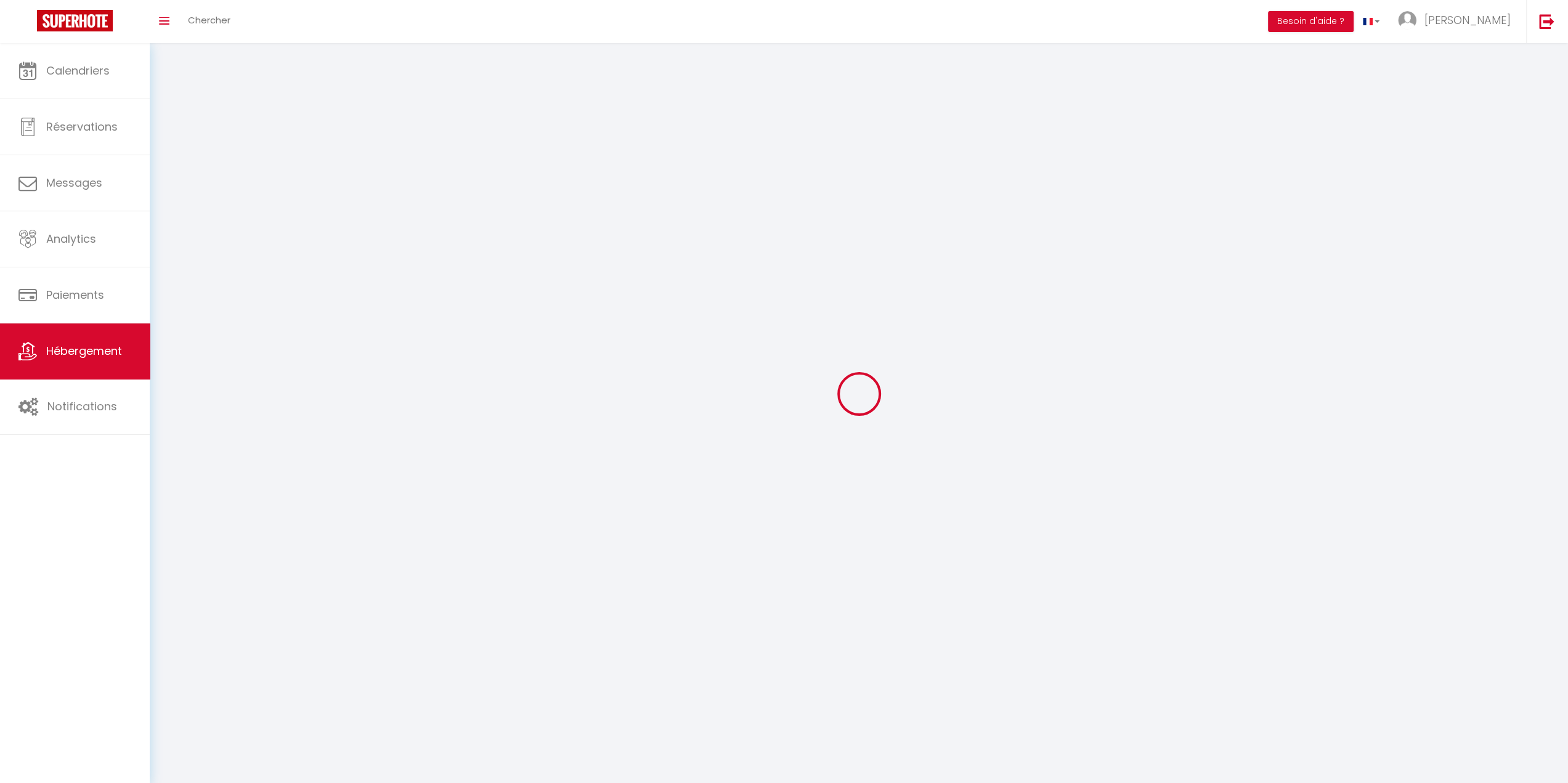
select select
checkbox input "false"
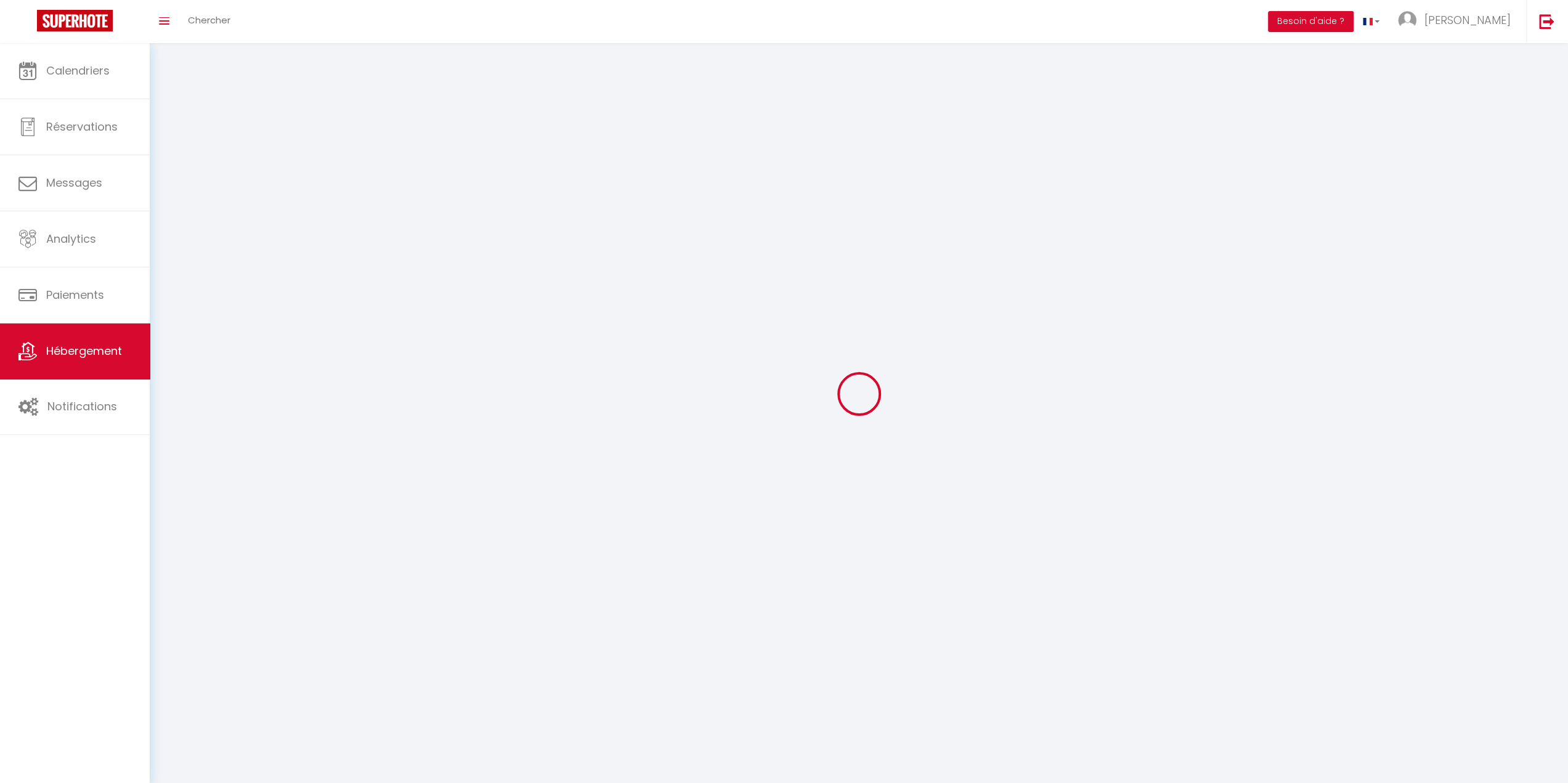
select select
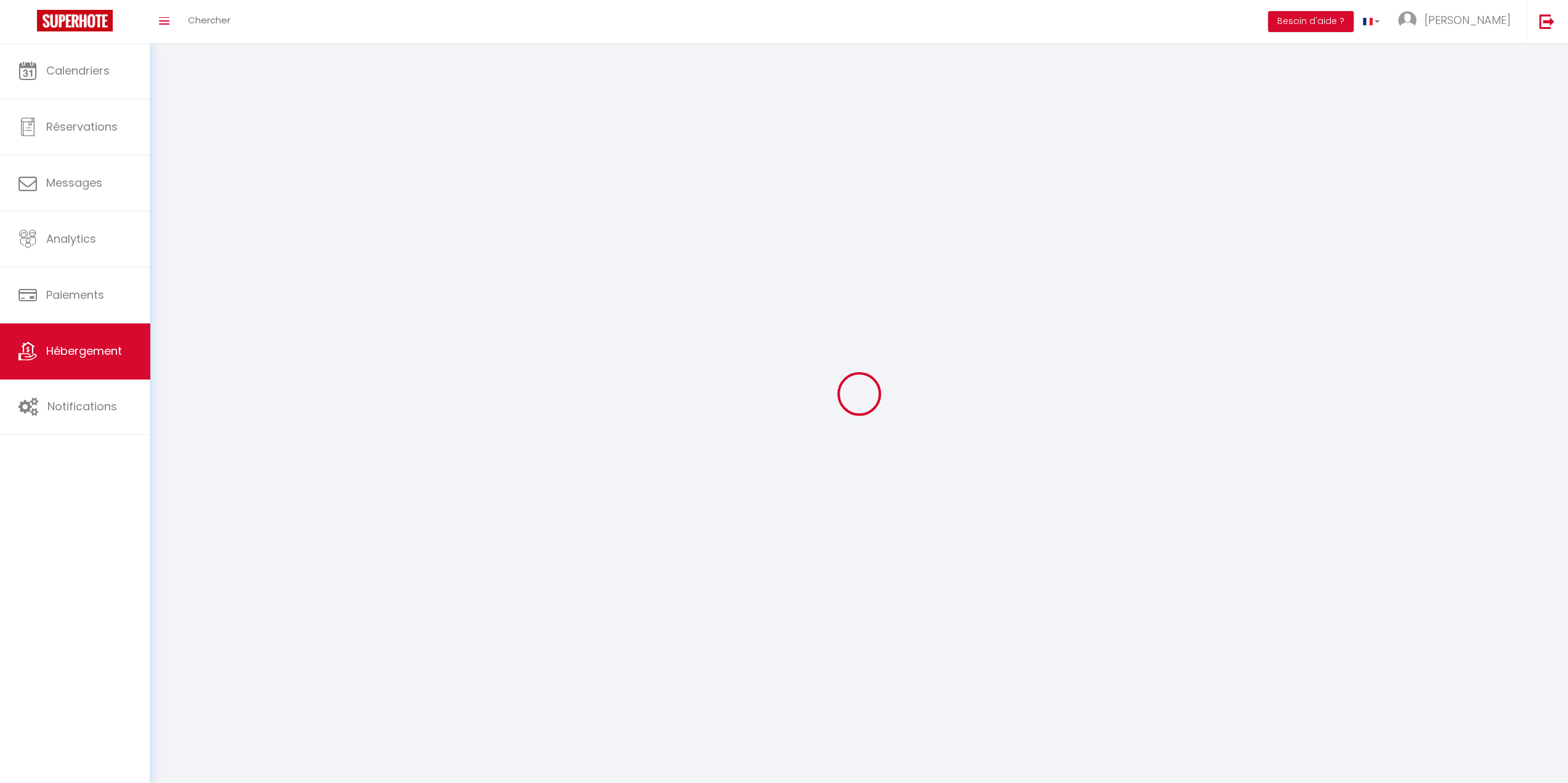
select select
checkbox input "false"
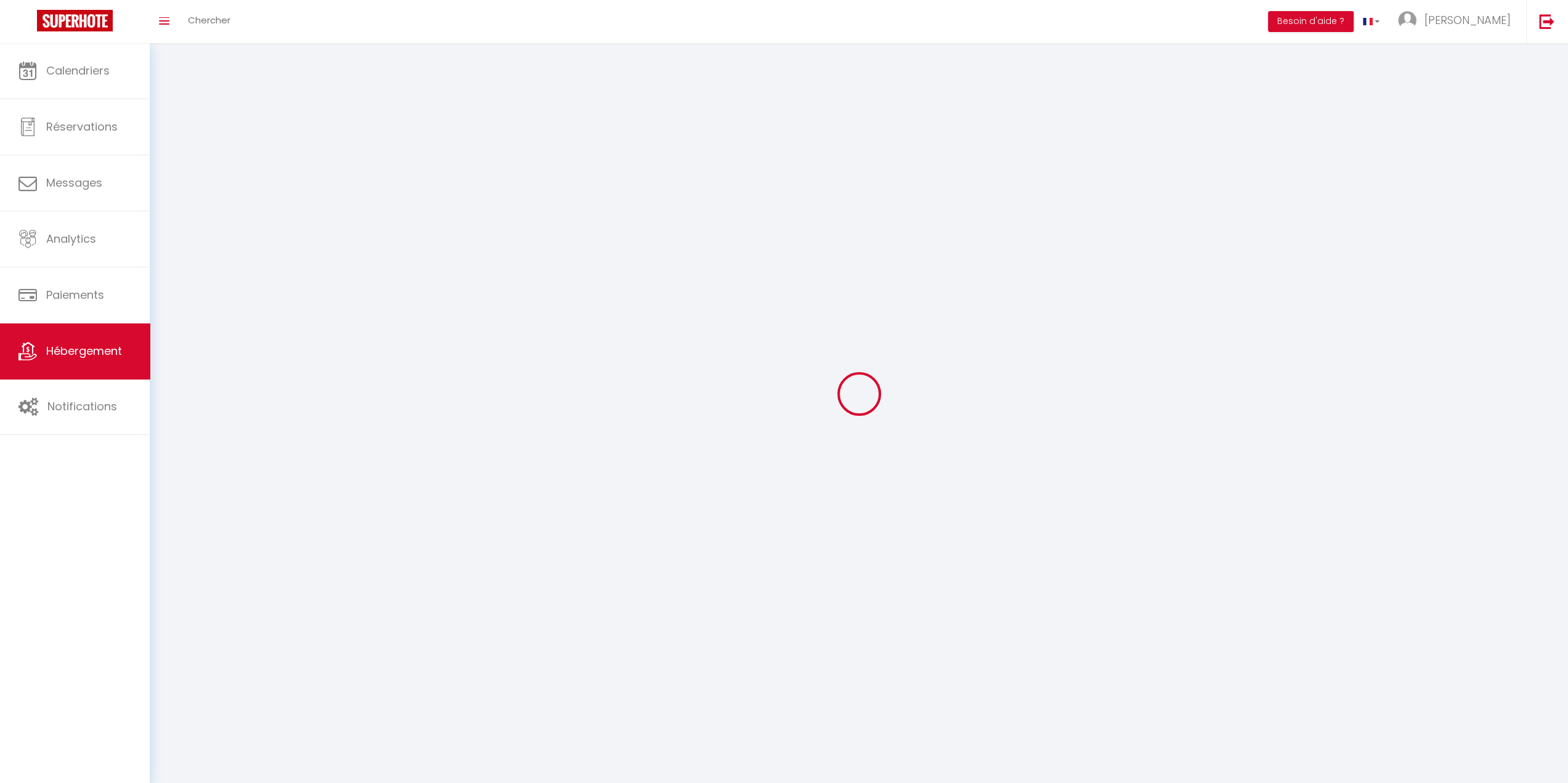
checkbox input "false"
select select
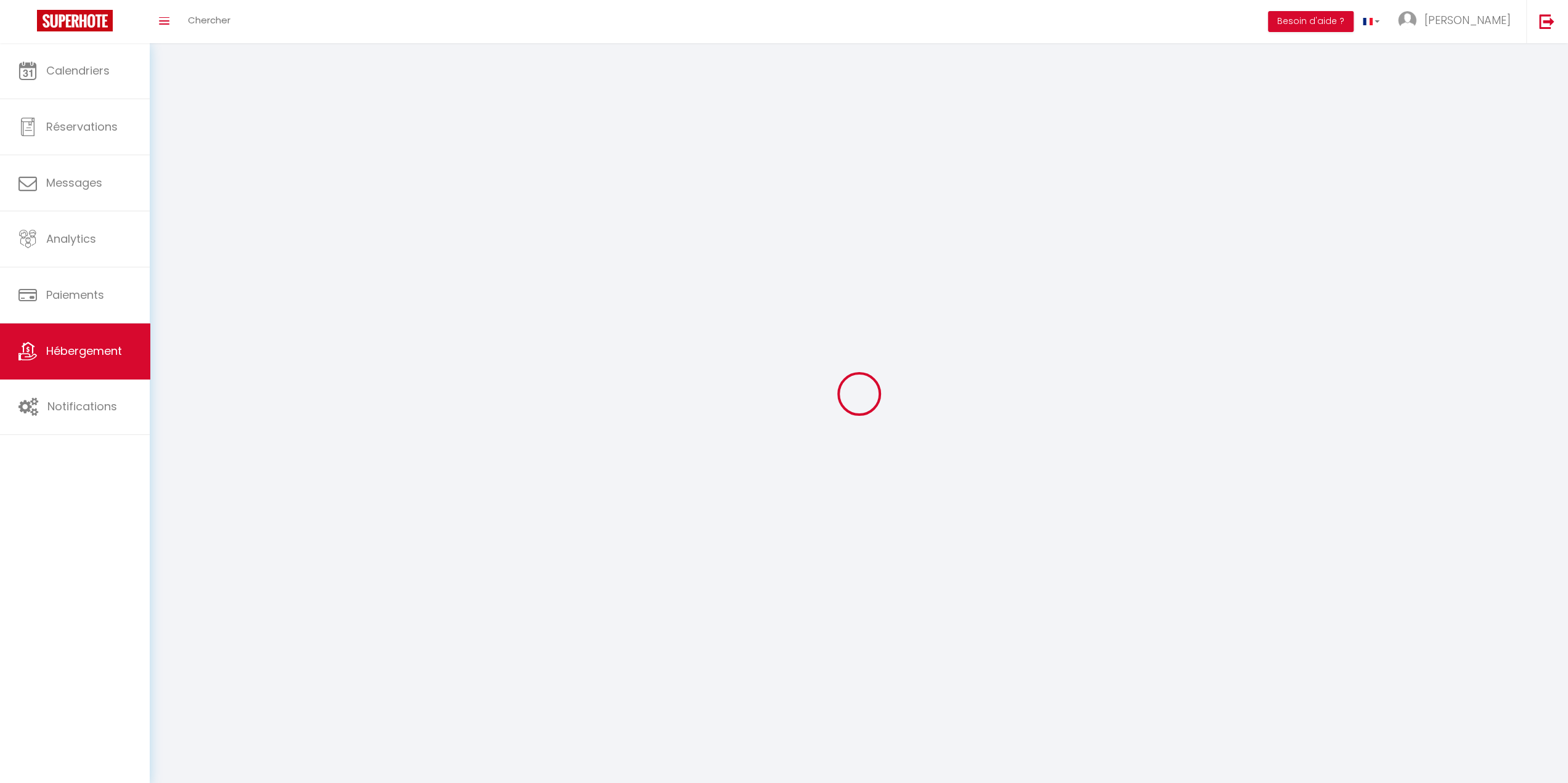
select select
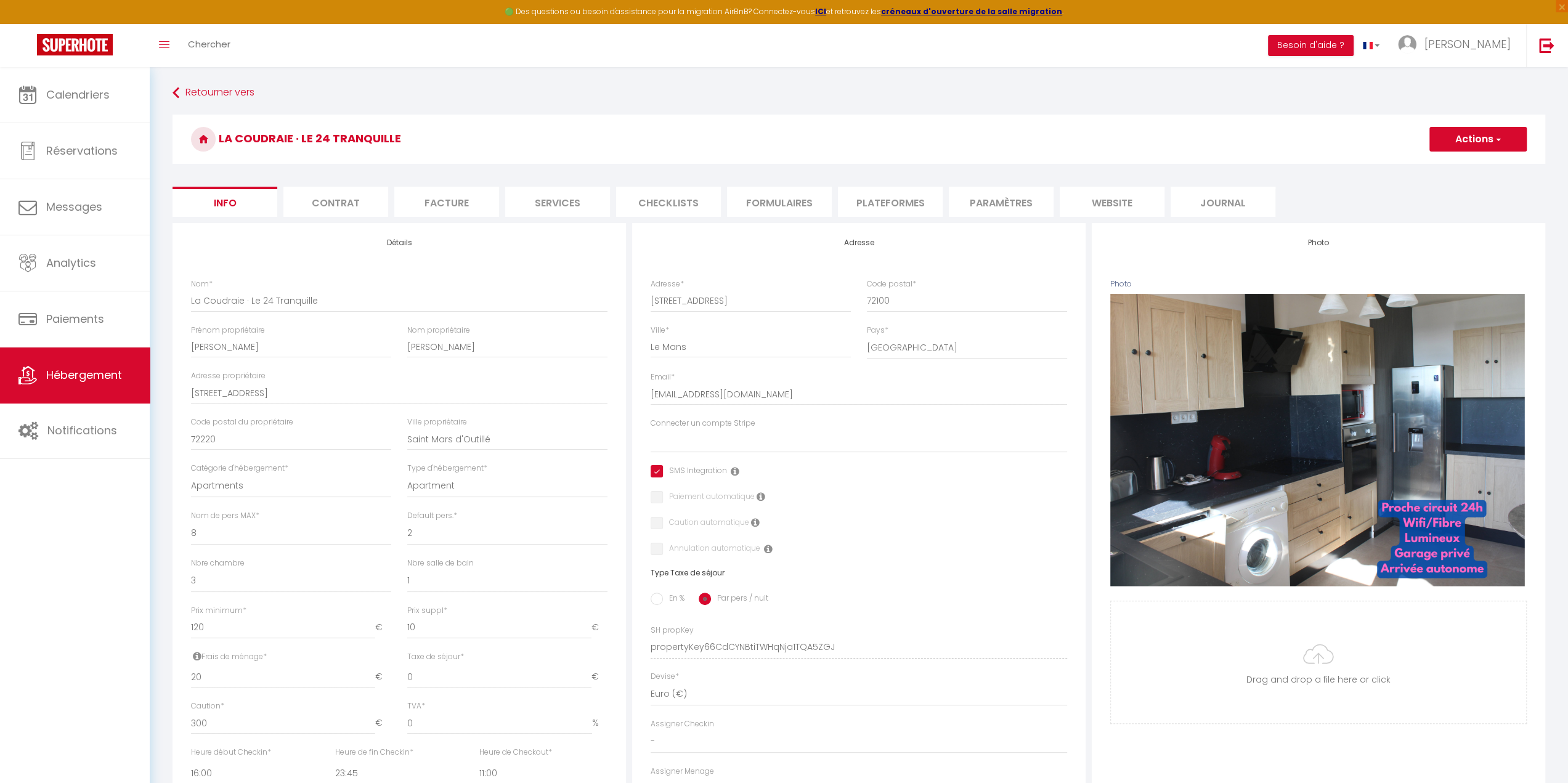
scroll to position [102, 0]
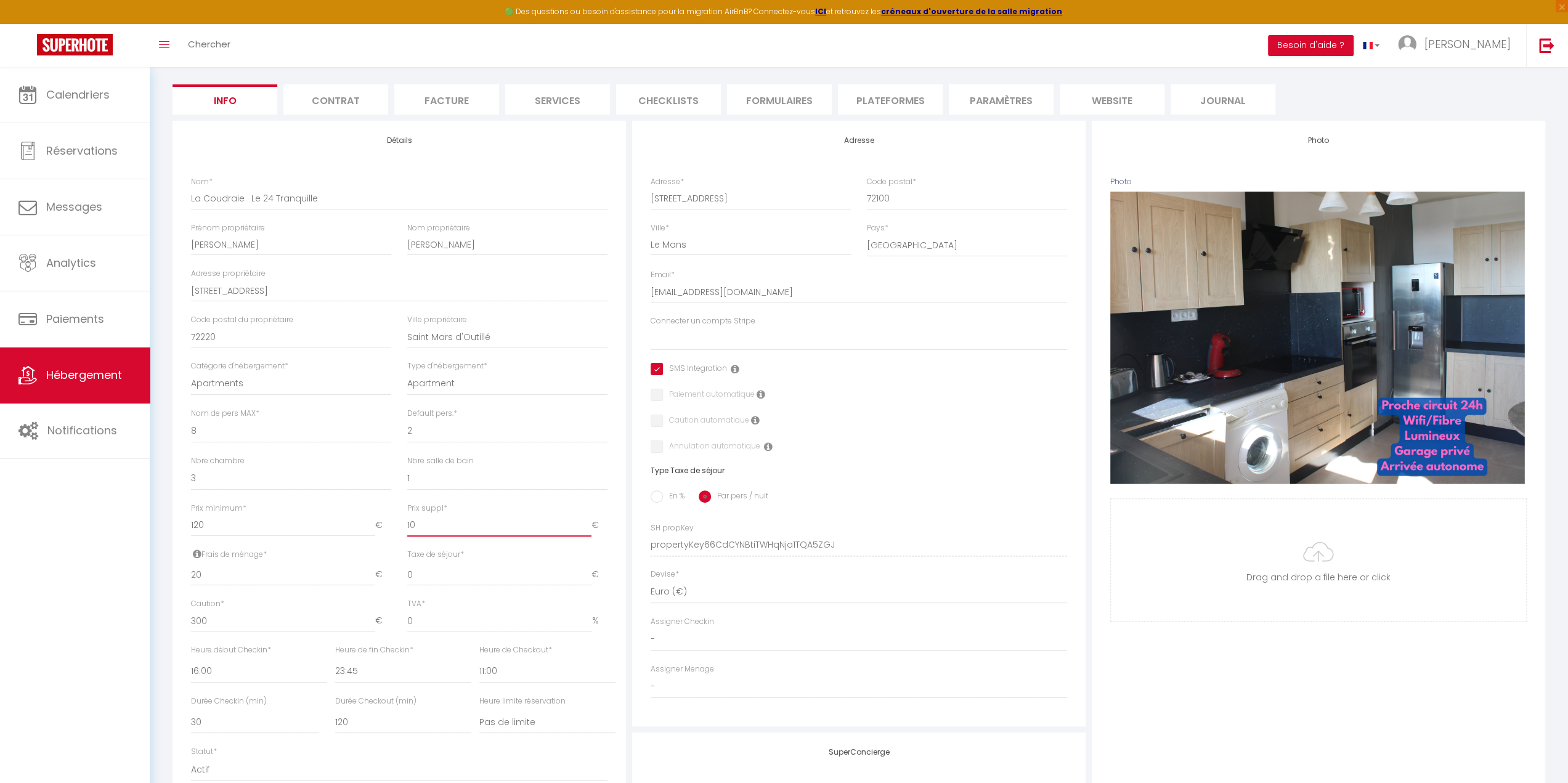
click at [435, 531] on input "10" at bounding box center [499, 526] width 184 height 22
click at [109, 555] on div "Calendriers Réservations Messages Analytics Paiements Hébergement Notifications" at bounding box center [74, 438] width 150 height 742
drag, startPoint x: 246, startPoint y: 620, endPoint x: 125, endPoint y: 624, distance: 121.1
click at [122, 624] on div "🟢 Des questions ou besoin d'assistance pour la migration AirBnB? Connectez-vous…" at bounding box center [784, 474] width 1568 height 1018
click at [84, 634] on div "Calendriers Réservations Messages Analytics Paiements Hébergement Notifications" at bounding box center [74, 438] width 150 height 742
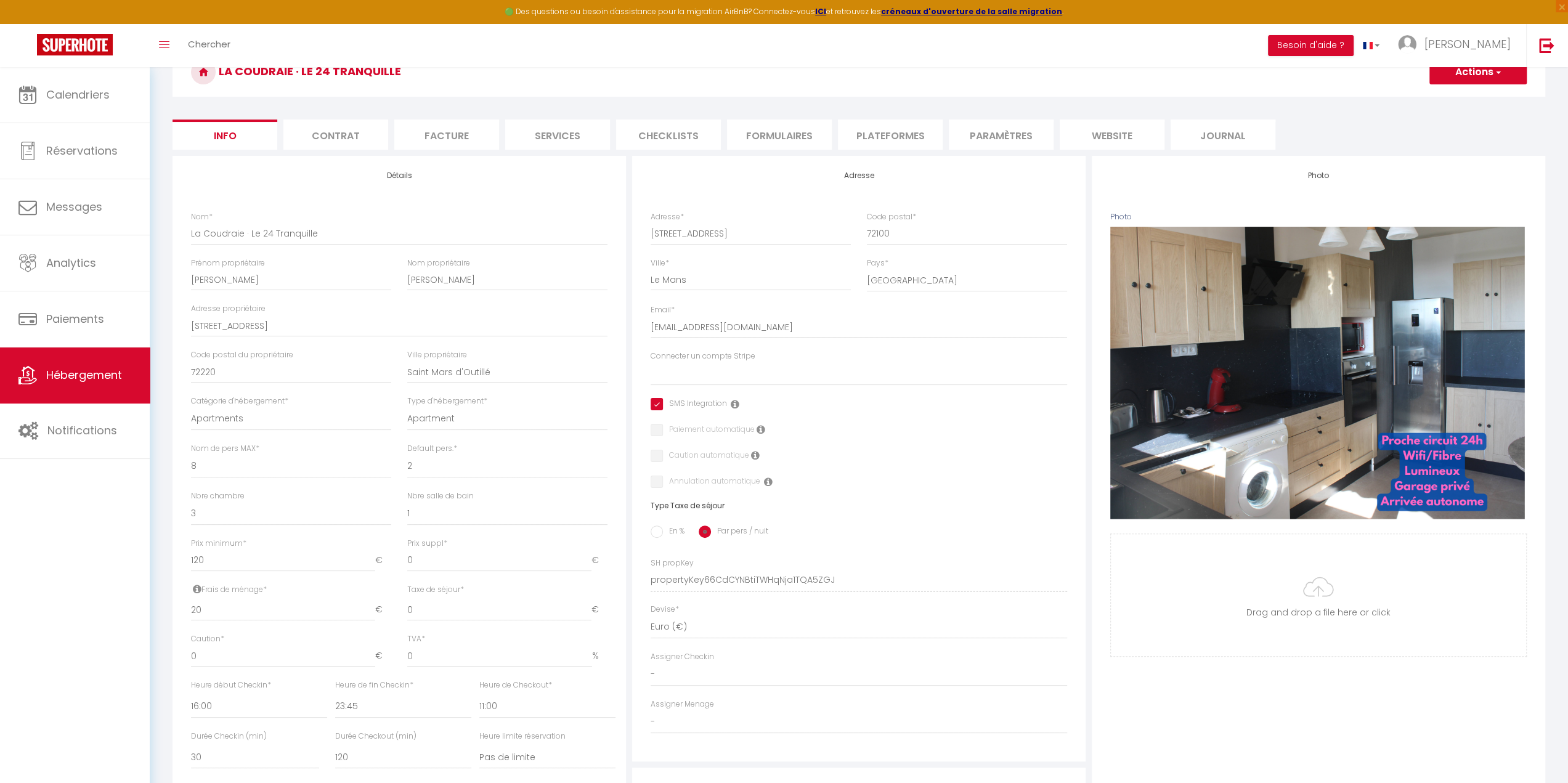
scroll to position [0, 0]
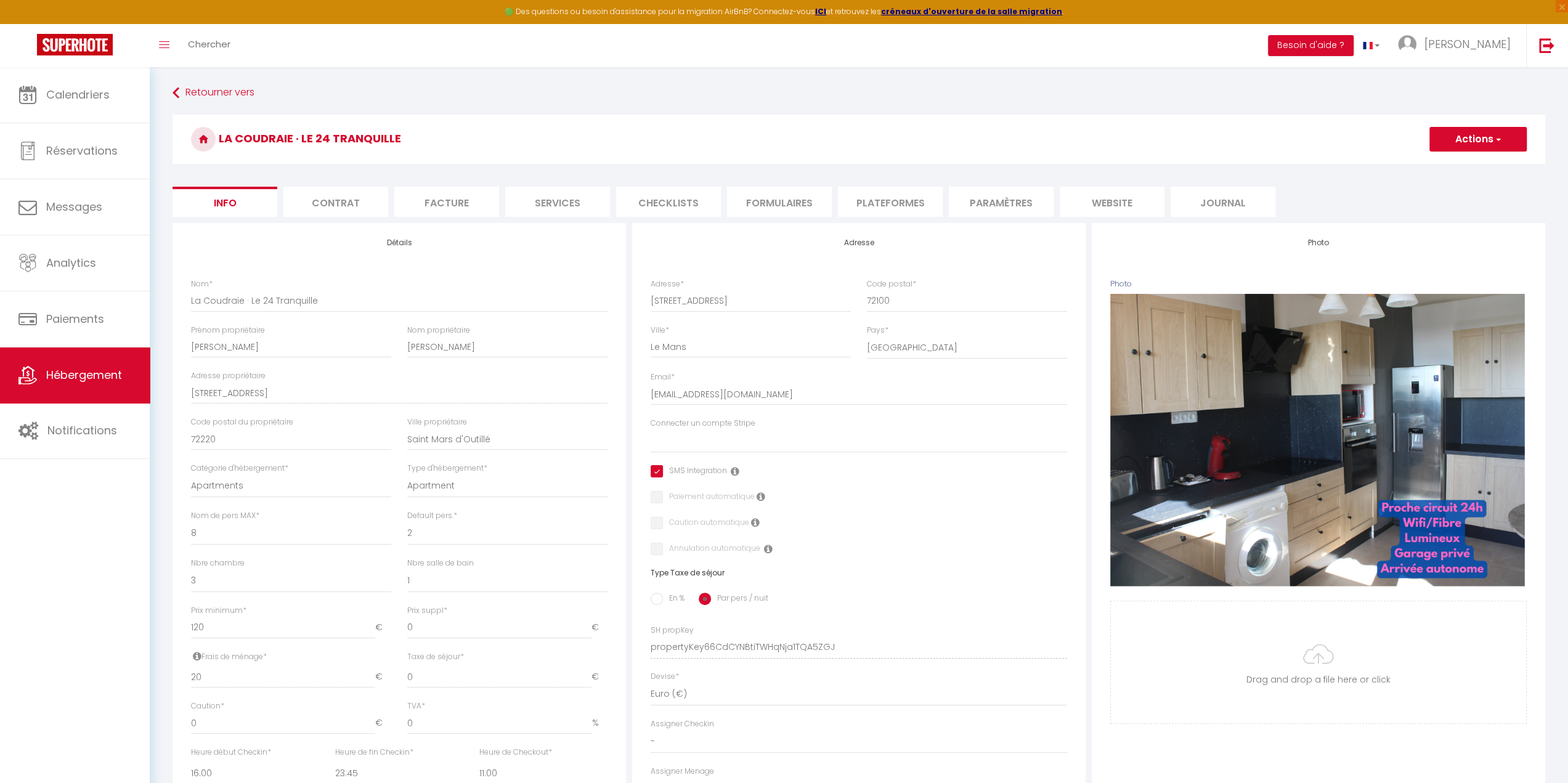
click at [1465, 145] on button "Actions" at bounding box center [1478, 139] width 98 height 24
click at [1442, 165] on input "Enregistrer" at bounding box center [1429, 166] width 45 height 13
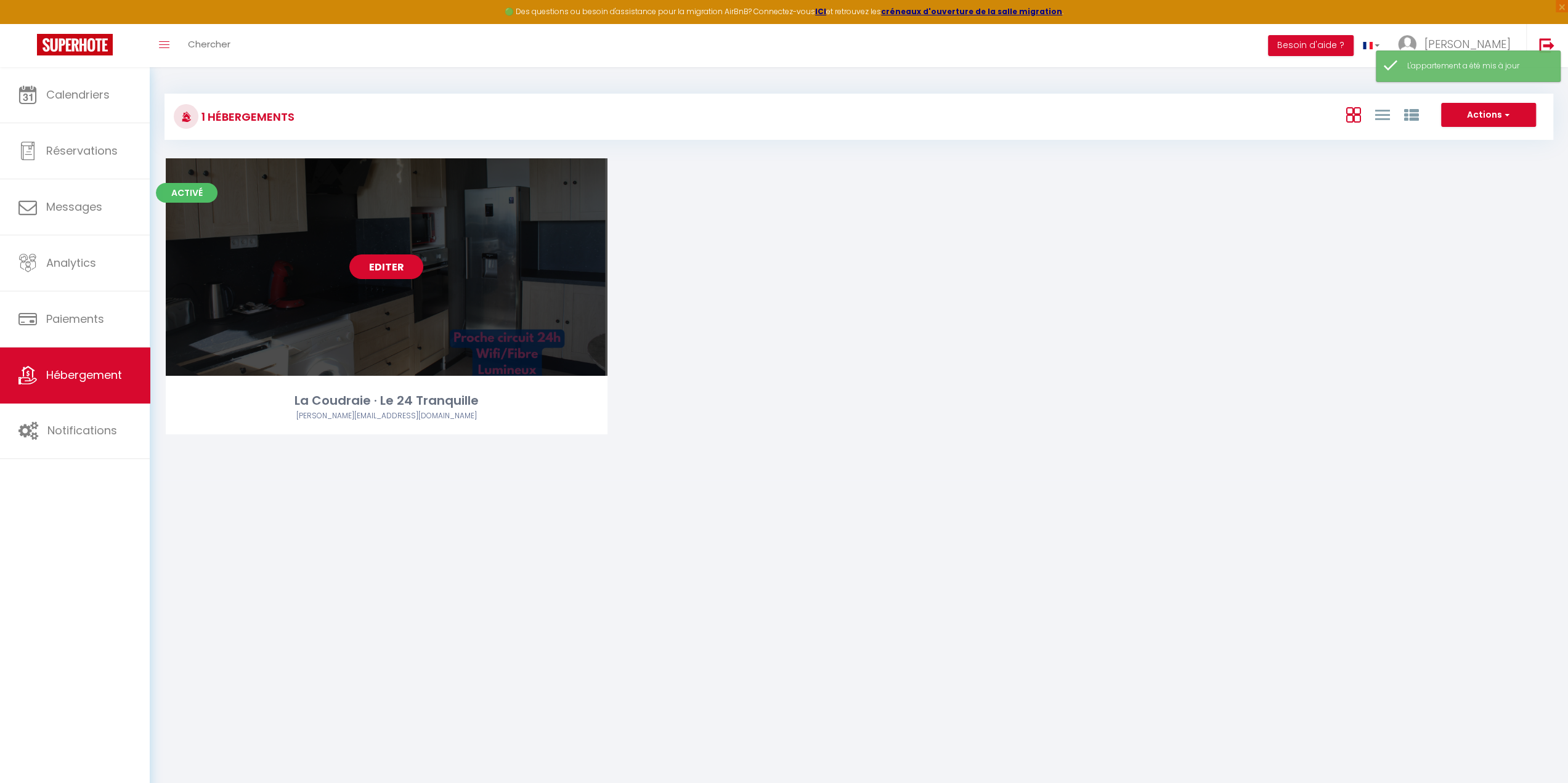
click at [401, 268] on link "Editer" at bounding box center [386, 266] width 74 height 24
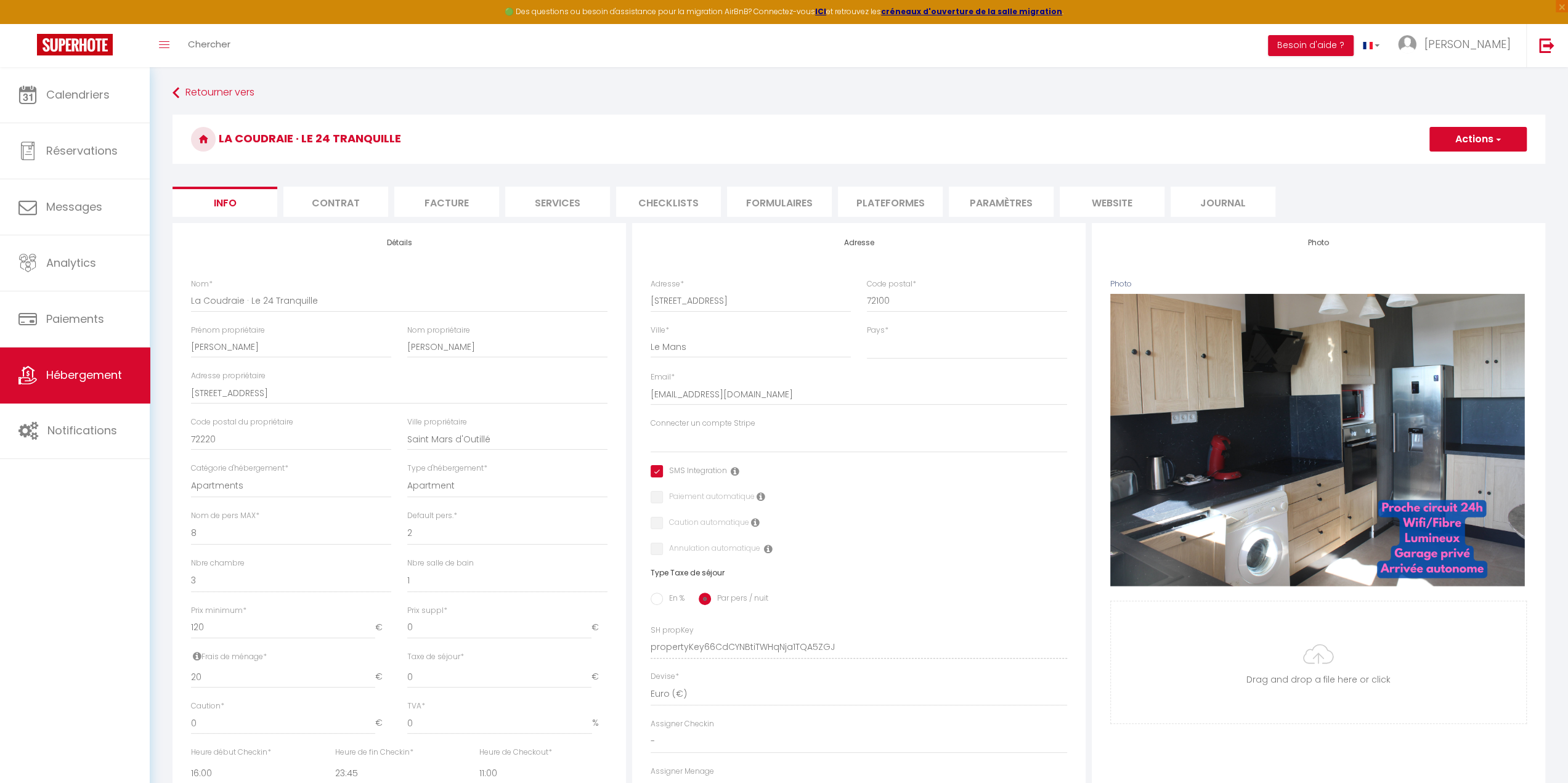
click at [357, 200] on li "Contrat" at bounding box center [335, 202] width 105 height 30
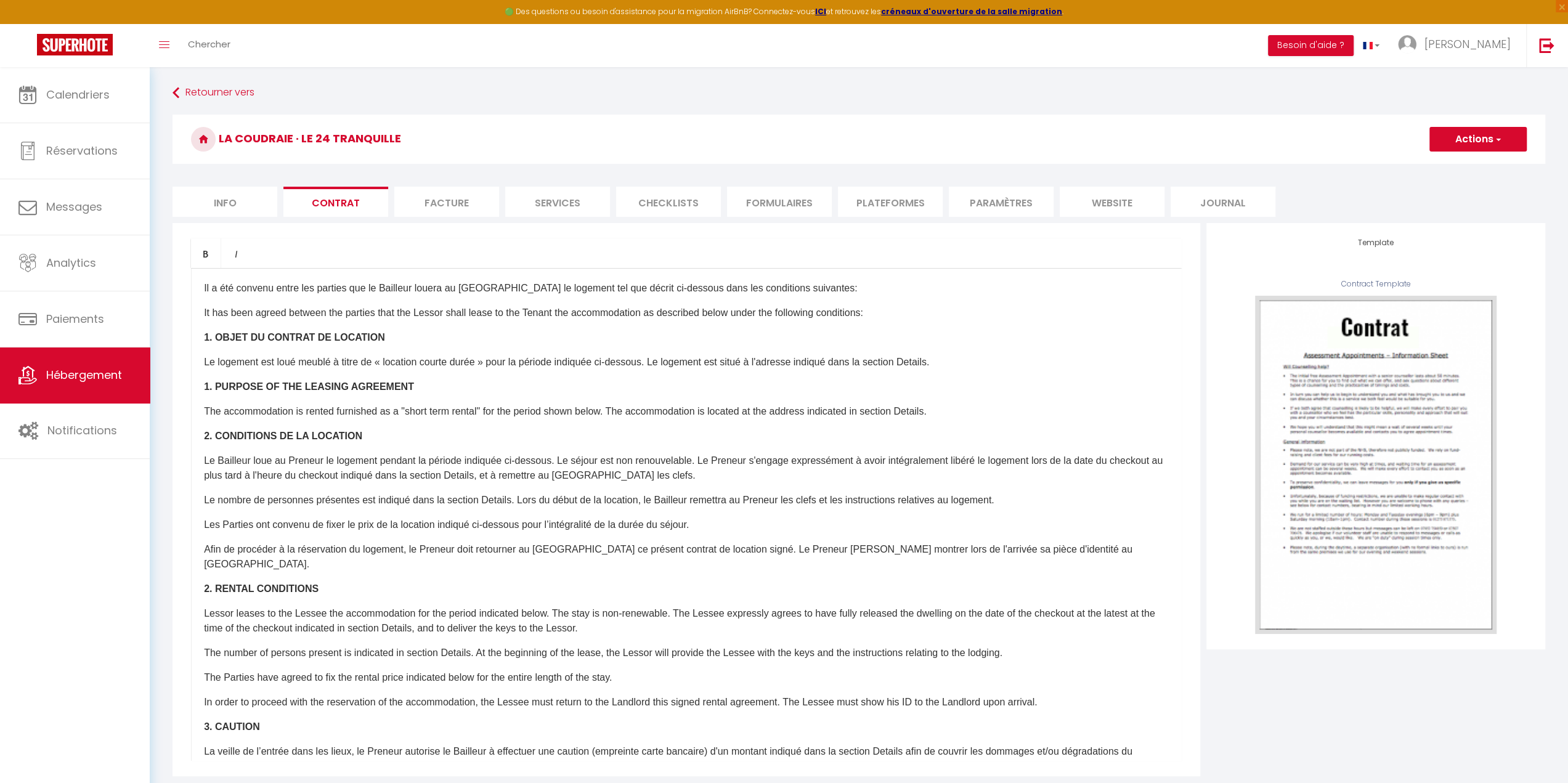
click at [445, 201] on li "Facture" at bounding box center [447, 202] width 105 height 30
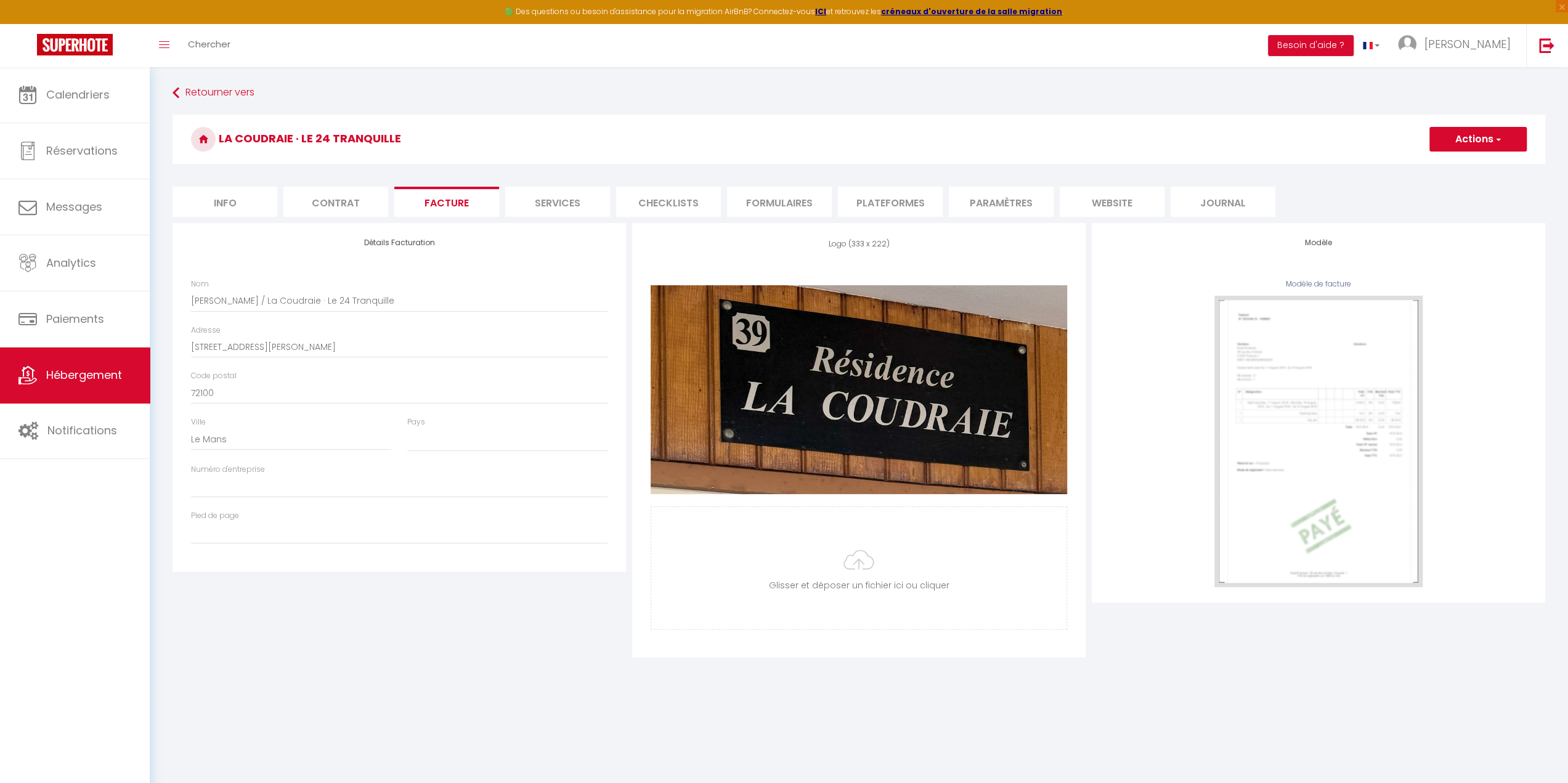
click at [573, 197] on li "Services" at bounding box center [557, 202] width 105 height 30
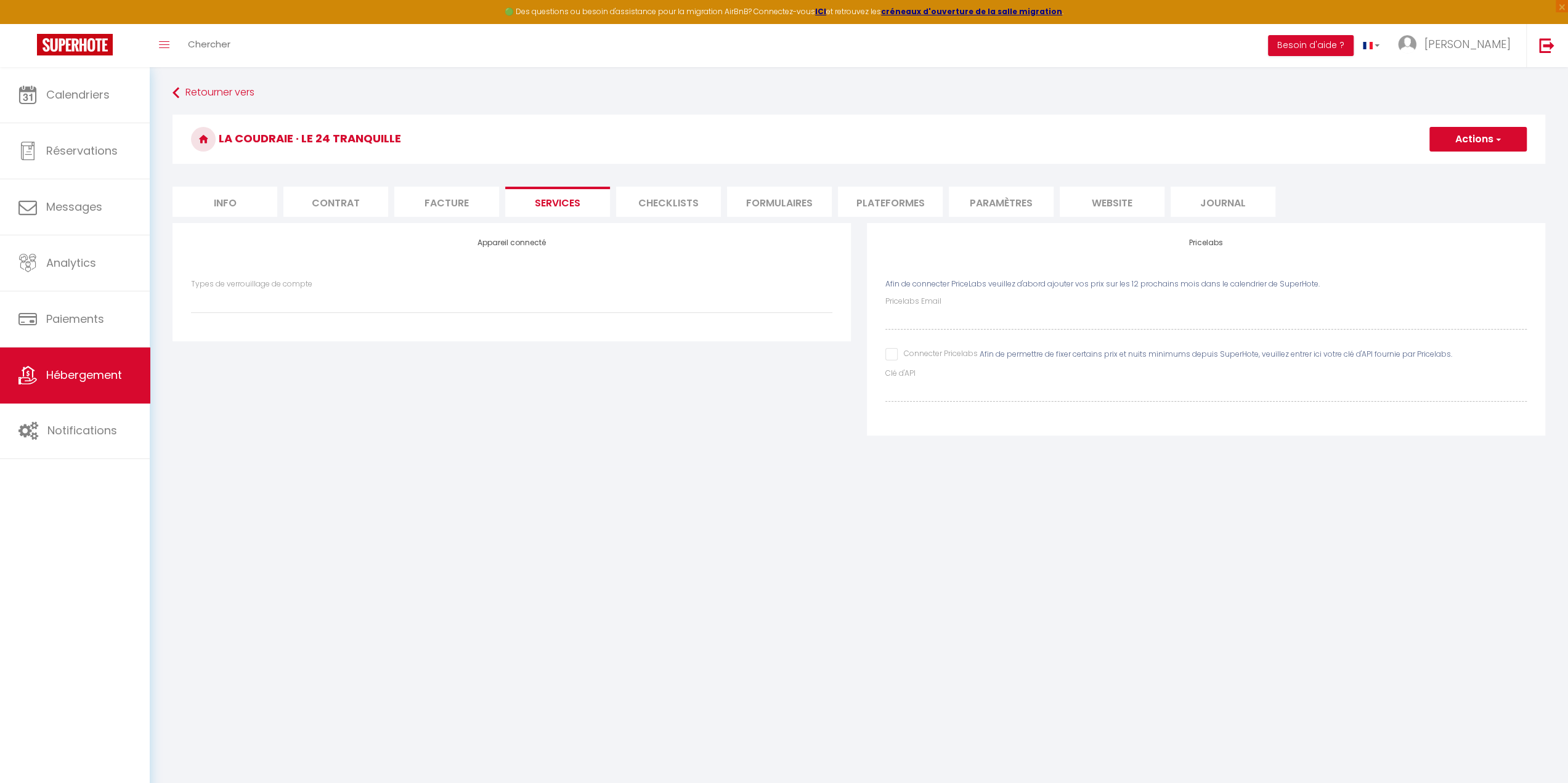
click at [663, 200] on li "Checklists" at bounding box center [668, 202] width 105 height 30
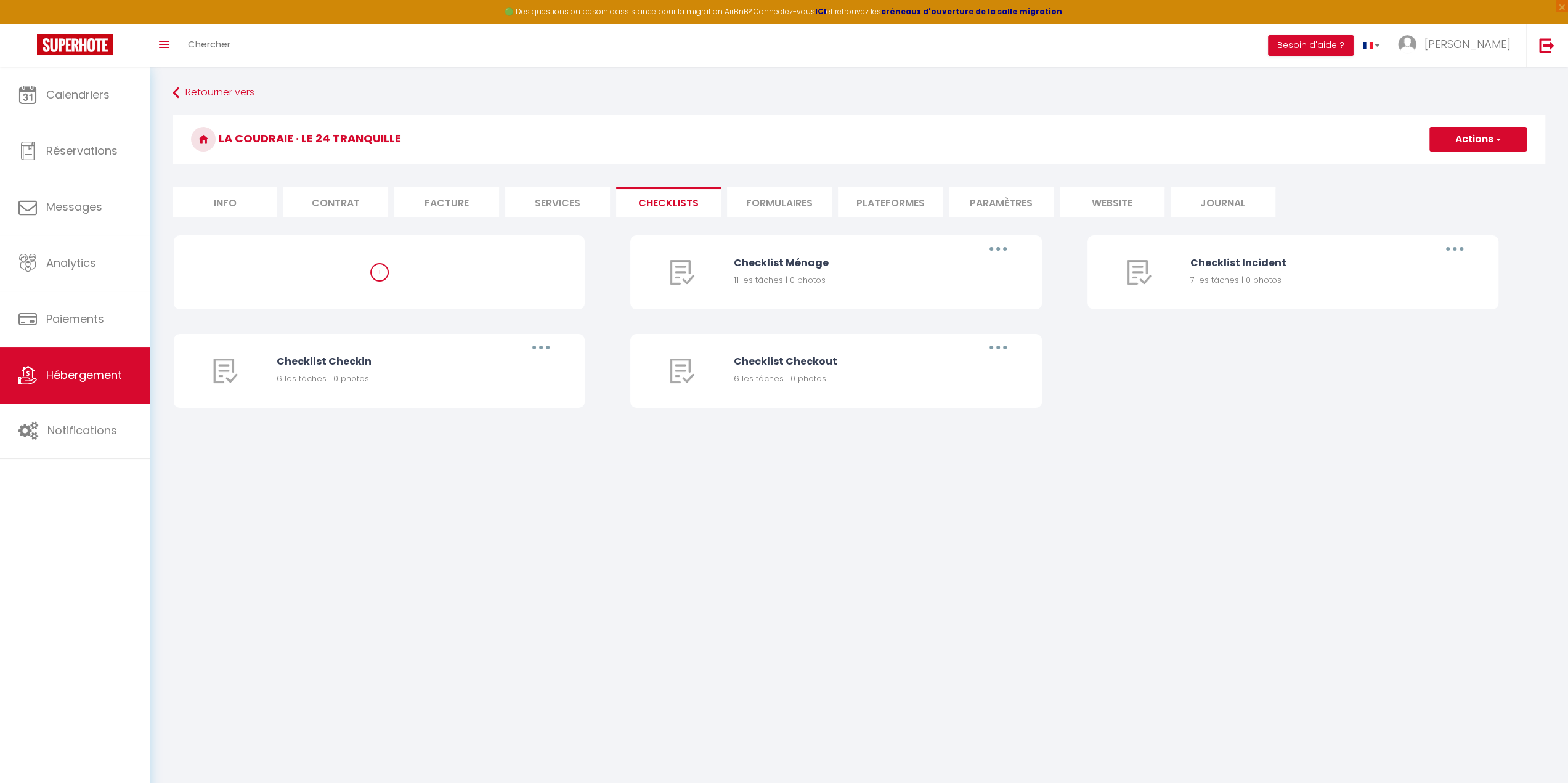
click at [235, 205] on li "Info" at bounding box center [225, 202] width 105 height 30
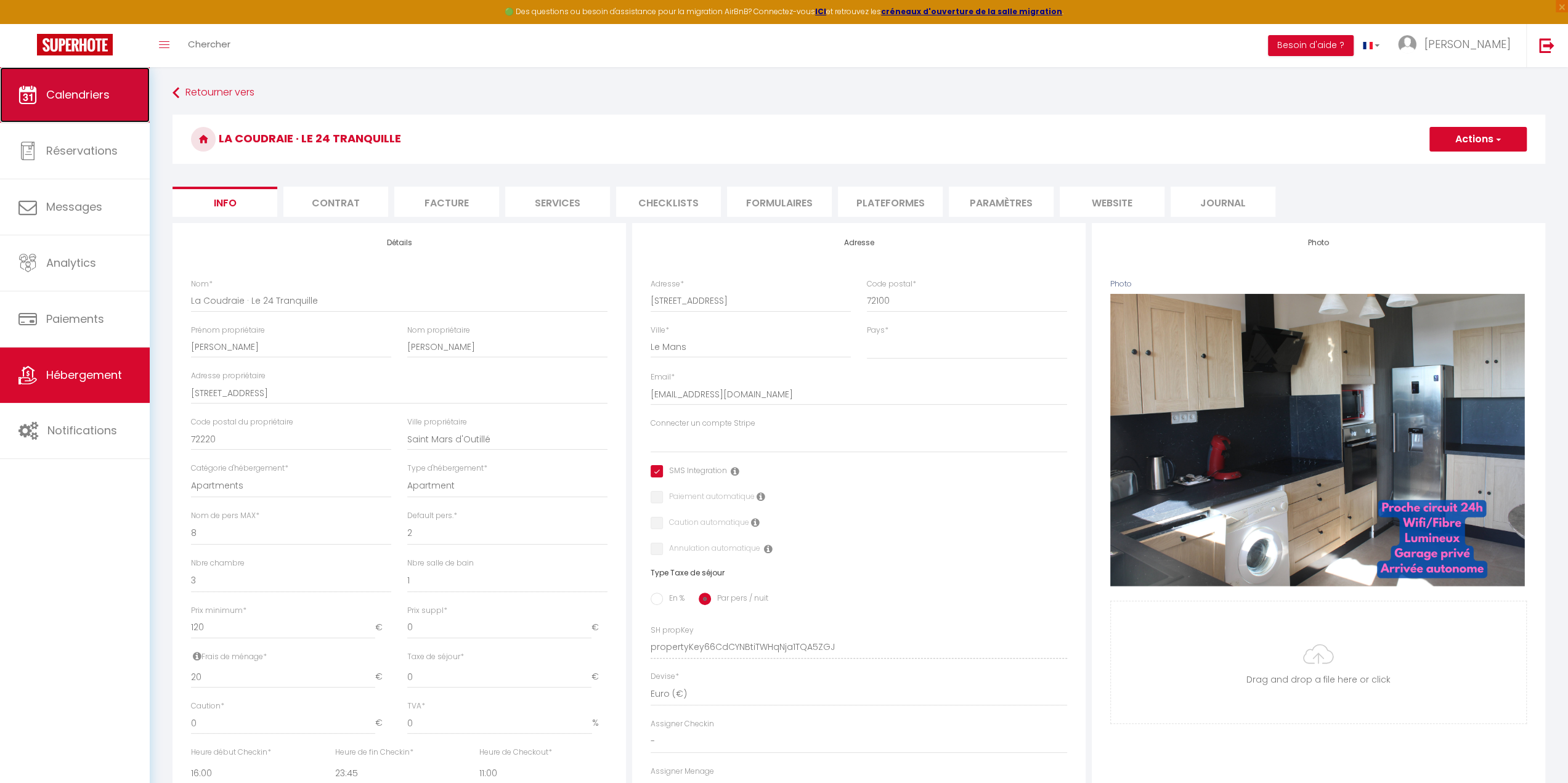
click at [107, 103] on link "Calendriers" at bounding box center [74, 95] width 150 height 55
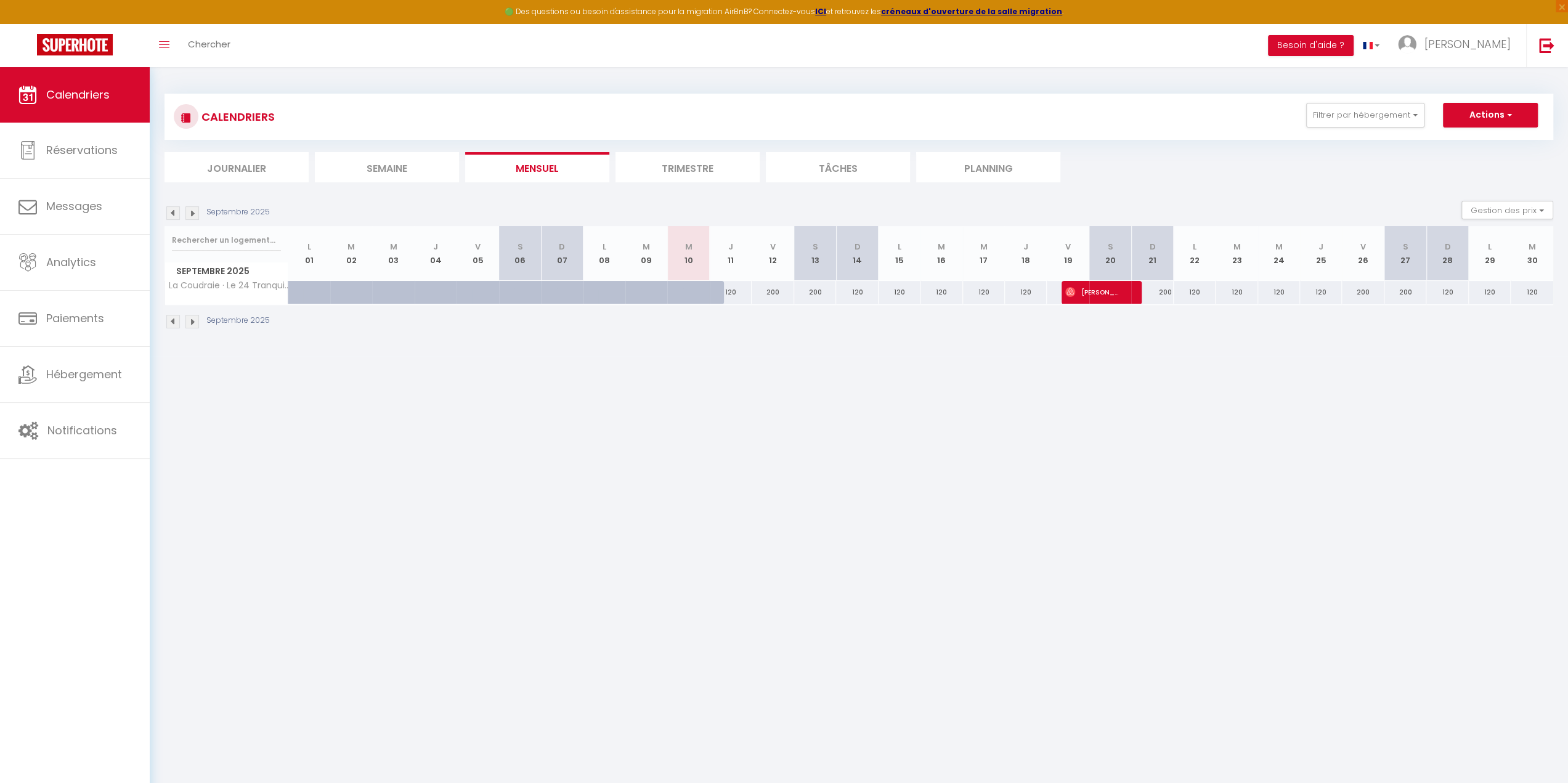
click at [191, 215] on img at bounding box center [192, 213] width 14 height 14
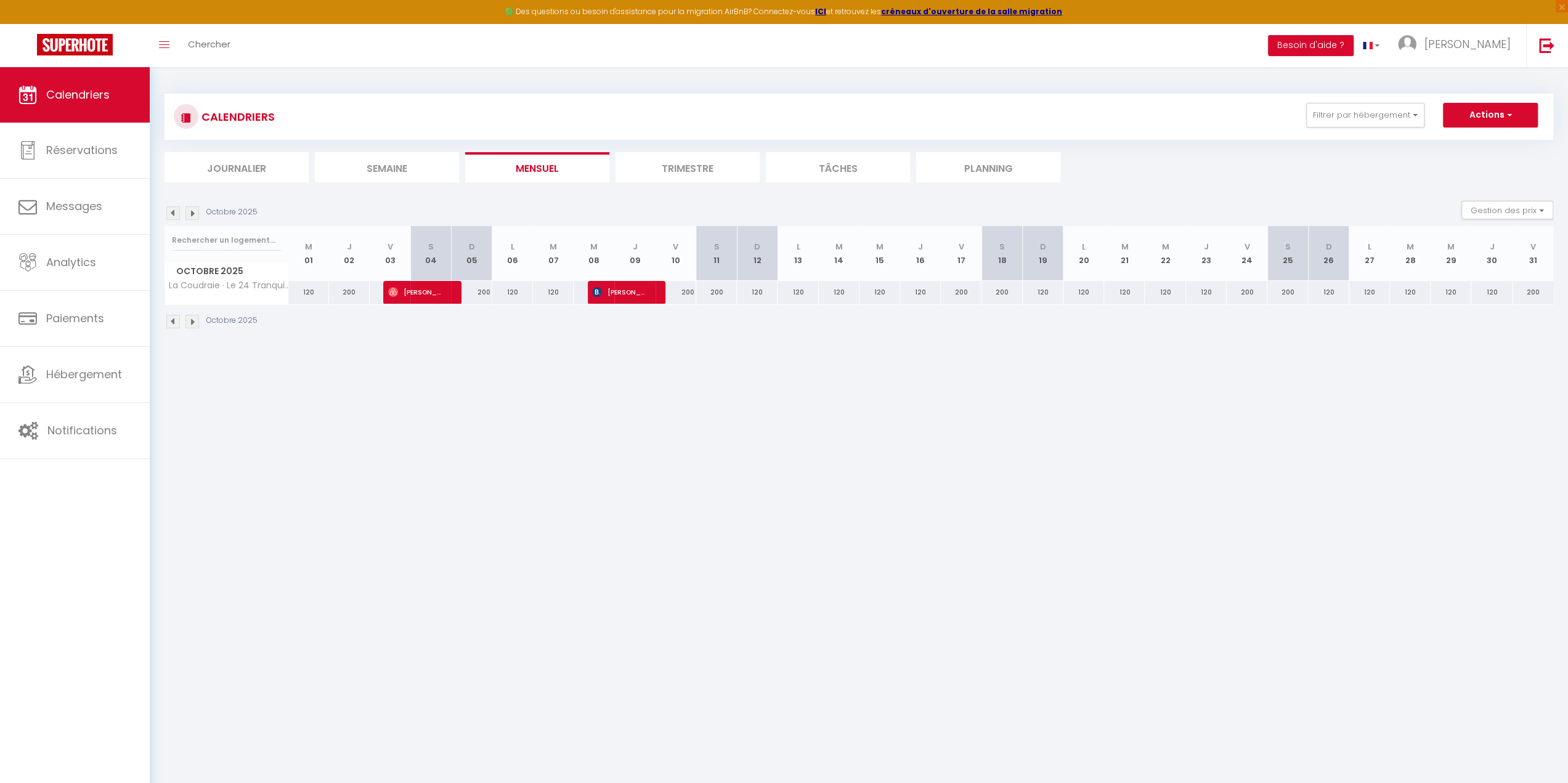
click at [191, 215] on img at bounding box center [192, 213] width 14 height 14
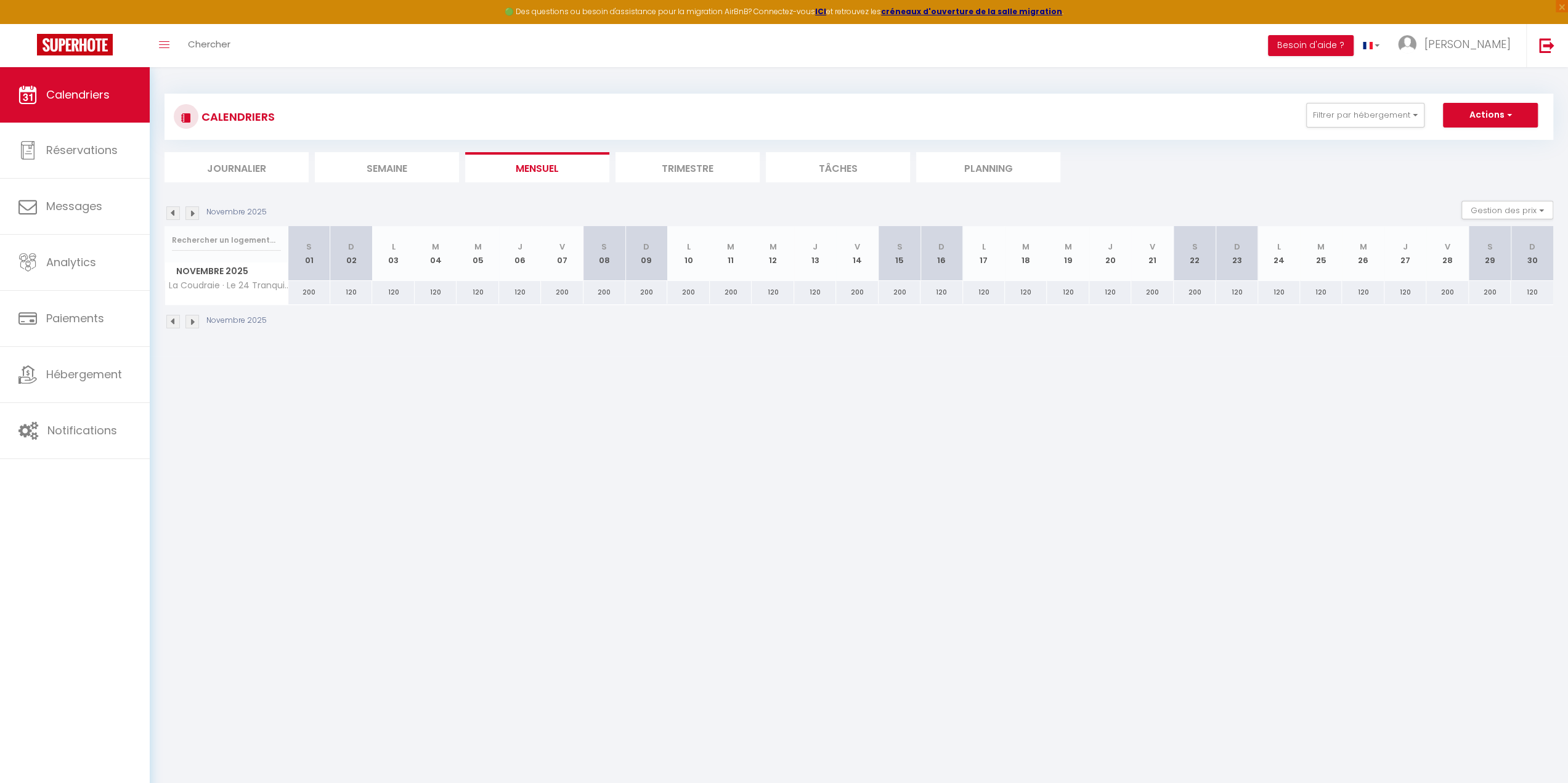
click at [191, 215] on img at bounding box center [192, 213] width 14 height 14
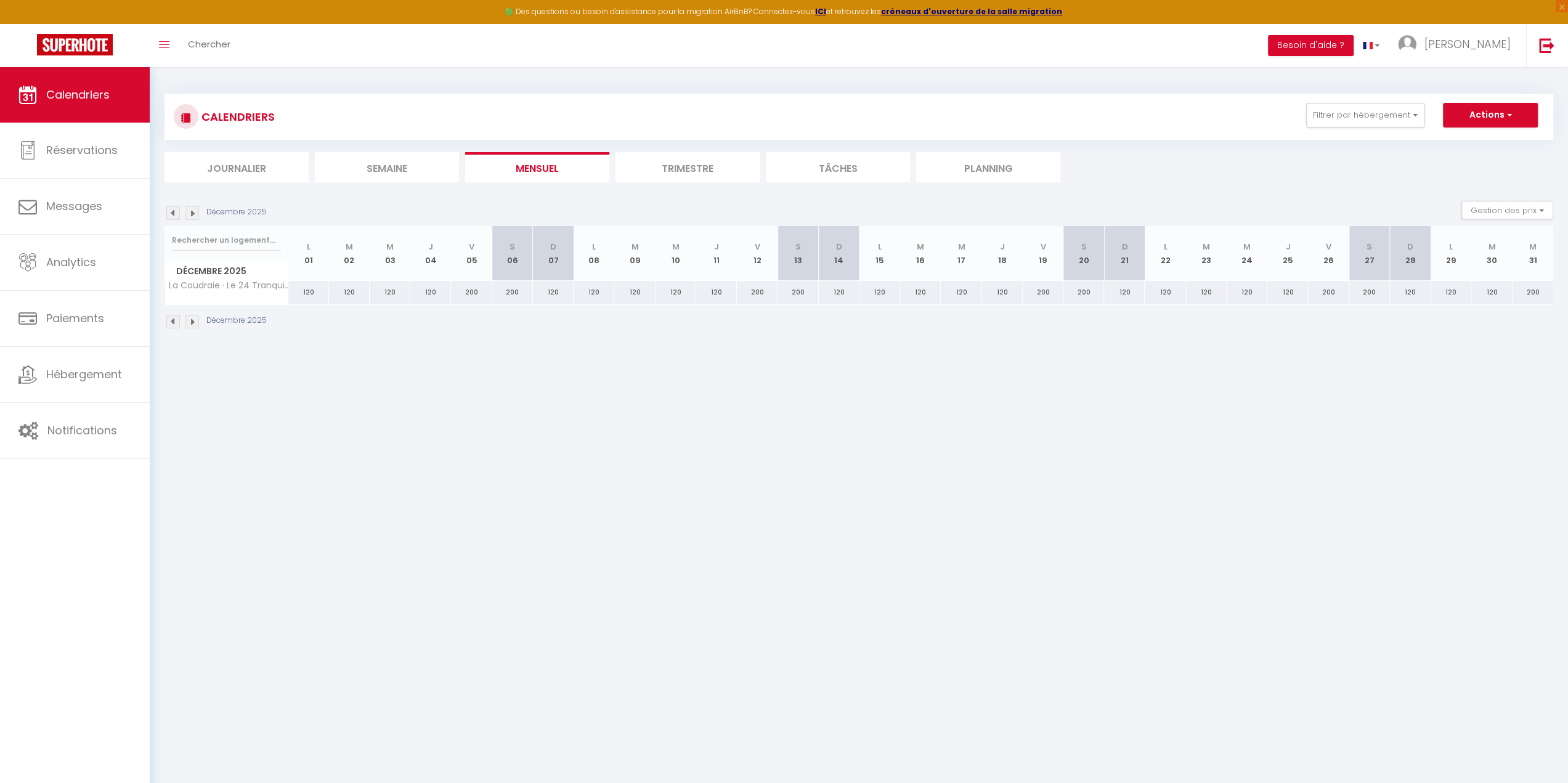
click at [191, 215] on img at bounding box center [192, 213] width 14 height 14
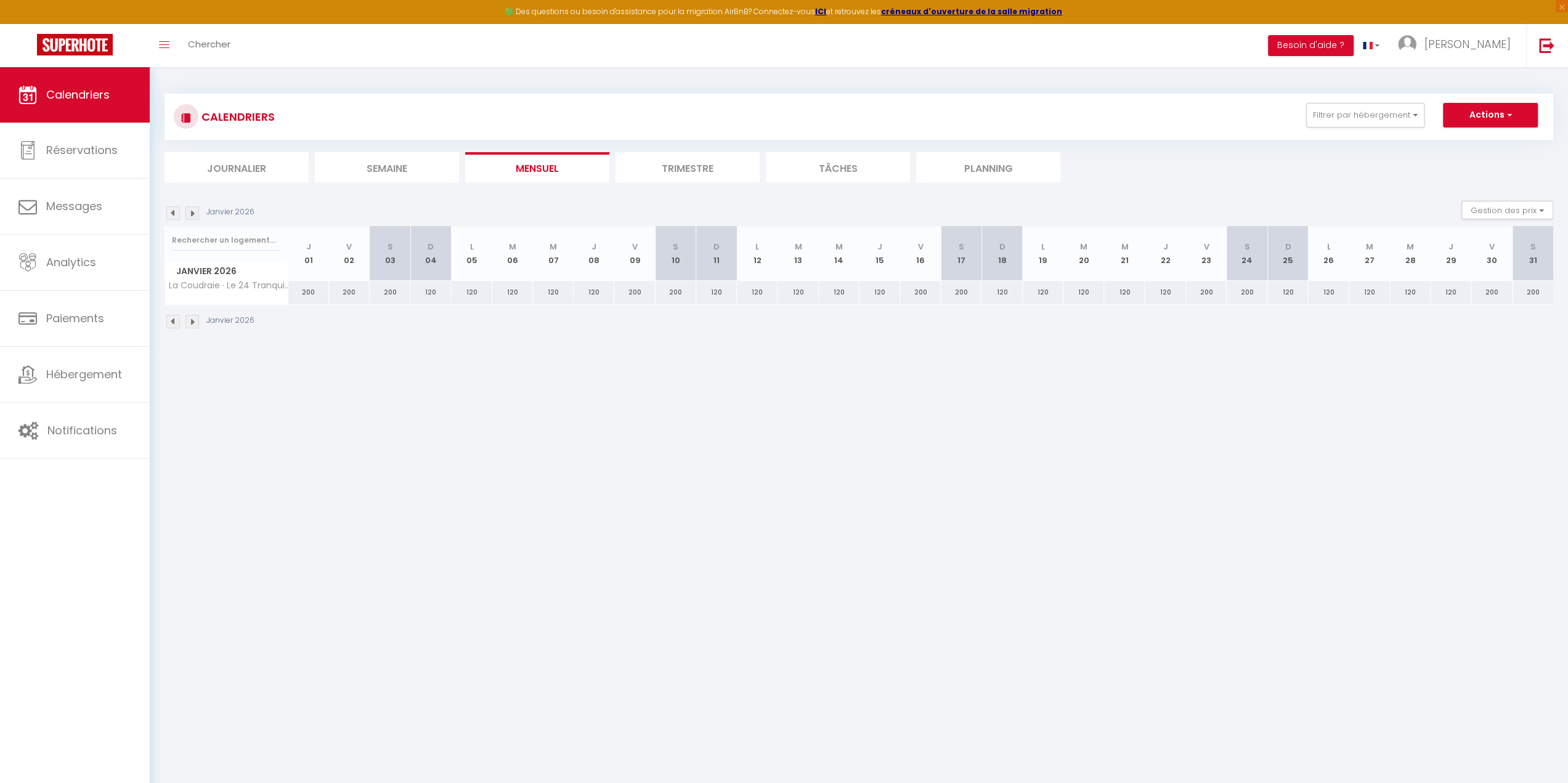
click at [191, 215] on img at bounding box center [192, 213] width 14 height 14
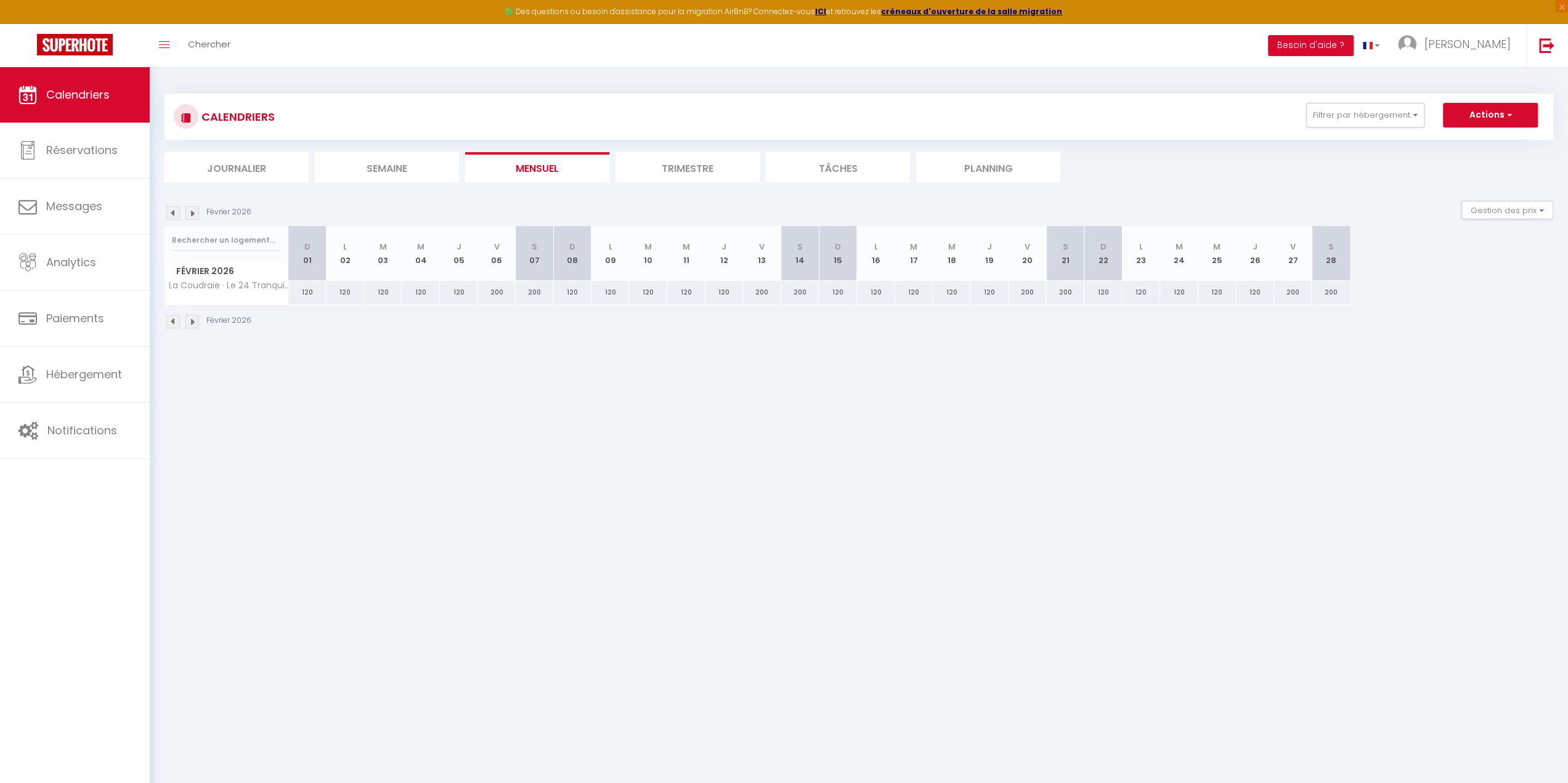
click at [191, 215] on img at bounding box center [192, 213] width 14 height 14
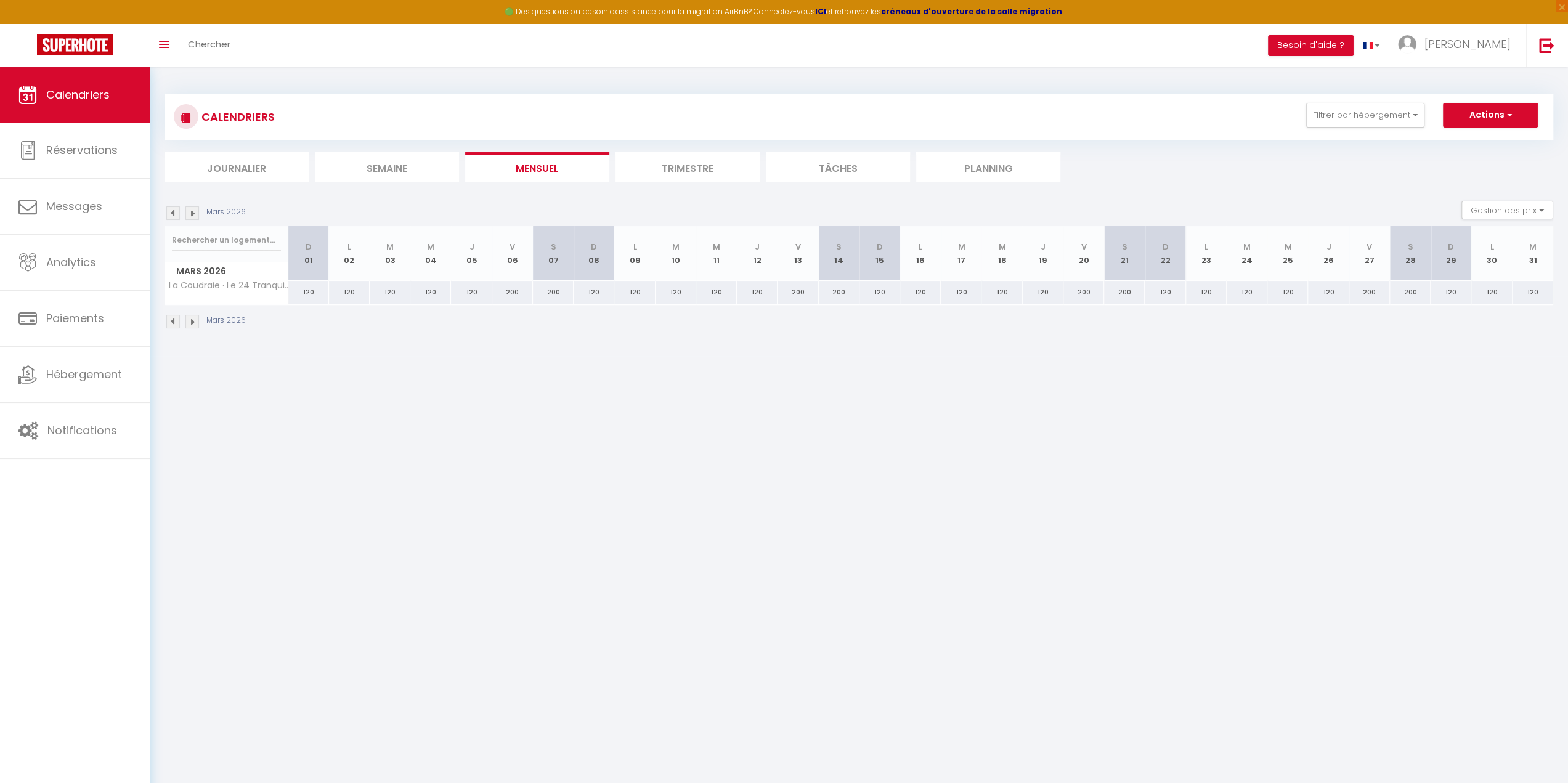
click at [191, 215] on img at bounding box center [192, 213] width 14 height 14
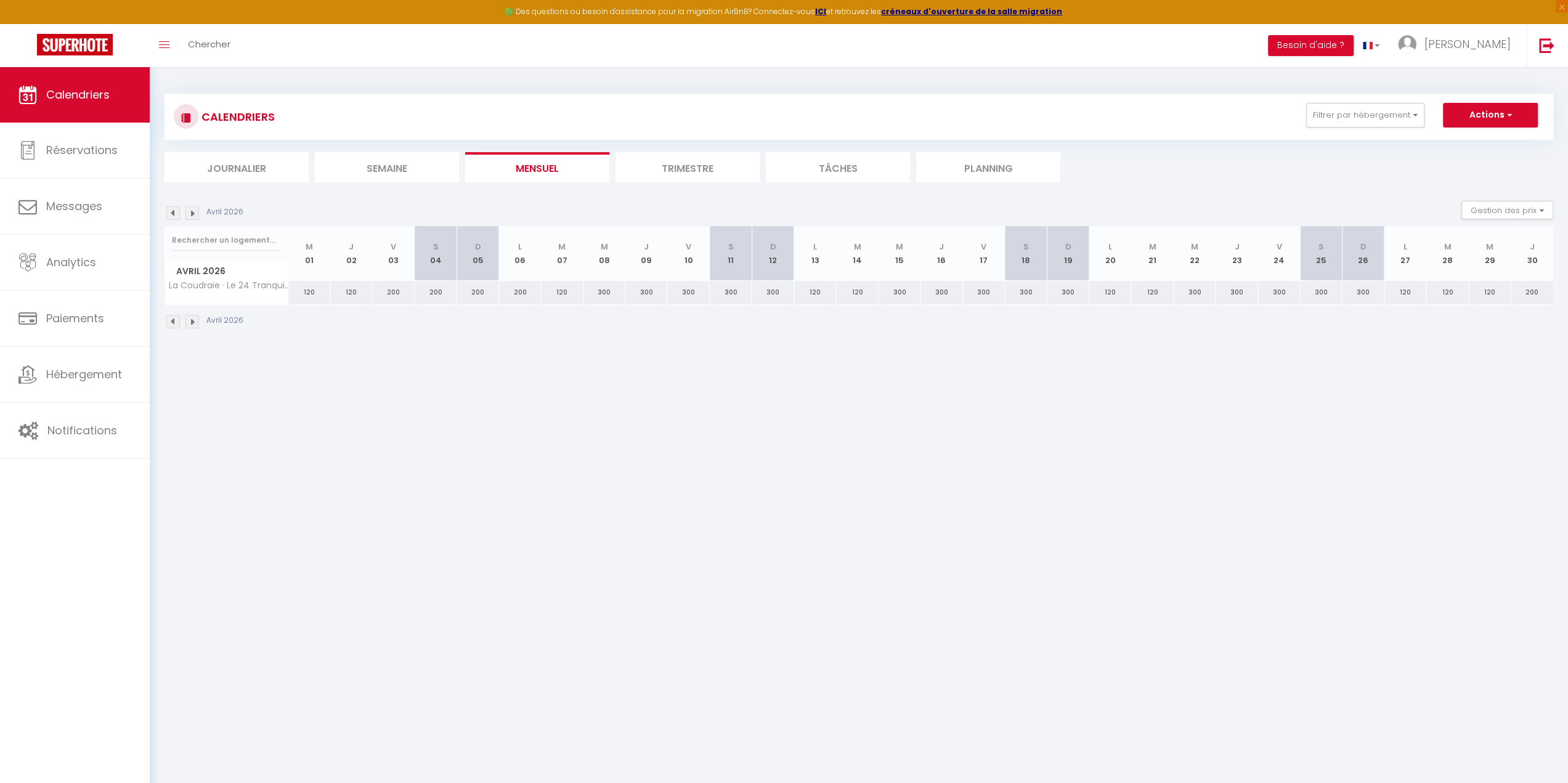
click at [191, 215] on img at bounding box center [192, 213] width 14 height 14
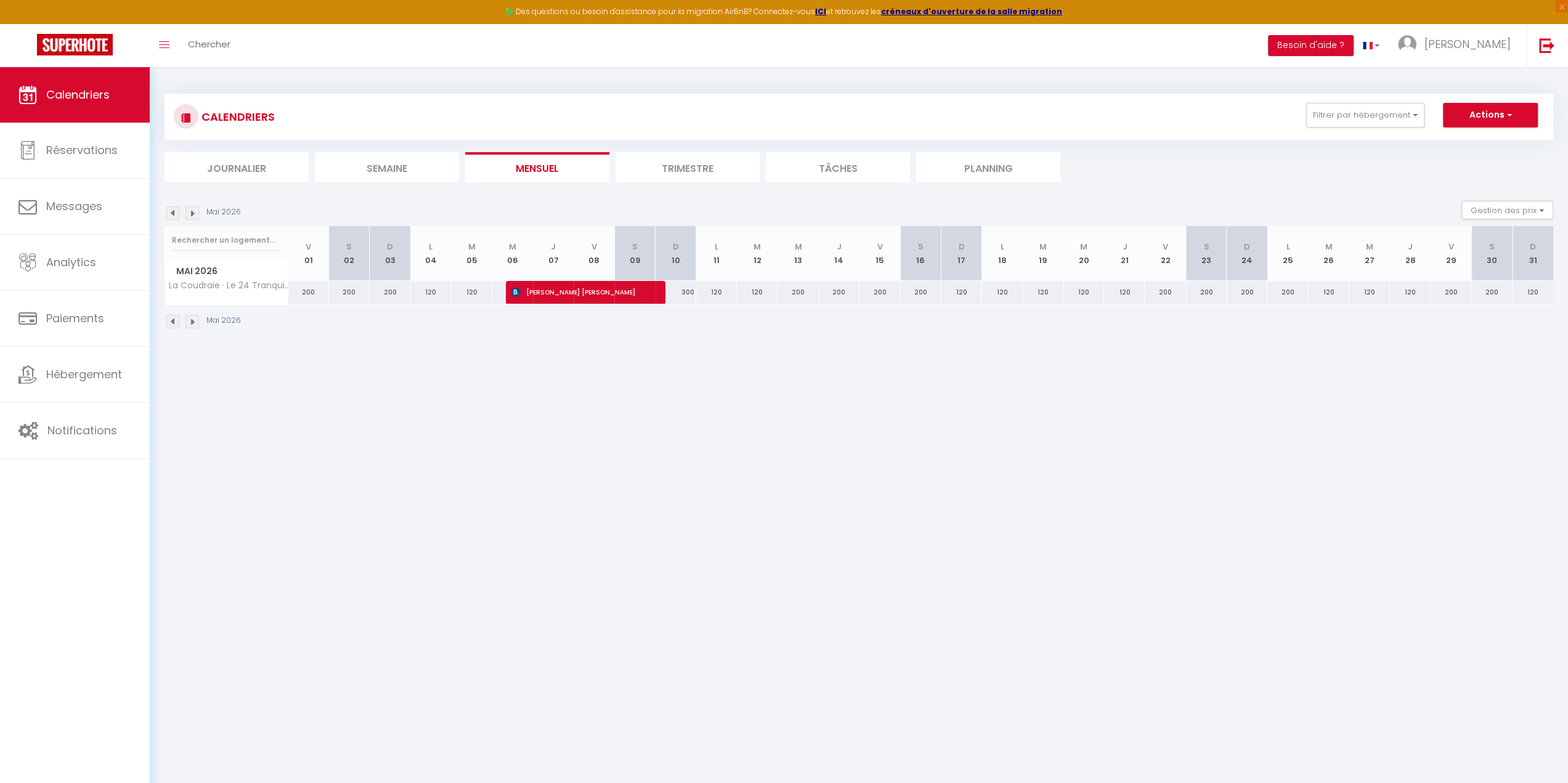
click at [191, 215] on img at bounding box center [192, 213] width 14 height 14
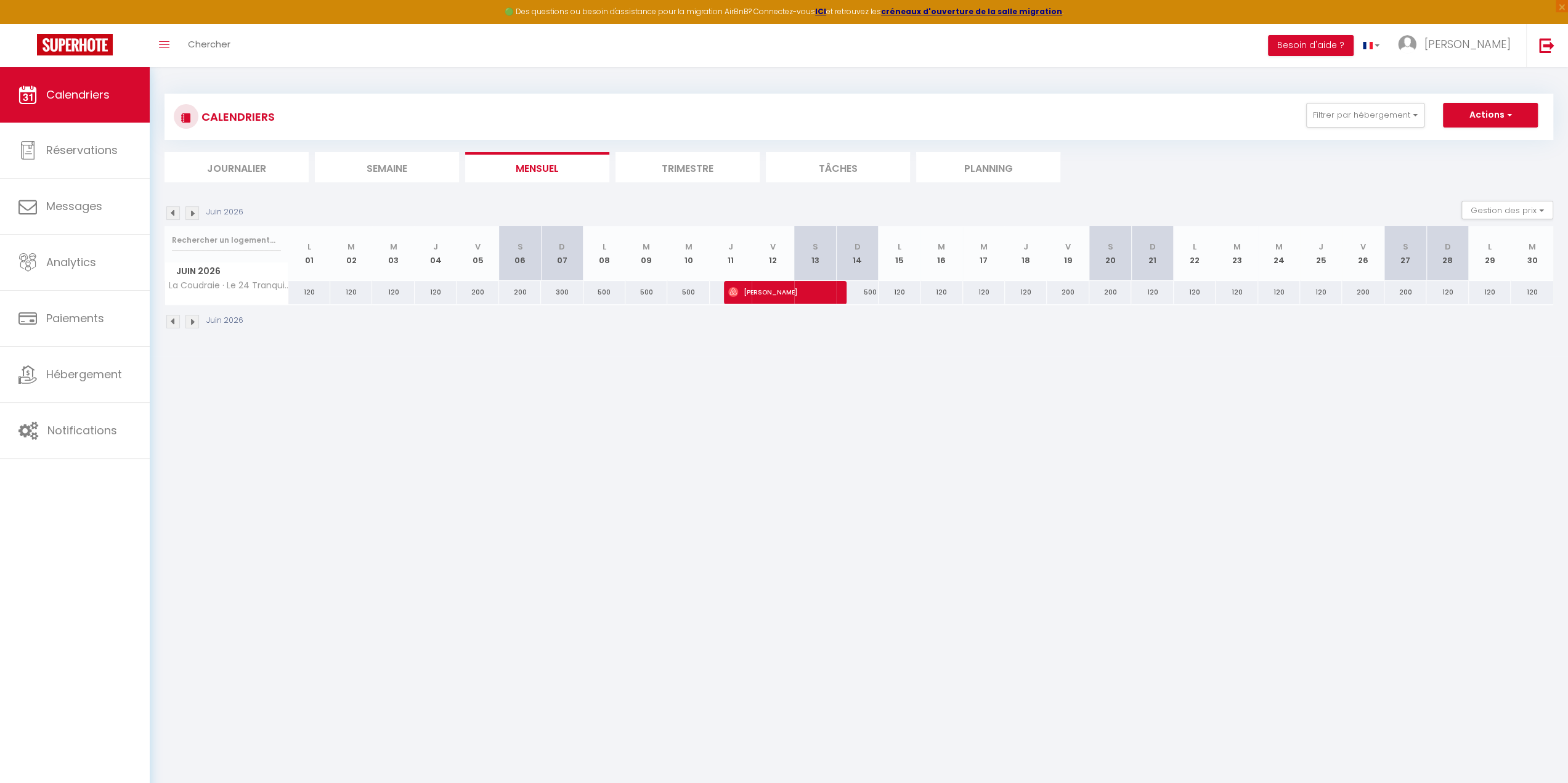
click at [191, 215] on img at bounding box center [192, 213] width 14 height 14
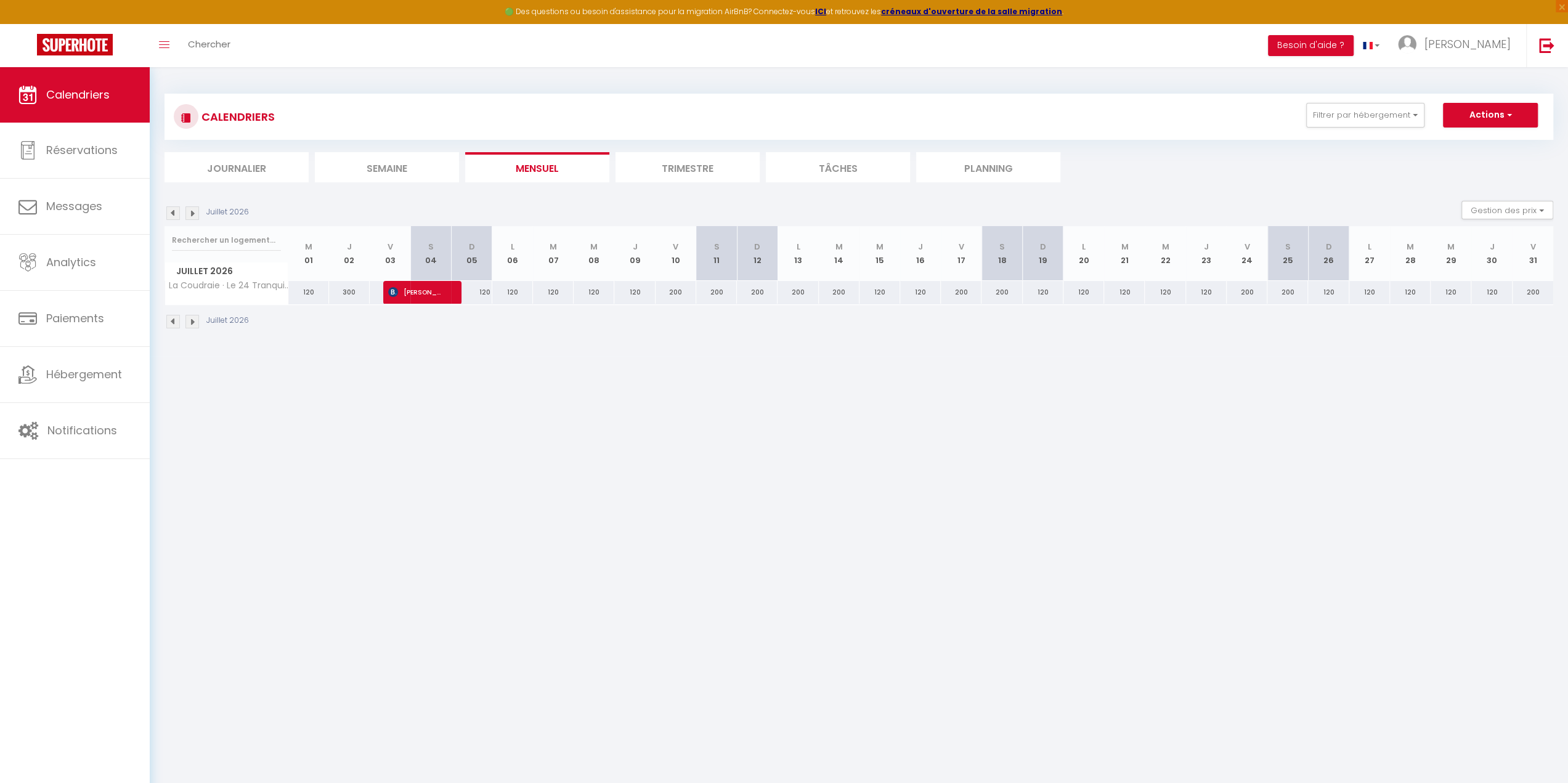
click at [191, 215] on img at bounding box center [192, 213] width 14 height 14
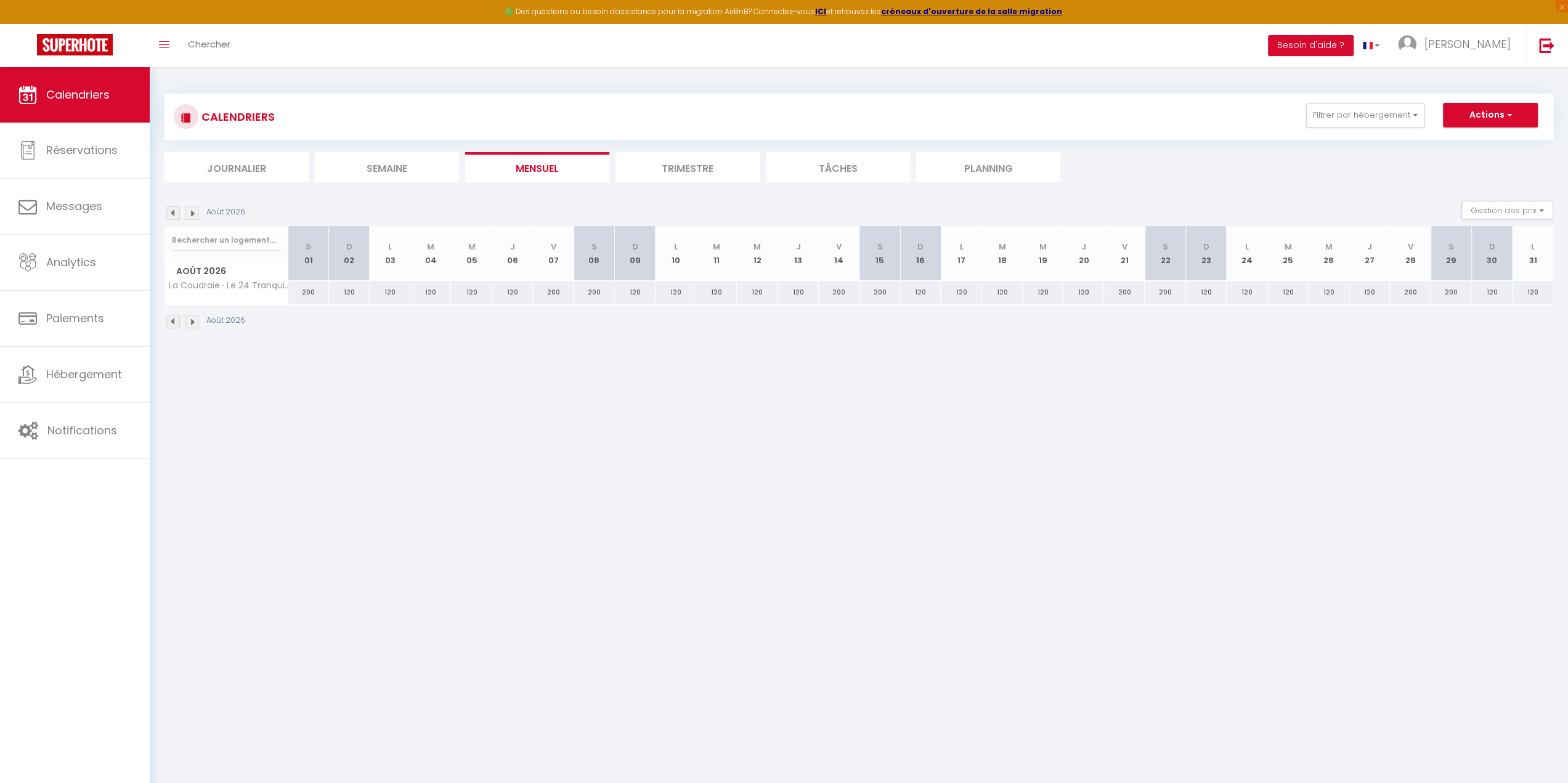
click at [191, 215] on img at bounding box center [192, 213] width 14 height 14
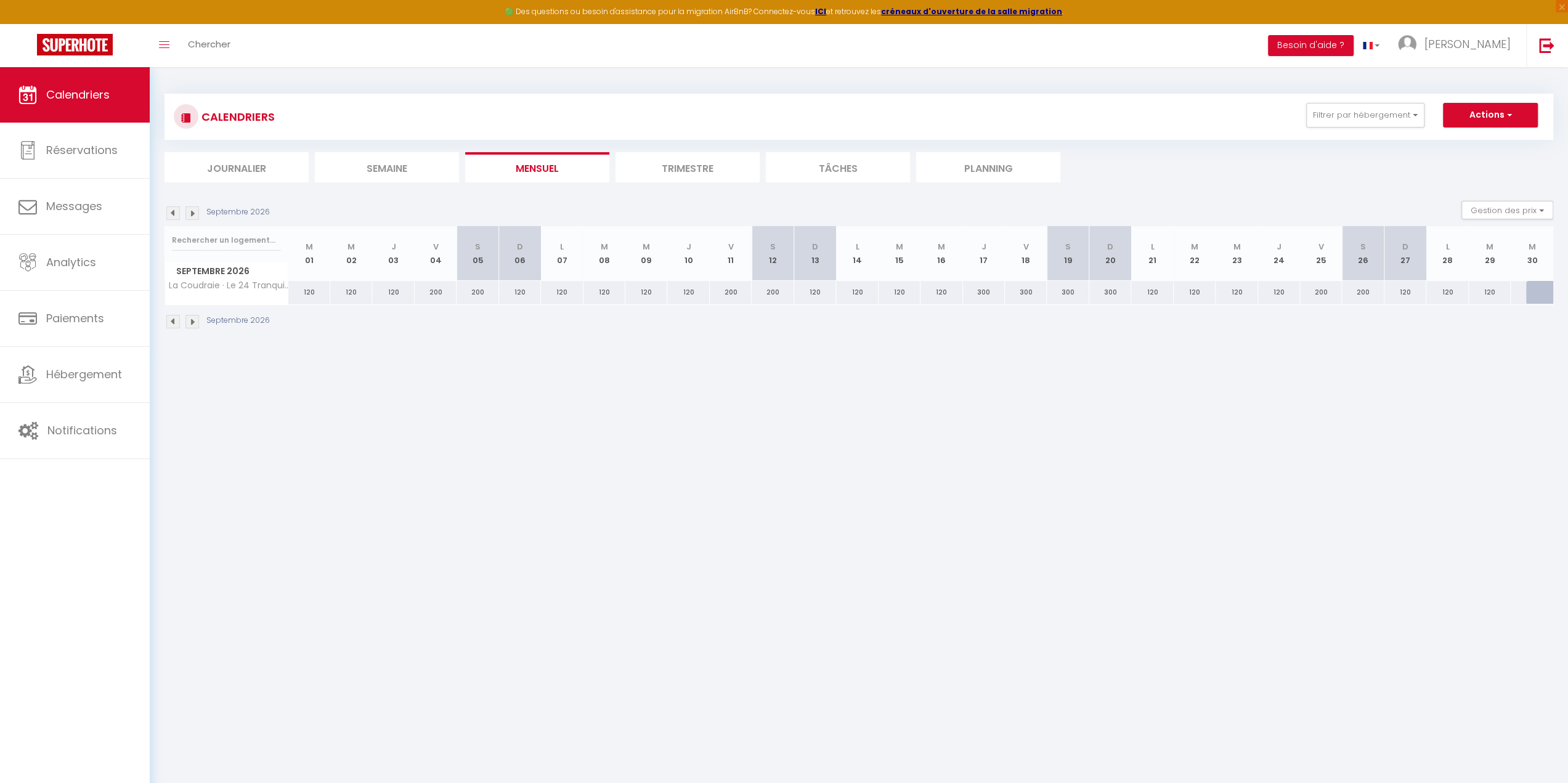
click at [191, 215] on img at bounding box center [192, 213] width 14 height 14
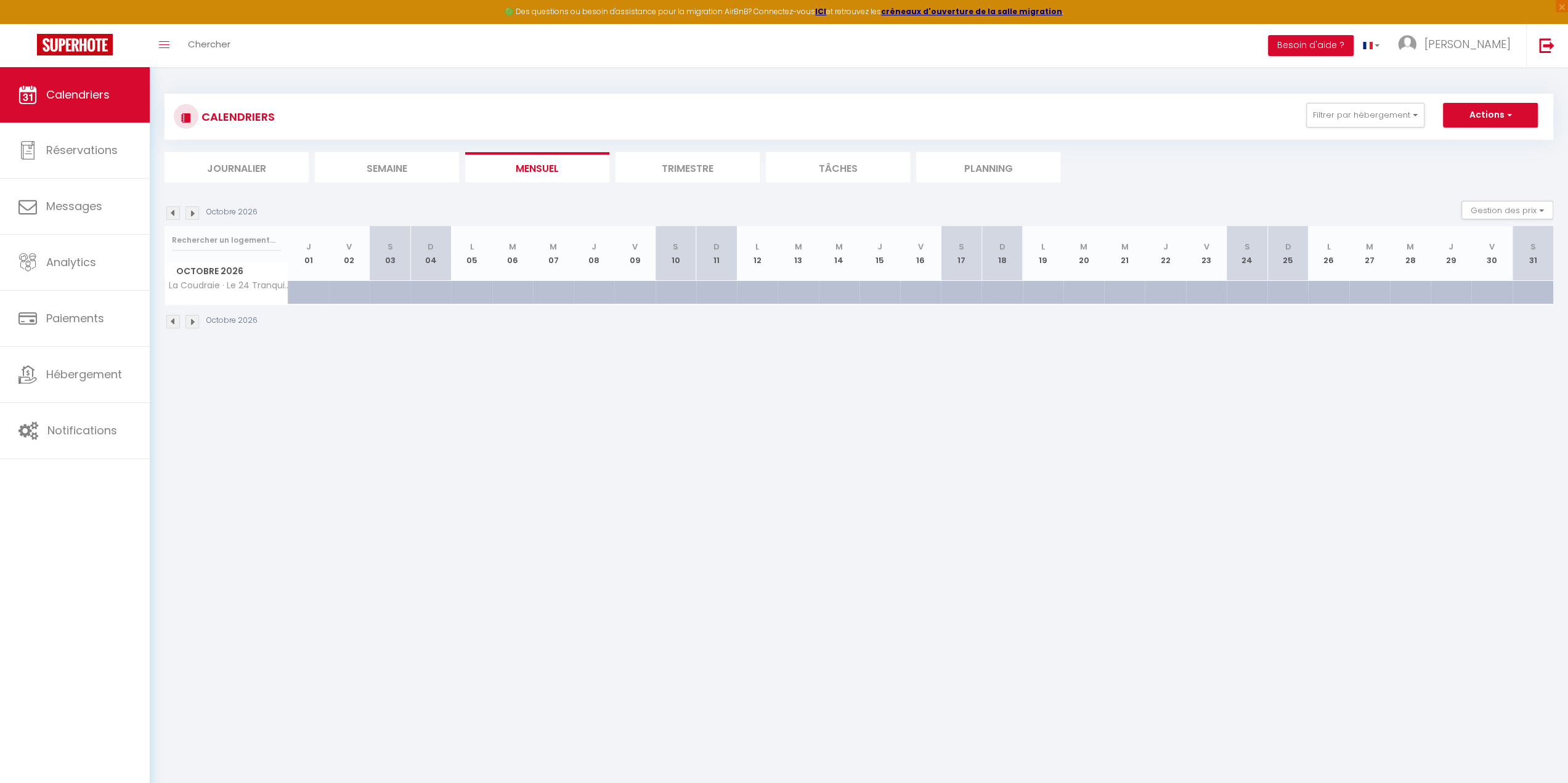
click at [302, 252] on th "J 01" at bounding box center [309, 253] width 41 height 55
click at [306, 289] on div at bounding box center [323, 300] width 41 height 24
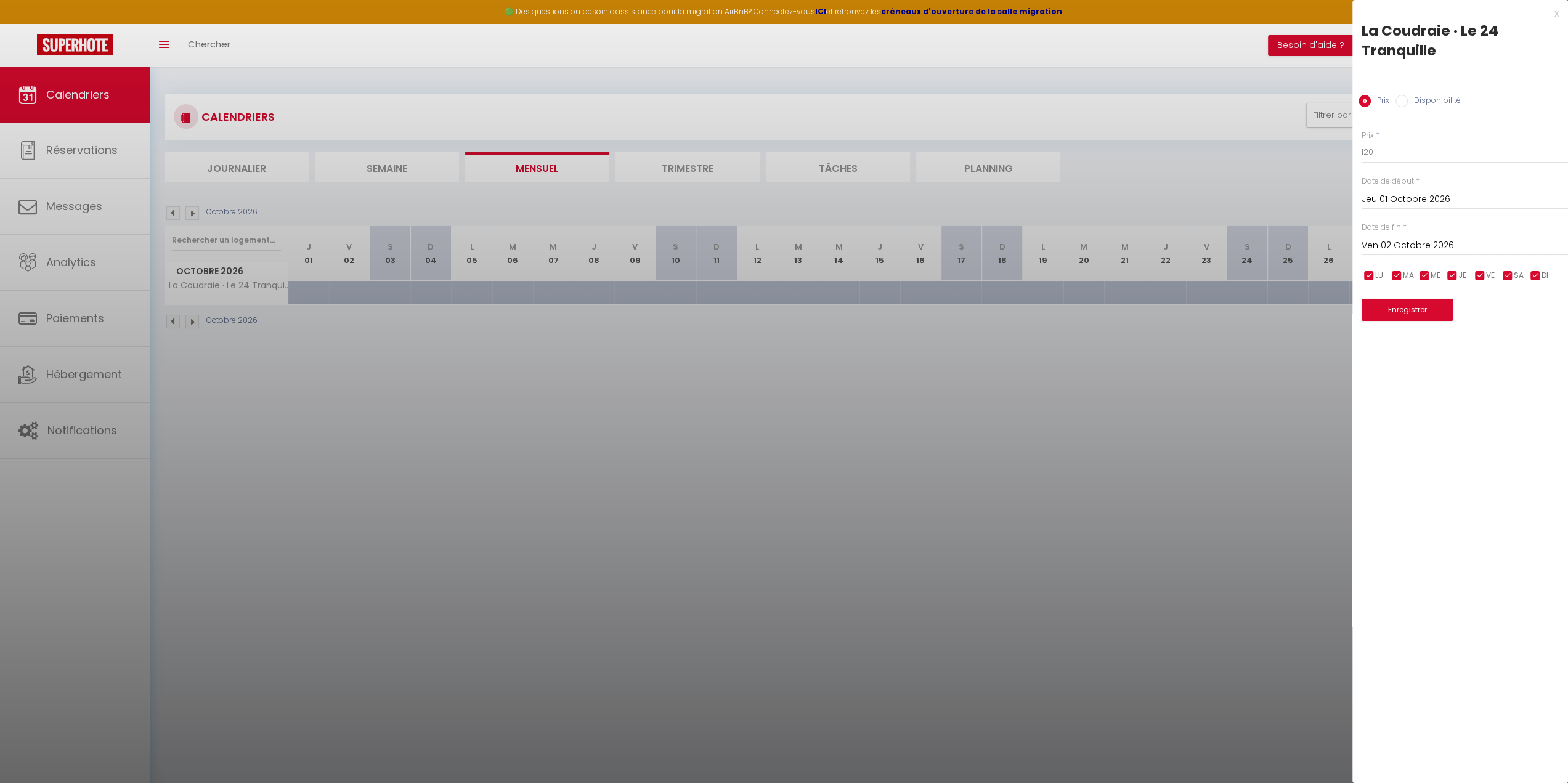
click at [1443, 246] on input "Ven 02 Octobre 2026" at bounding box center [1465, 246] width 206 height 16
click at [1536, 416] on span "31" at bounding box center [1533, 414] width 26 height 24
click at [1403, 103] on input "Disponibilité" at bounding box center [1402, 101] width 13 height 13
click at [1403, 312] on button "Enregistrer" at bounding box center [1407, 311] width 91 height 22
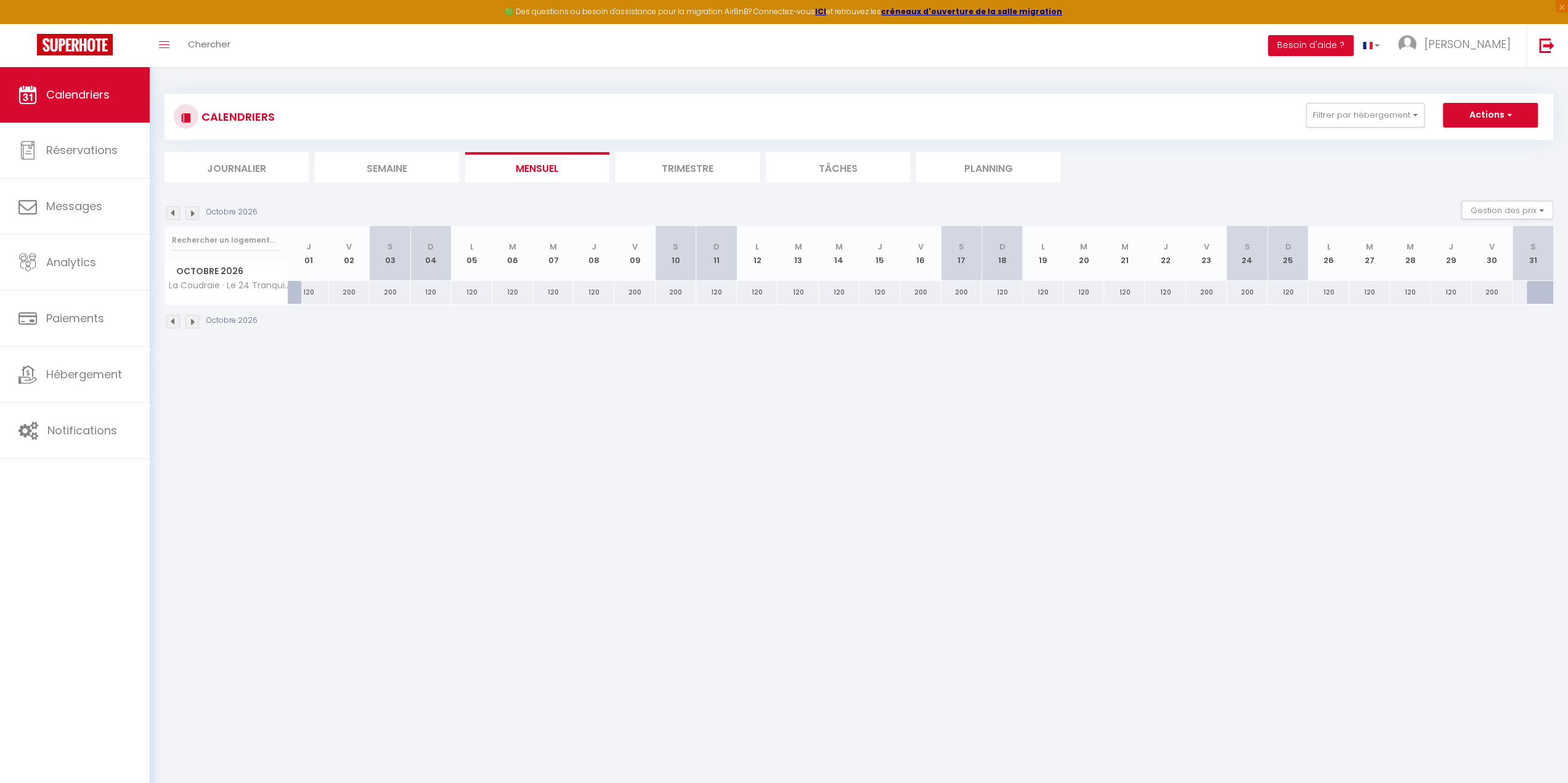
click at [194, 320] on img at bounding box center [192, 321] width 14 height 14
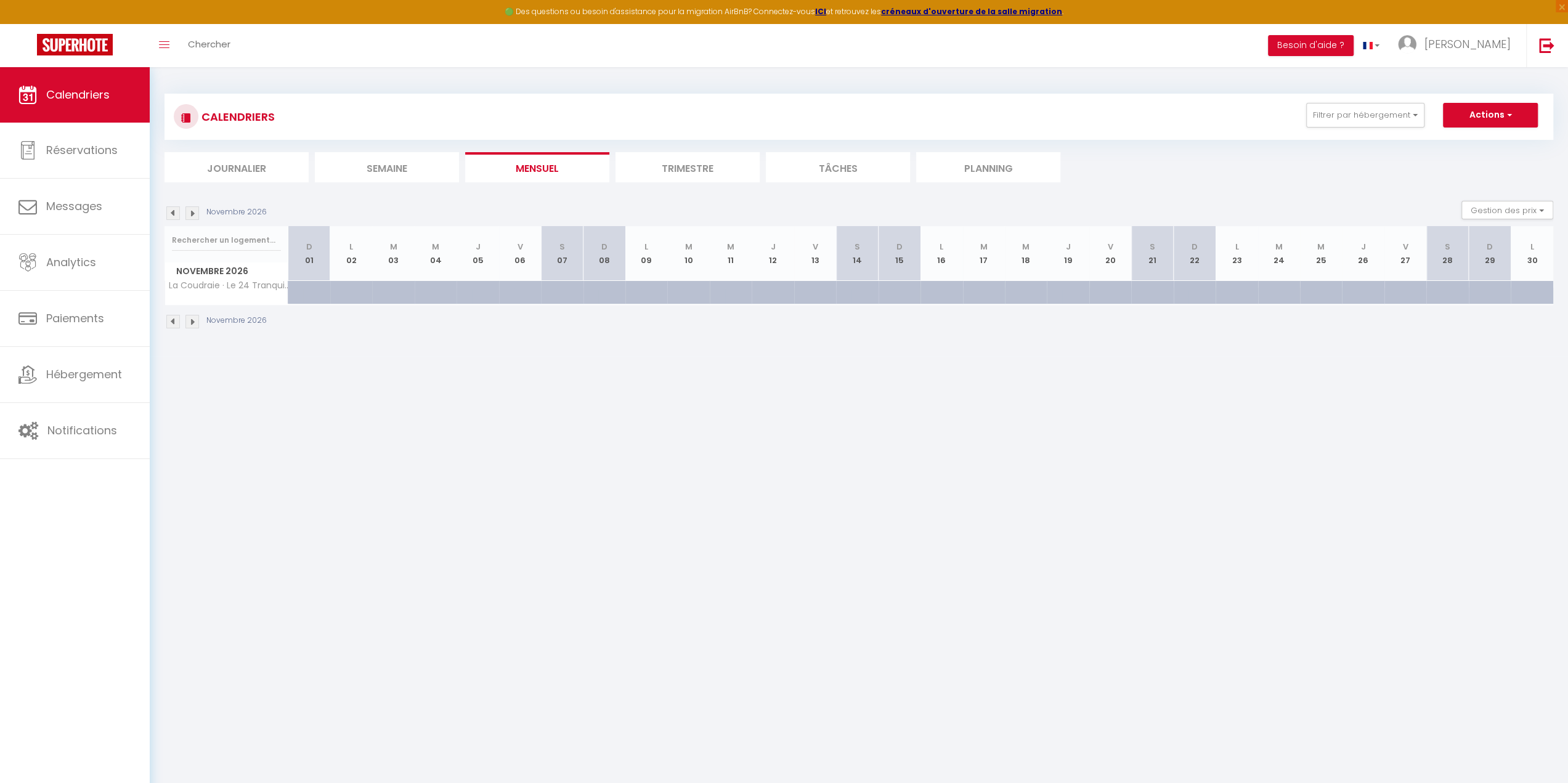
click at [312, 291] on div at bounding box center [324, 300] width 42 height 24
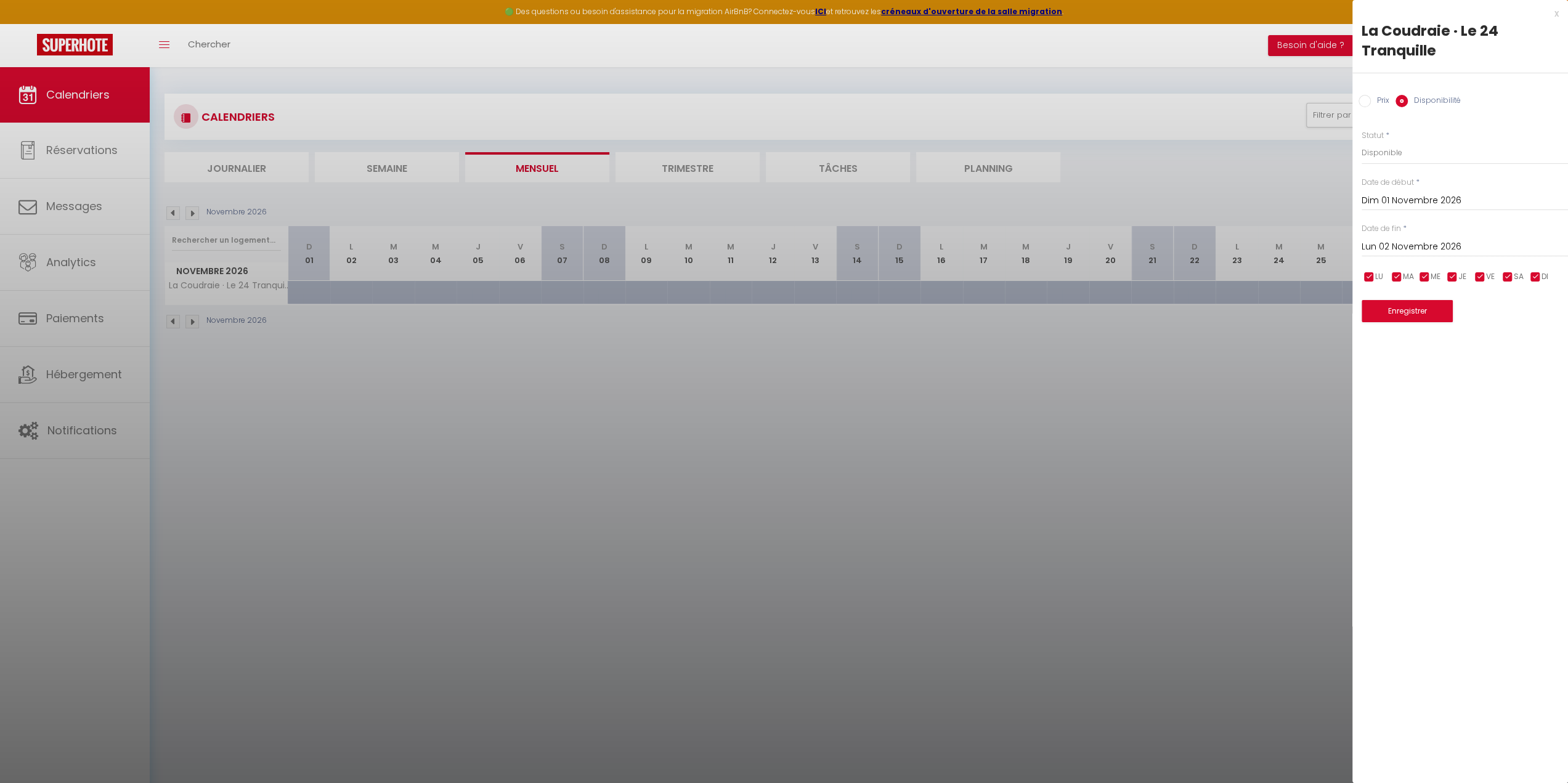
click at [1469, 249] on input "Lun 02 Novembre 2026" at bounding box center [1465, 247] width 206 height 16
click at [1400, 417] on span "30" at bounding box center [1402, 416] width 26 height 24
click at [1424, 310] on button "Enregistrer" at bounding box center [1407, 311] width 91 height 22
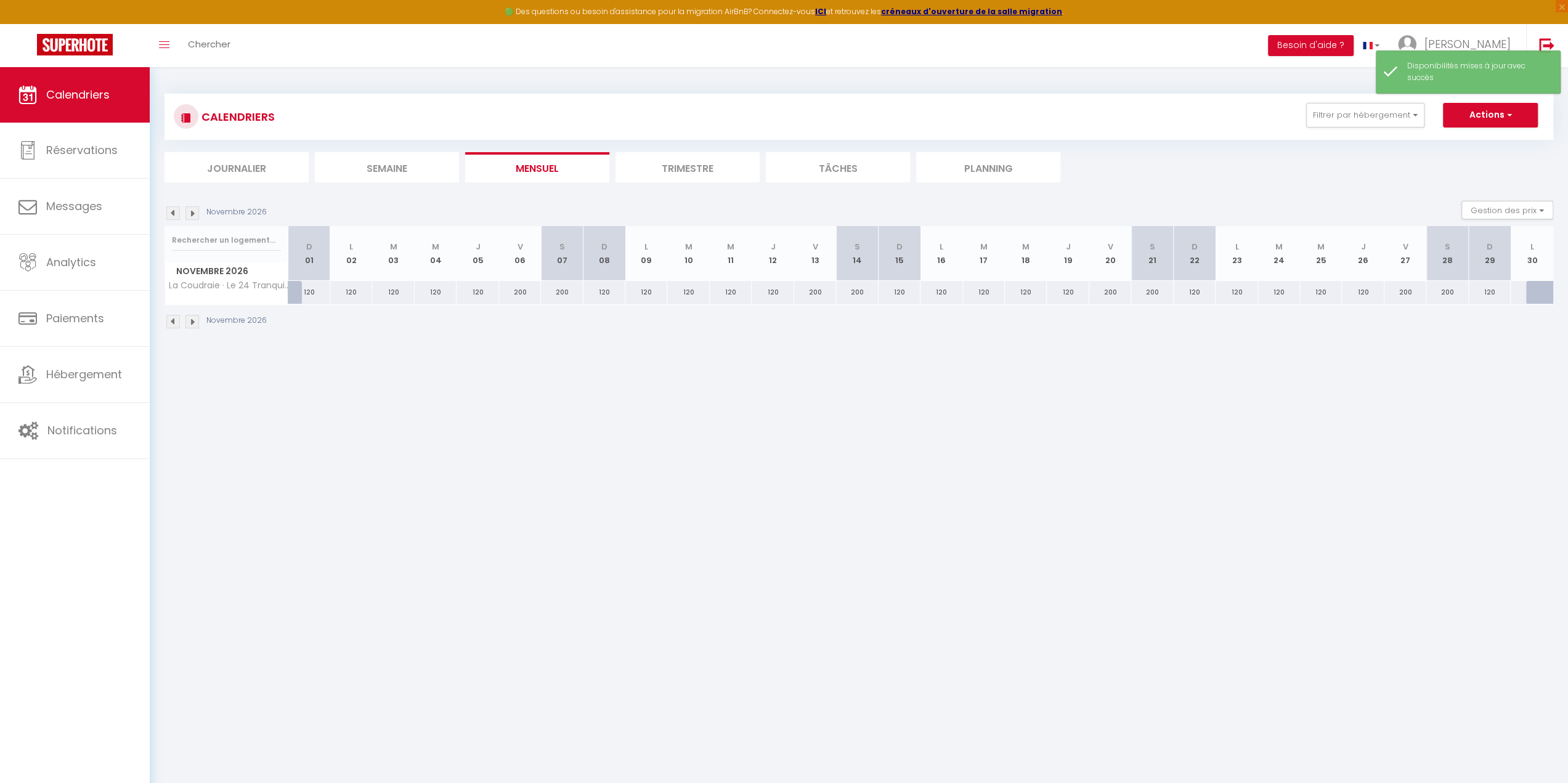
click at [178, 321] on img at bounding box center [173, 321] width 14 height 14
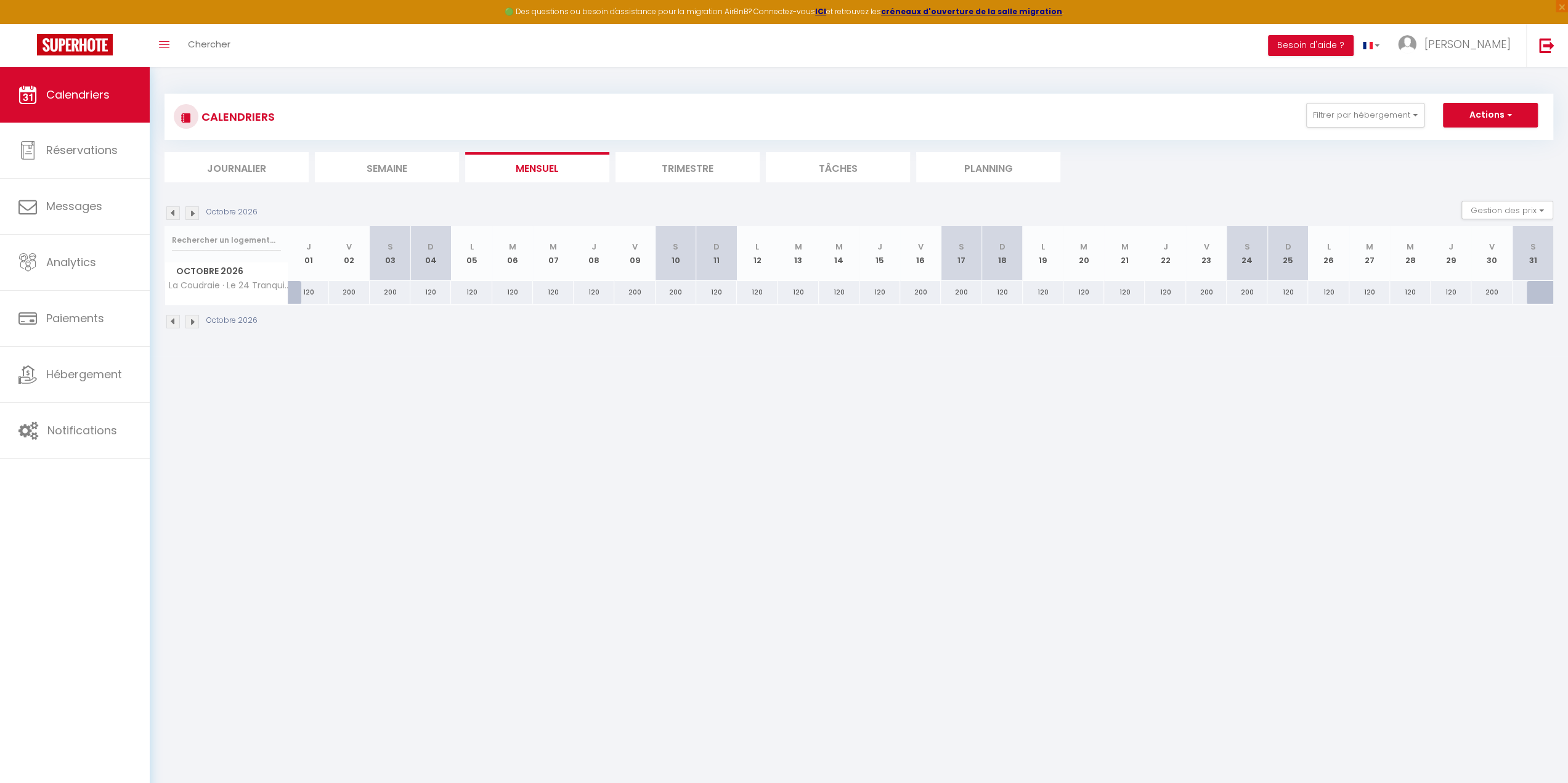
click at [347, 292] on div "200" at bounding box center [349, 292] width 41 height 23
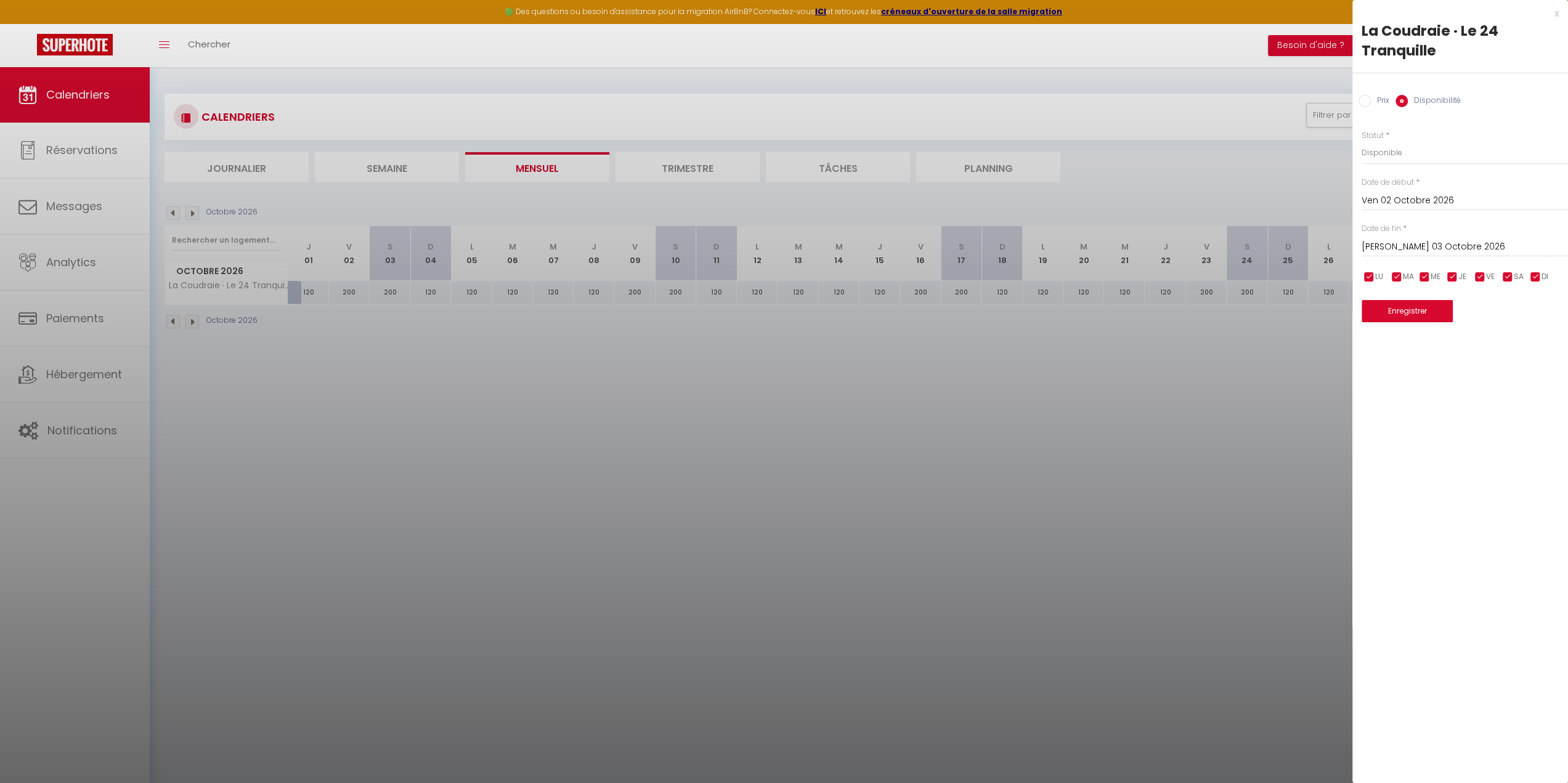
click at [1445, 247] on input "[PERSON_NAME] 03 Octobre 2026" at bounding box center [1465, 247] width 206 height 16
click at [1369, 194] on input "Ven 02 Octobre 2026" at bounding box center [1465, 201] width 206 height 16
click at [1482, 271] on span "1" at bounding box center [1480, 271] width 26 height 24
click at [1444, 248] on input "[PERSON_NAME] 03 Octobre 2026" at bounding box center [1465, 247] width 206 height 16
click at [1374, 343] on span "4" at bounding box center [1376, 341] width 26 height 24
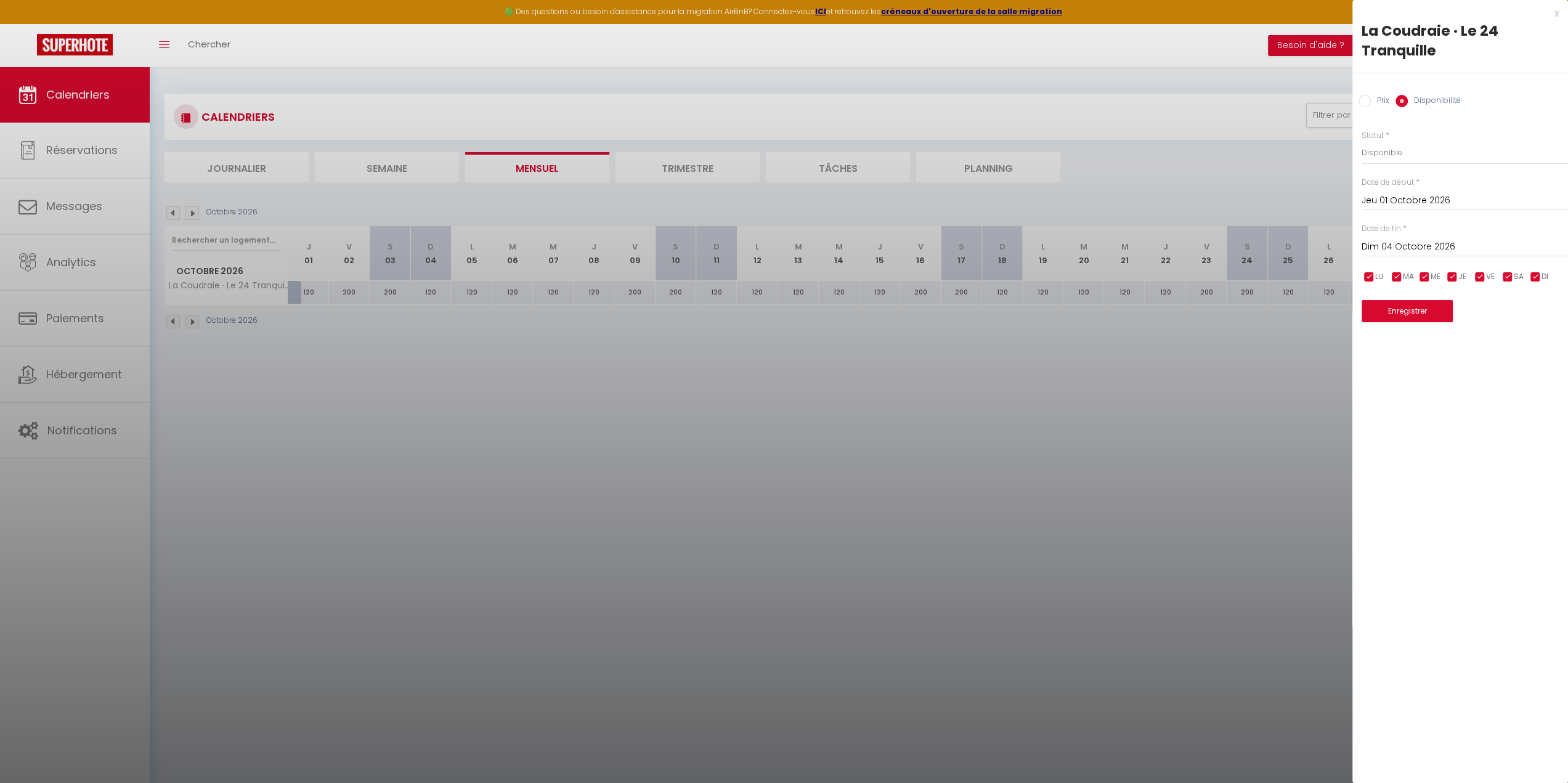
click at [1375, 103] on label "Prix" at bounding box center [1380, 101] width 18 height 14
click at [1371, 103] on input "Prix" at bounding box center [1364, 101] width 13 height 13
drag, startPoint x: 1367, startPoint y: 156, endPoint x: 1253, endPoint y: 161, distance: 114.1
click at [1246, 156] on body "🟢 Des questions ou besoin d'assistance pour la migration AirBnB? Connectez-vous…" at bounding box center [784, 458] width 1568 height 783
click at [1407, 312] on button "Enregistrer" at bounding box center [1407, 310] width 91 height 22
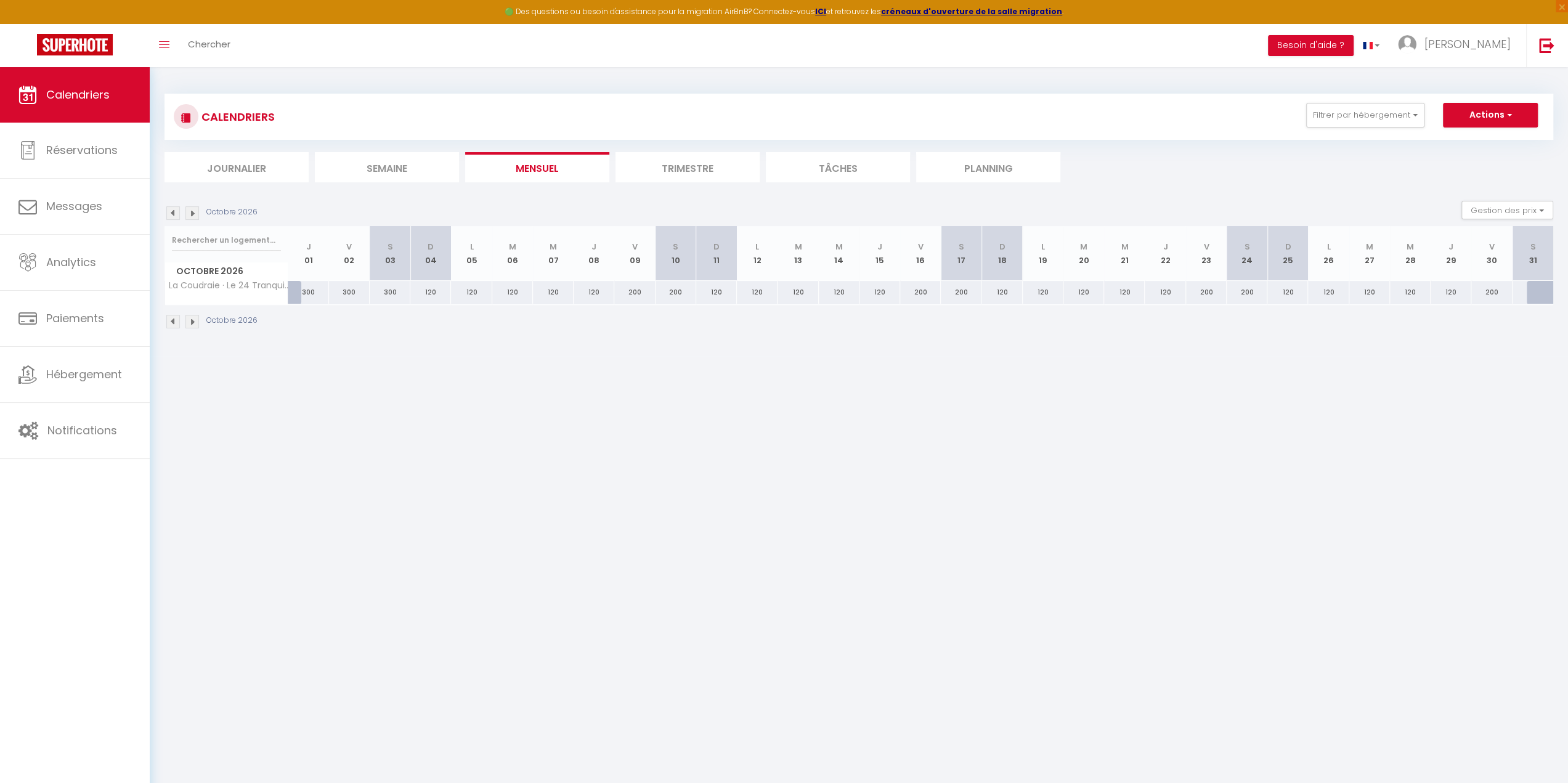
click at [241, 162] on li "Journalier" at bounding box center [237, 167] width 144 height 30
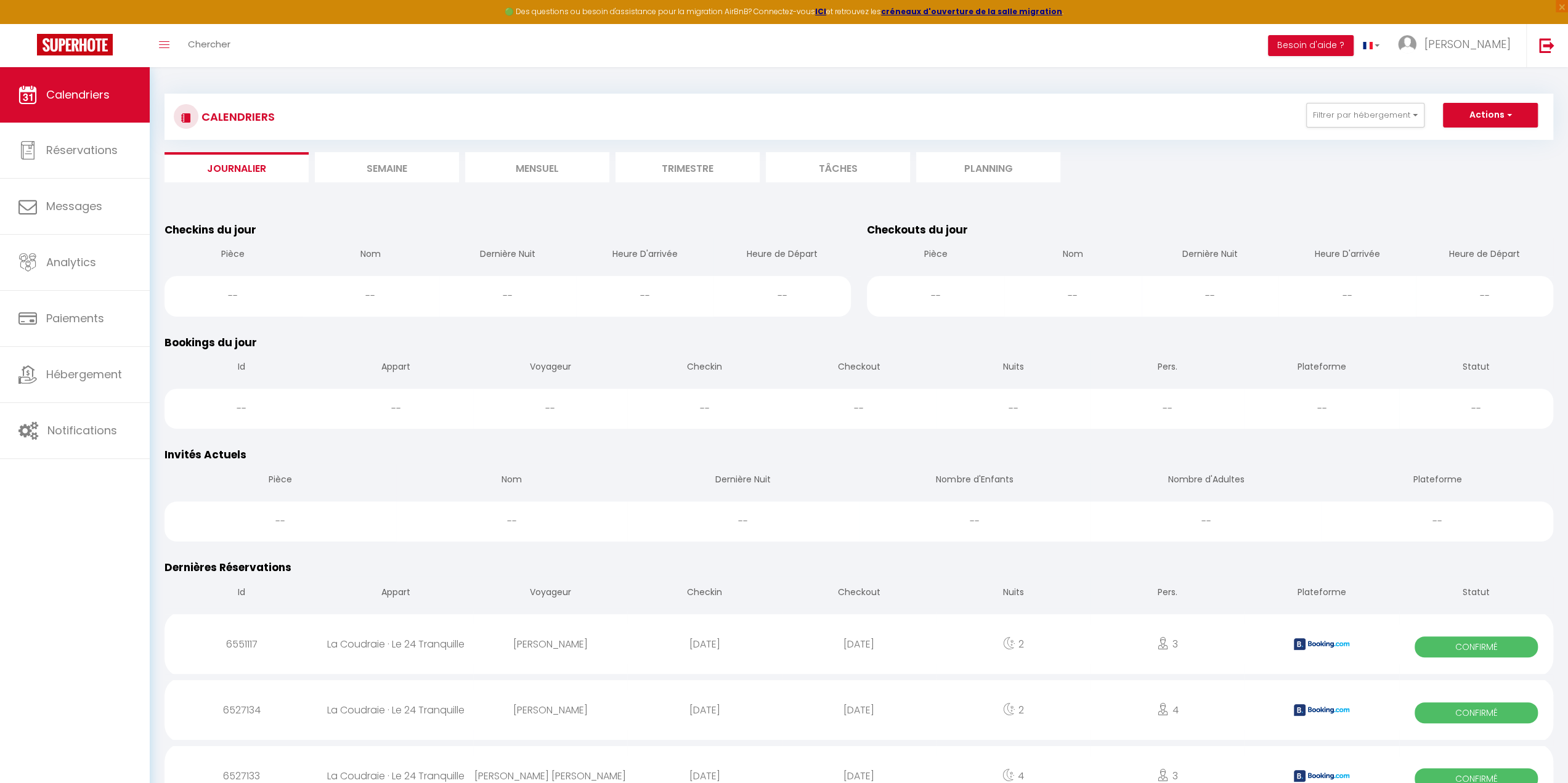
click at [373, 165] on li "Semaine" at bounding box center [387, 167] width 144 height 30
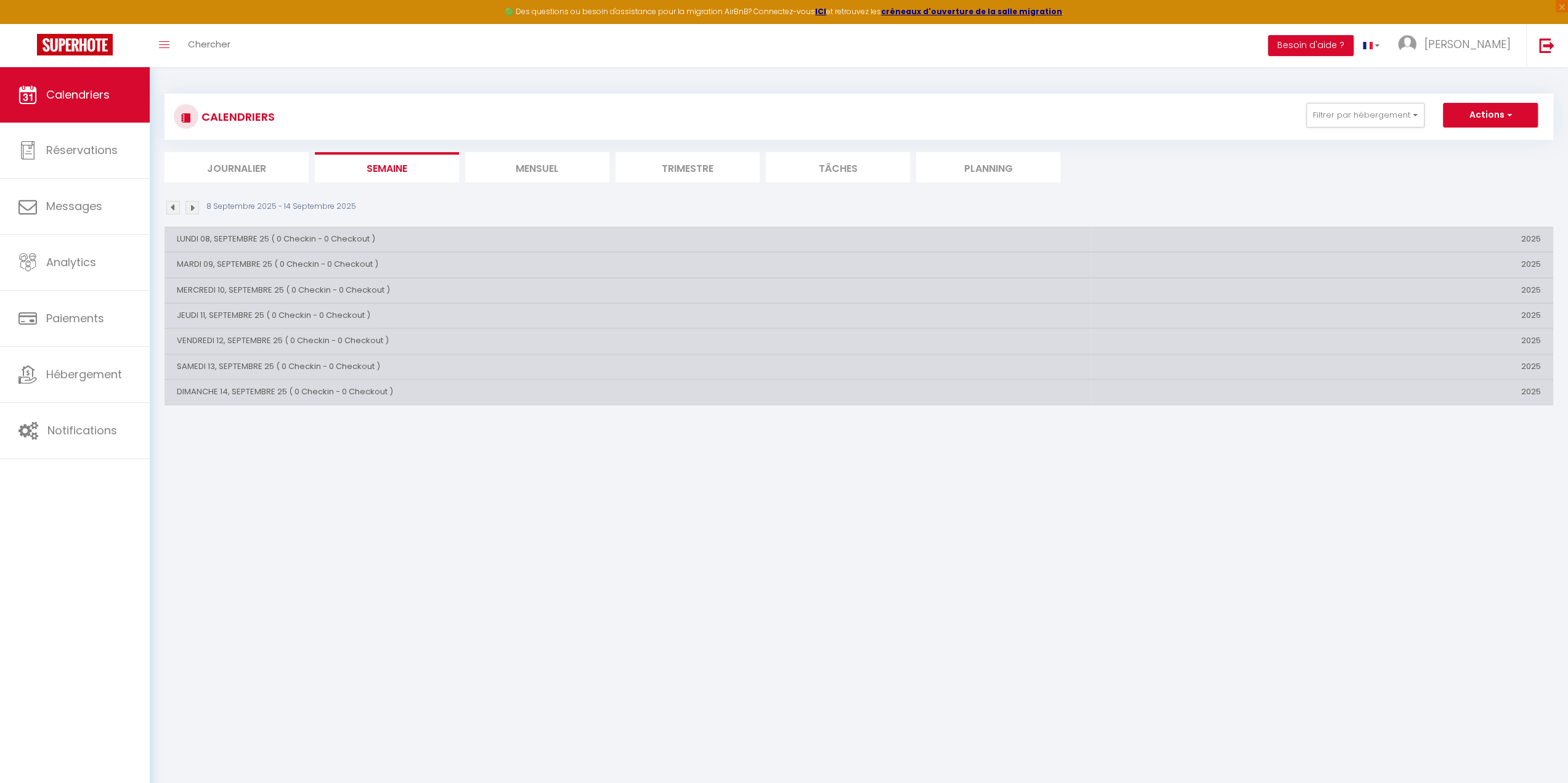
click at [527, 166] on li "Mensuel" at bounding box center [537, 167] width 144 height 30
